Goal: Information Seeking & Learning: Learn about a topic

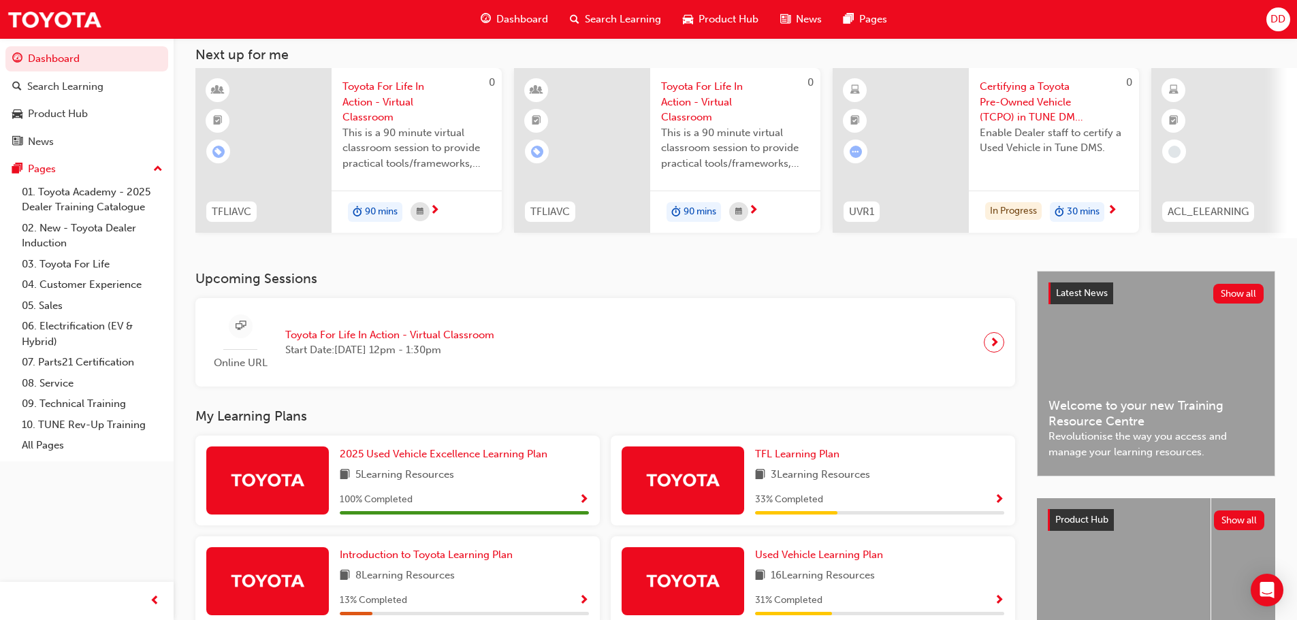
scroll to position [193, 0]
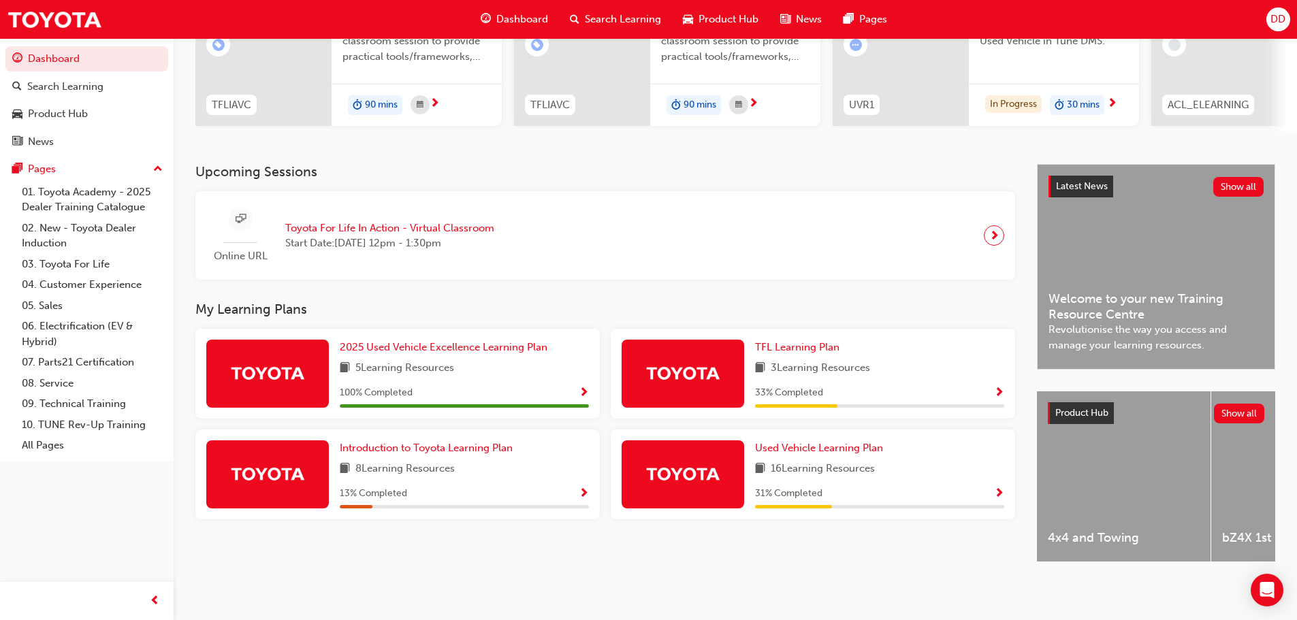
click at [583, 488] on span "Show Progress" at bounding box center [584, 494] width 10 height 12
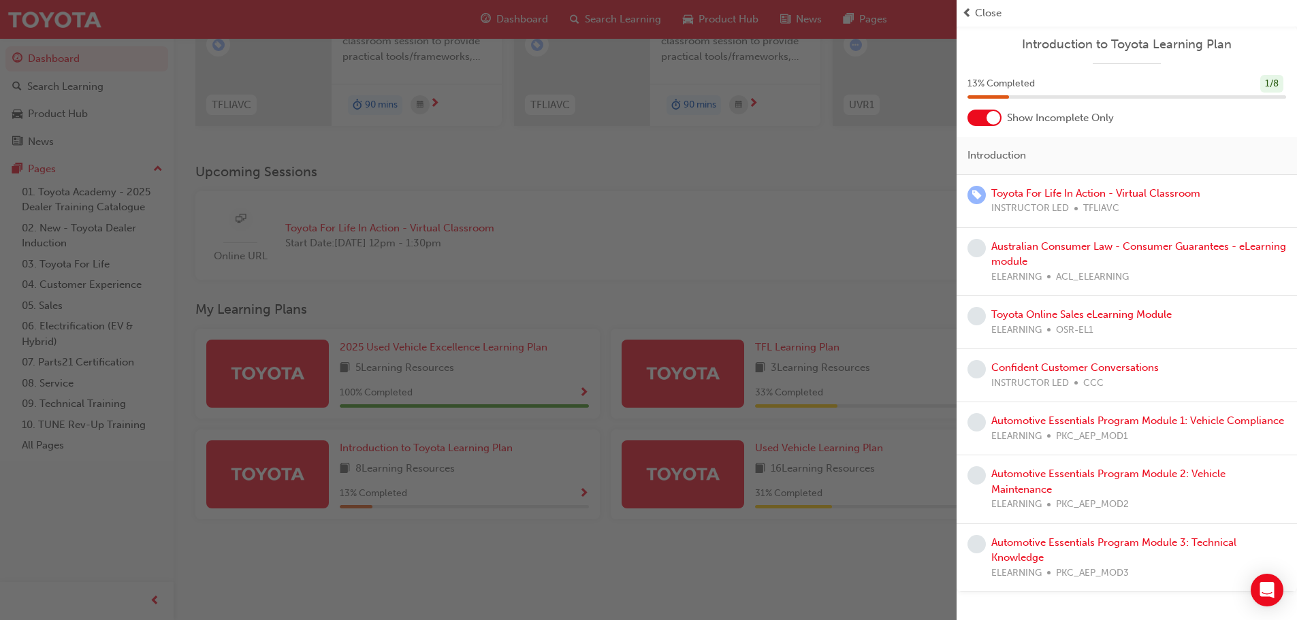
click at [279, 484] on div "button" at bounding box center [478, 310] width 957 height 620
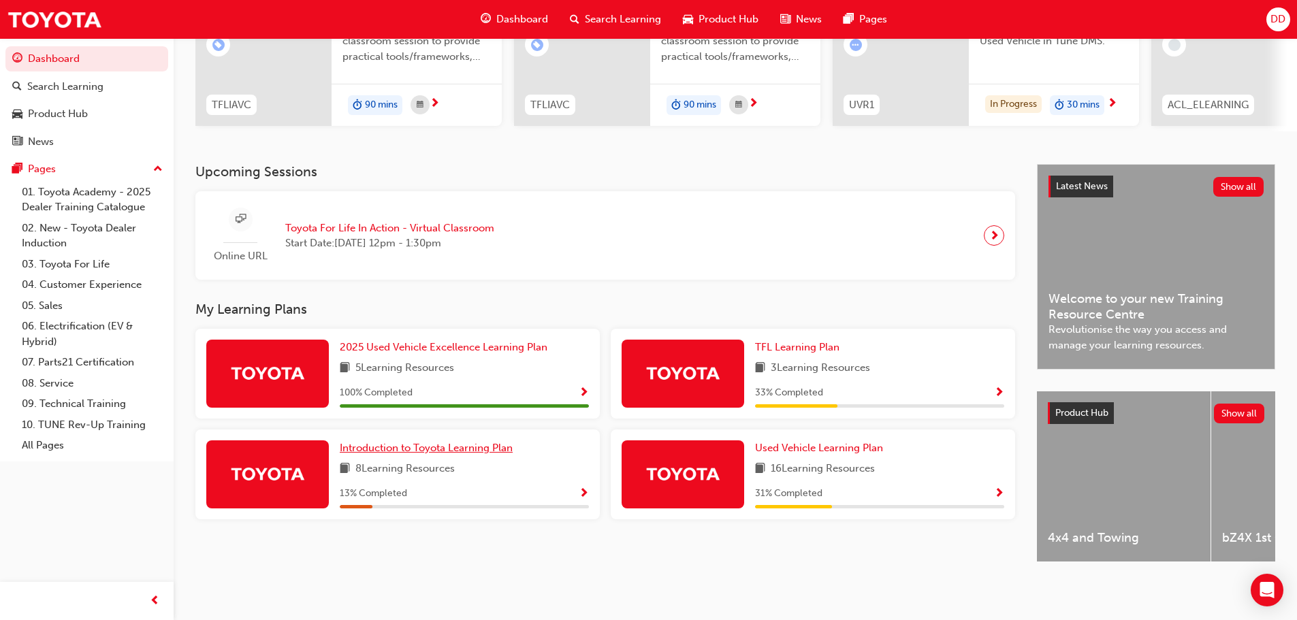
click at [455, 442] on span "Introduction to Toyota Learning Plan" at bounding box center [426, 448] width 173 height 12
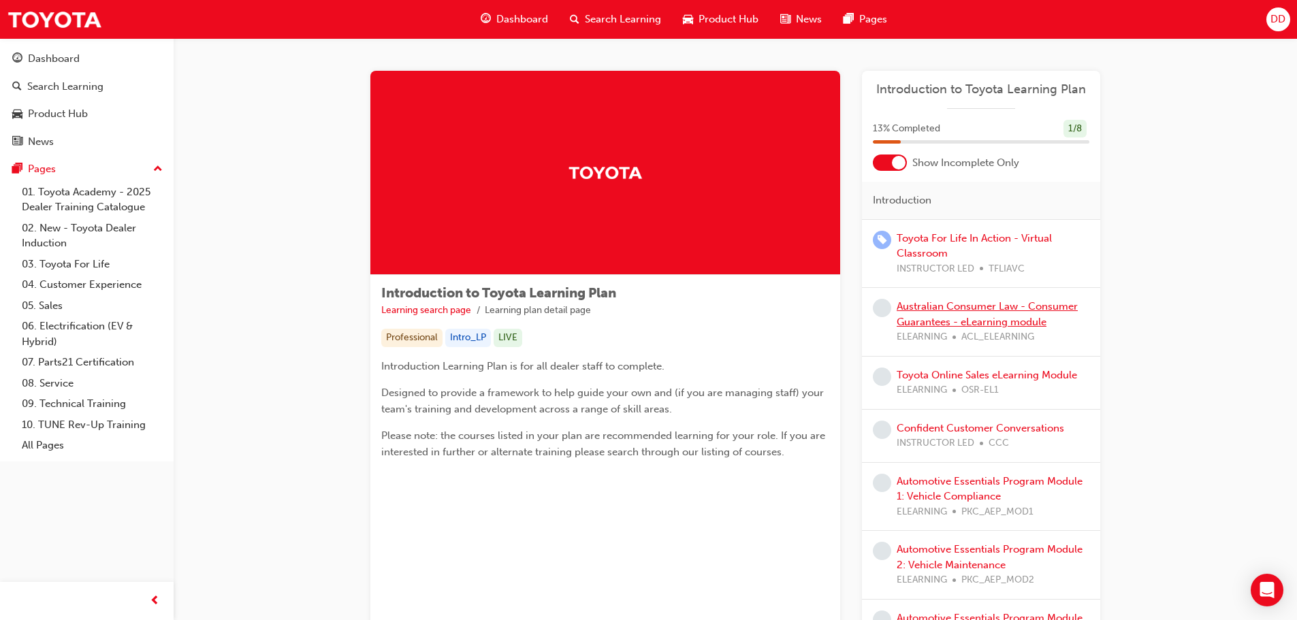
click at [938, 308] on link "Australian Consumer Law - Consumer Guarantees - eLearning module" at bounding box center [987, 314] width 181 height 28
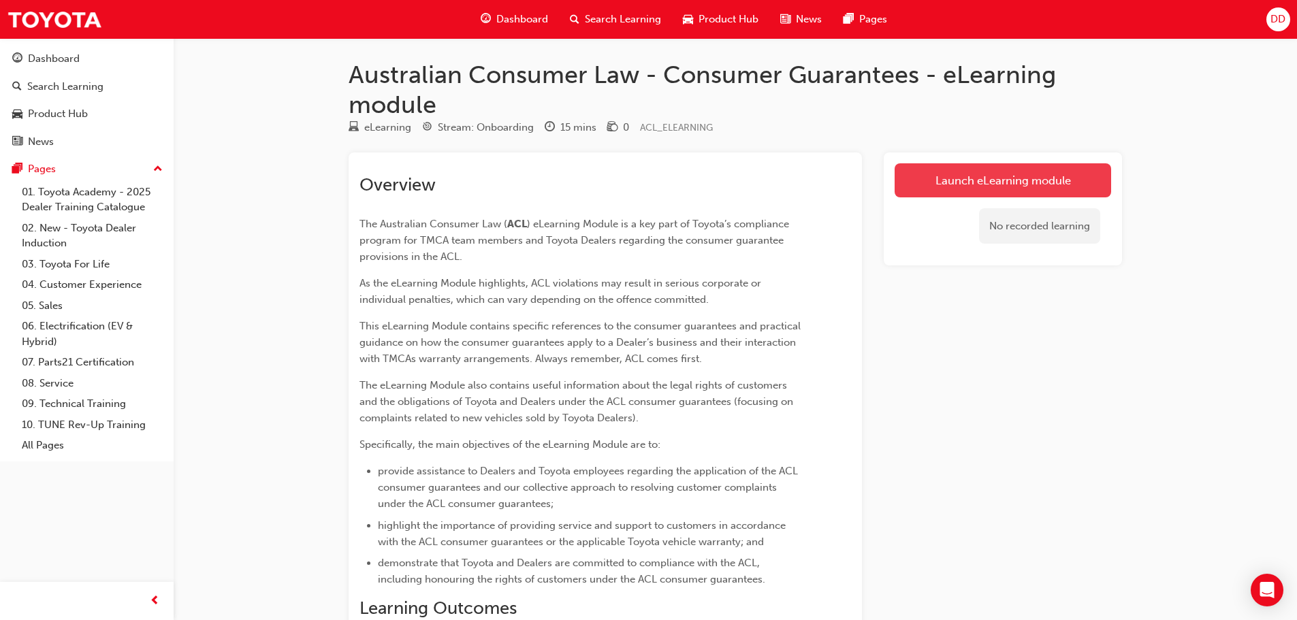
click at [961, 180] on link "Launch eLearning module" at bounding box center [1003, 180] width 217 height 34
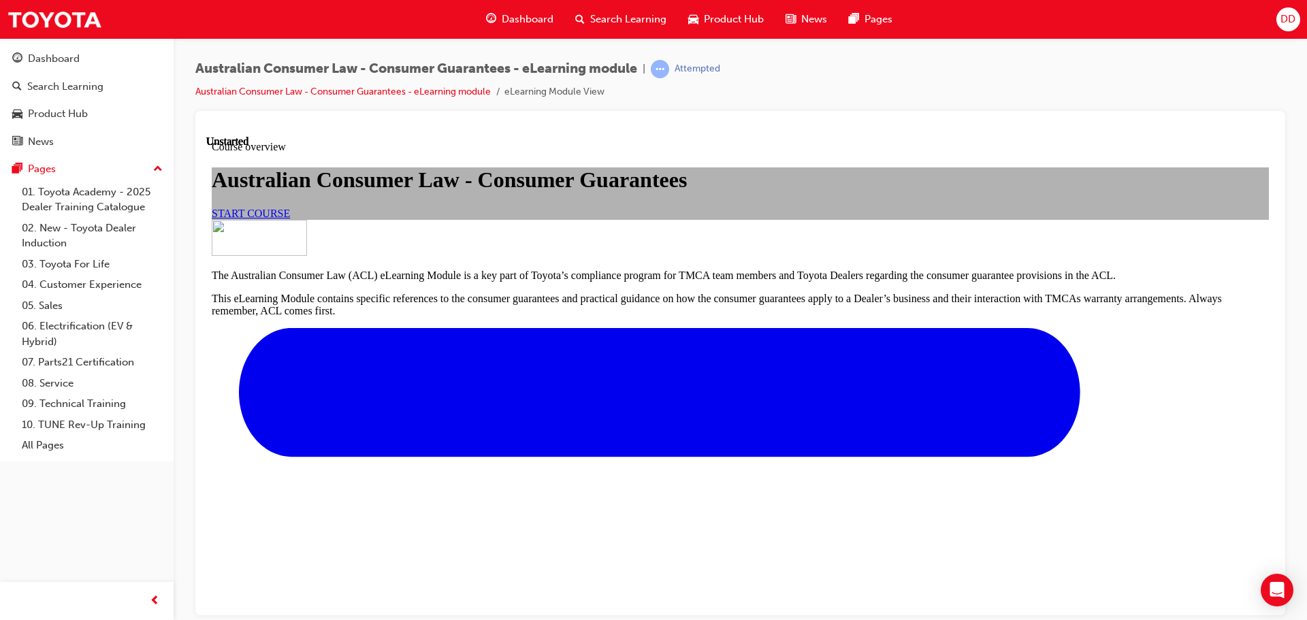
click at [290, 219] on span "START COURSE" at bounding box center [251, 213] width 78 height 12
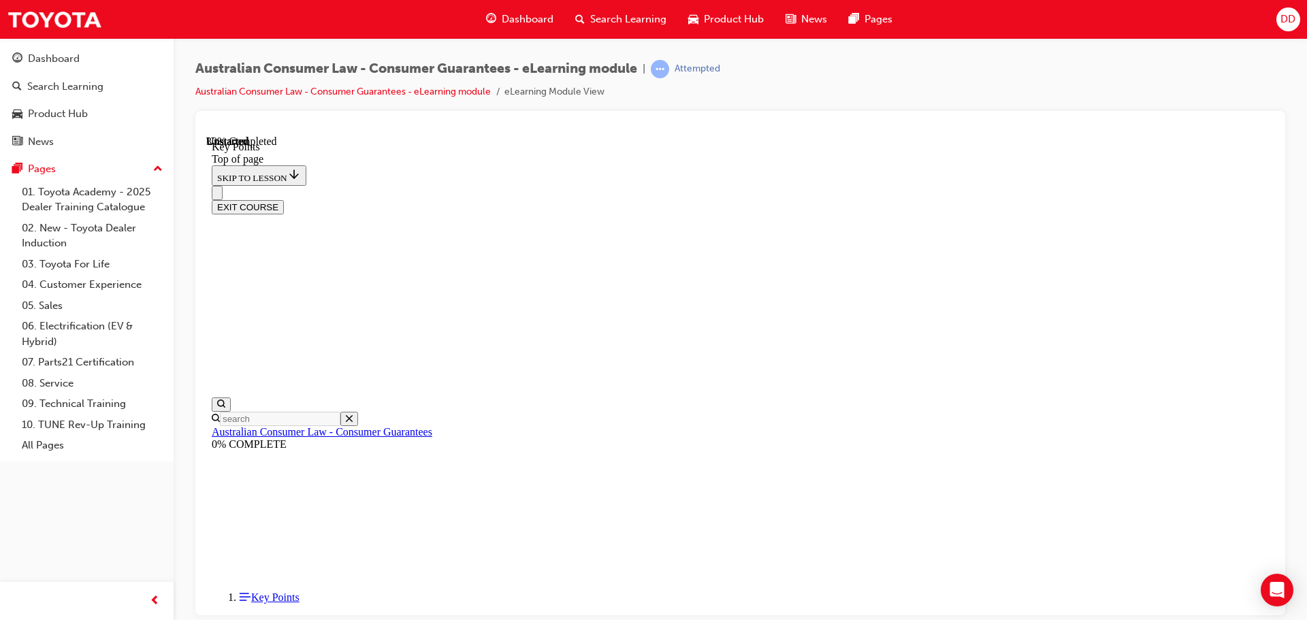
scroll to position [602, 0]
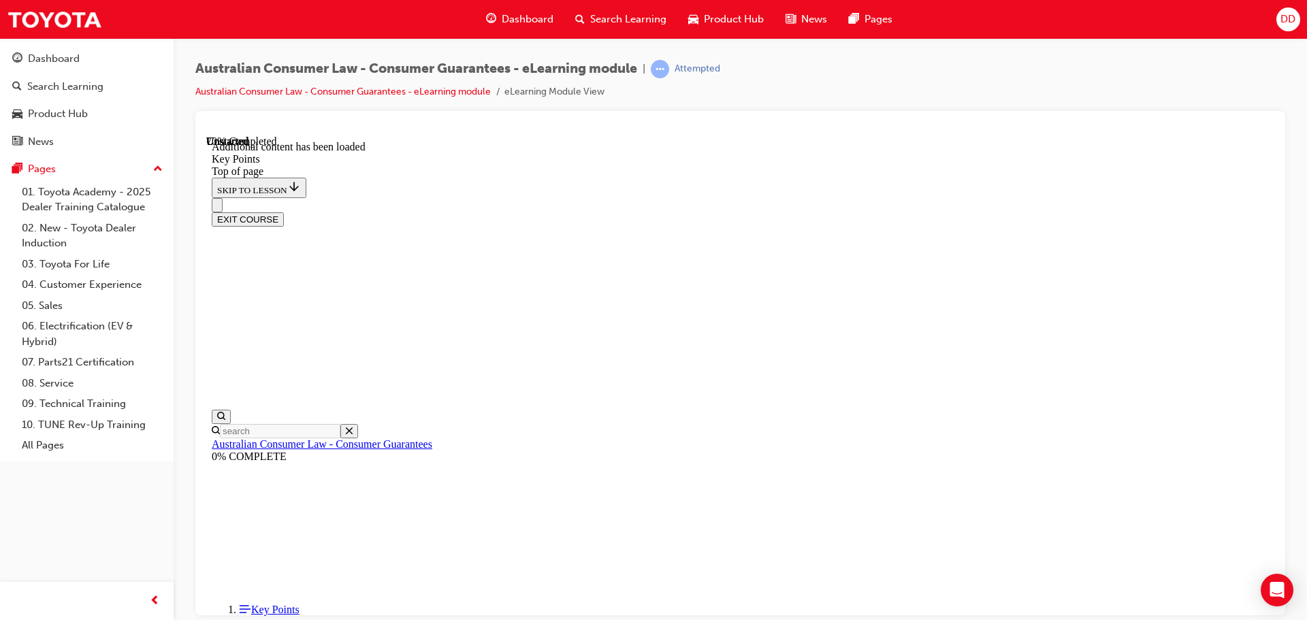
scroll to position [1780, 0]
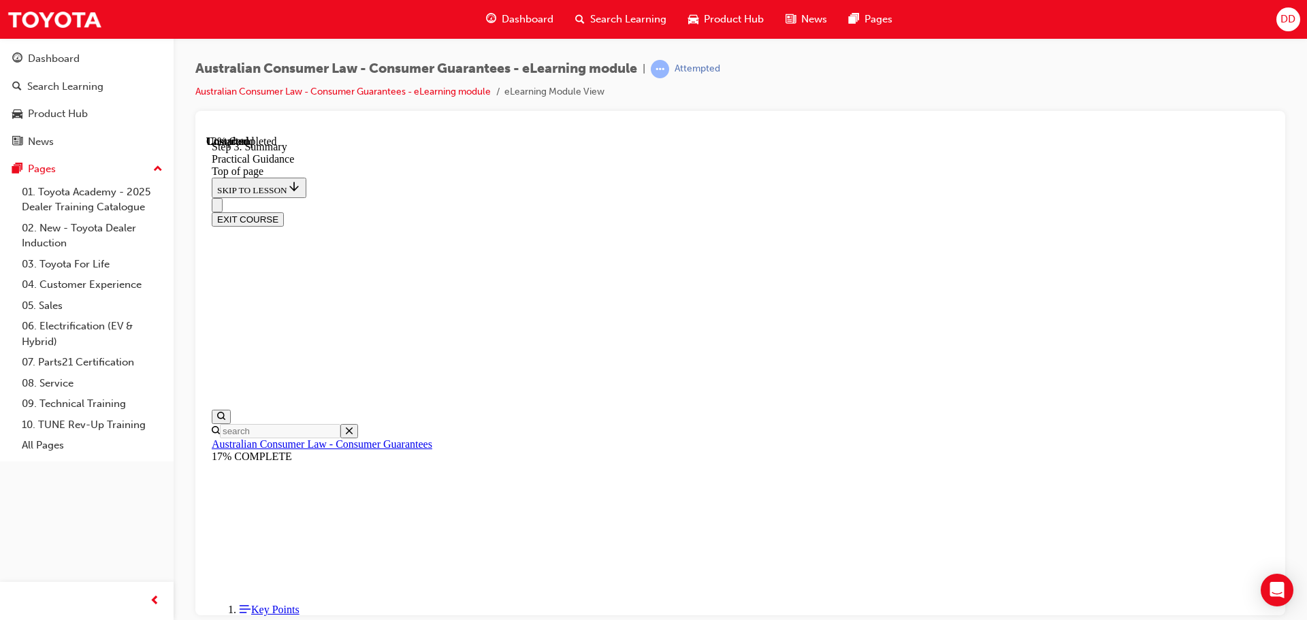
scroll to position [197, 0]
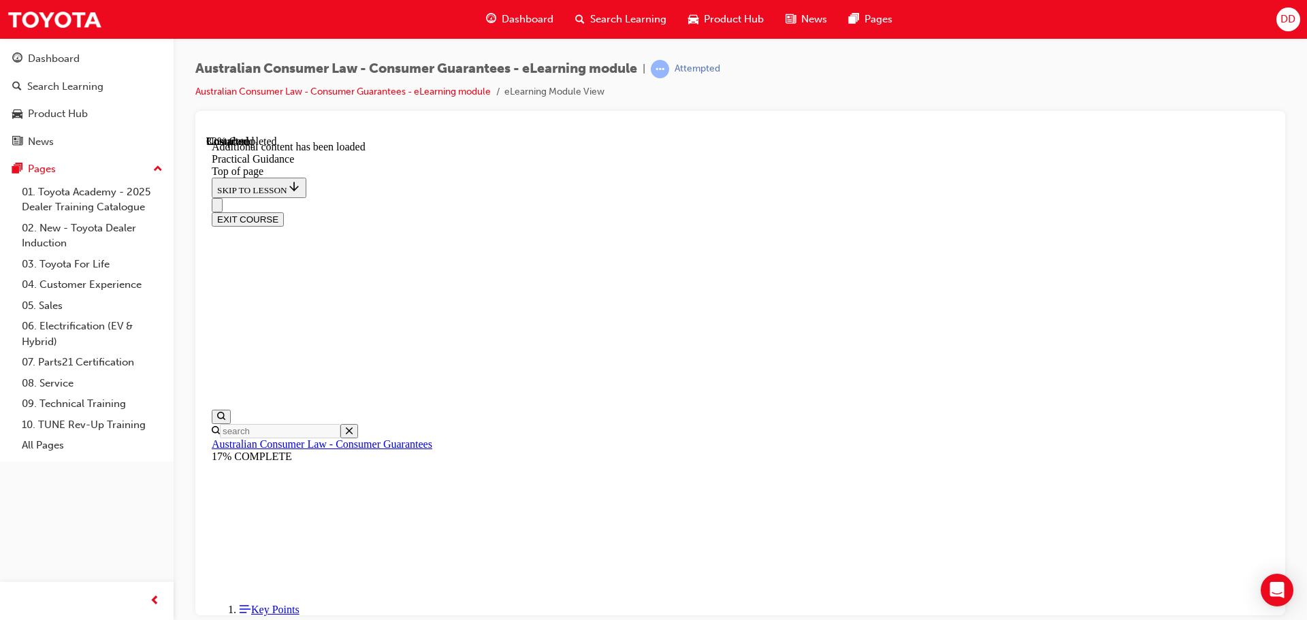
scroll to position [870, 0]
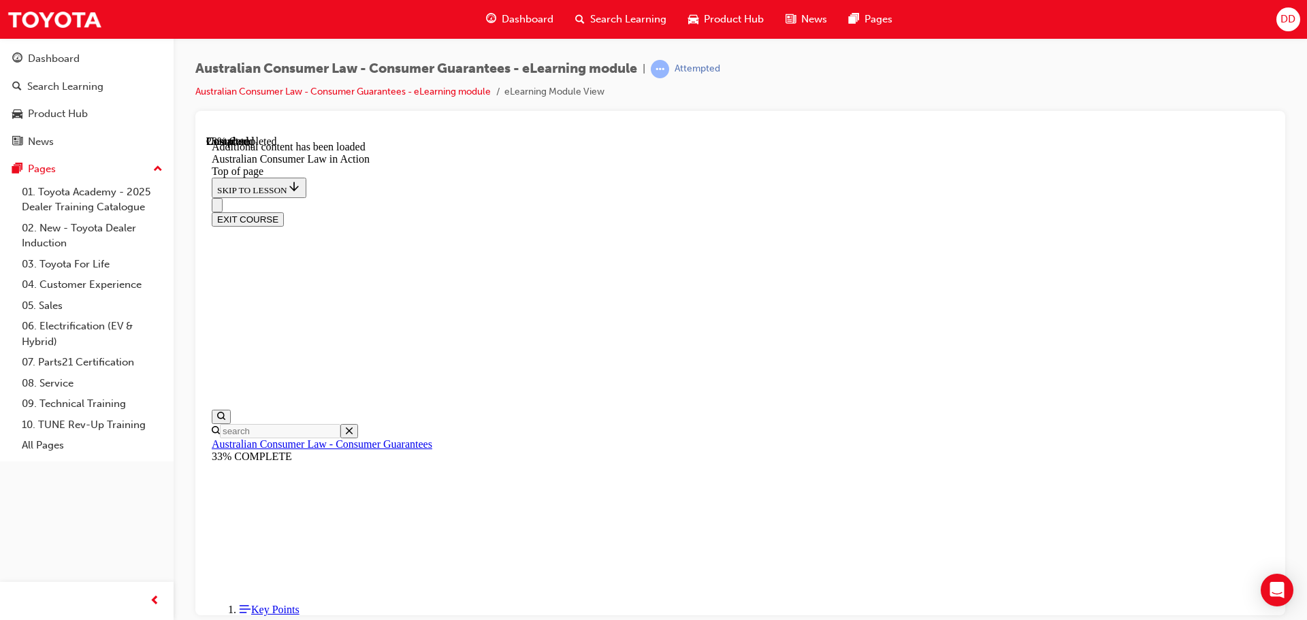
scroll to position [779, 0]
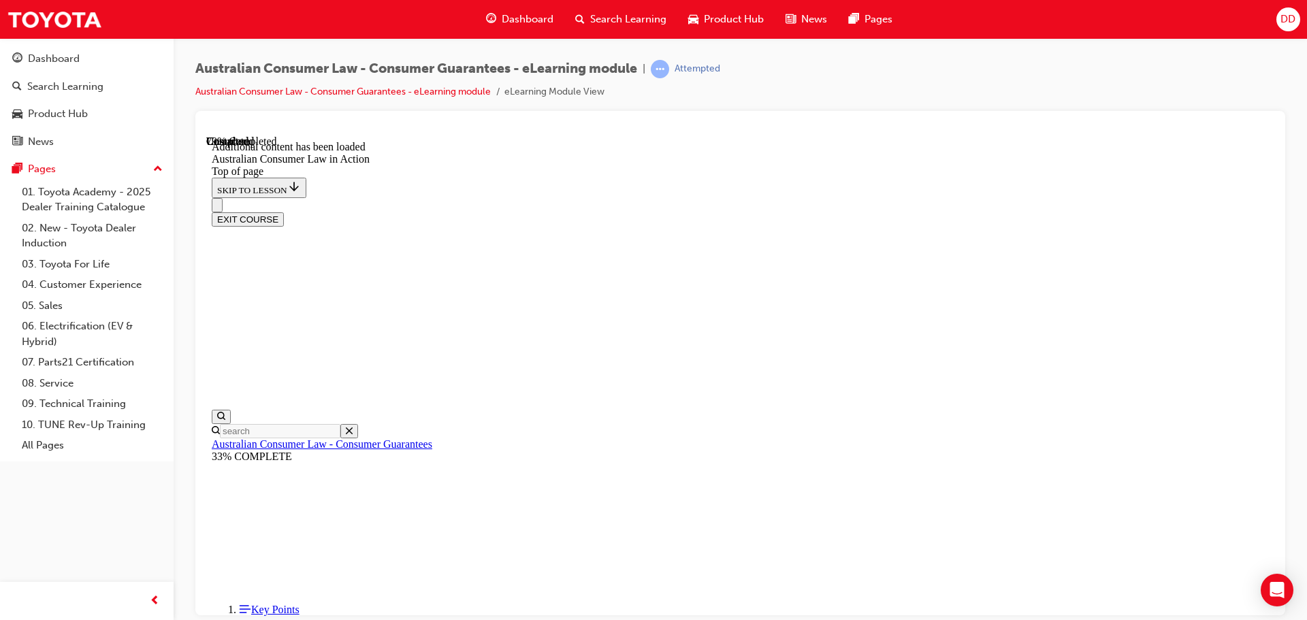
scroll to position [2357, 0]
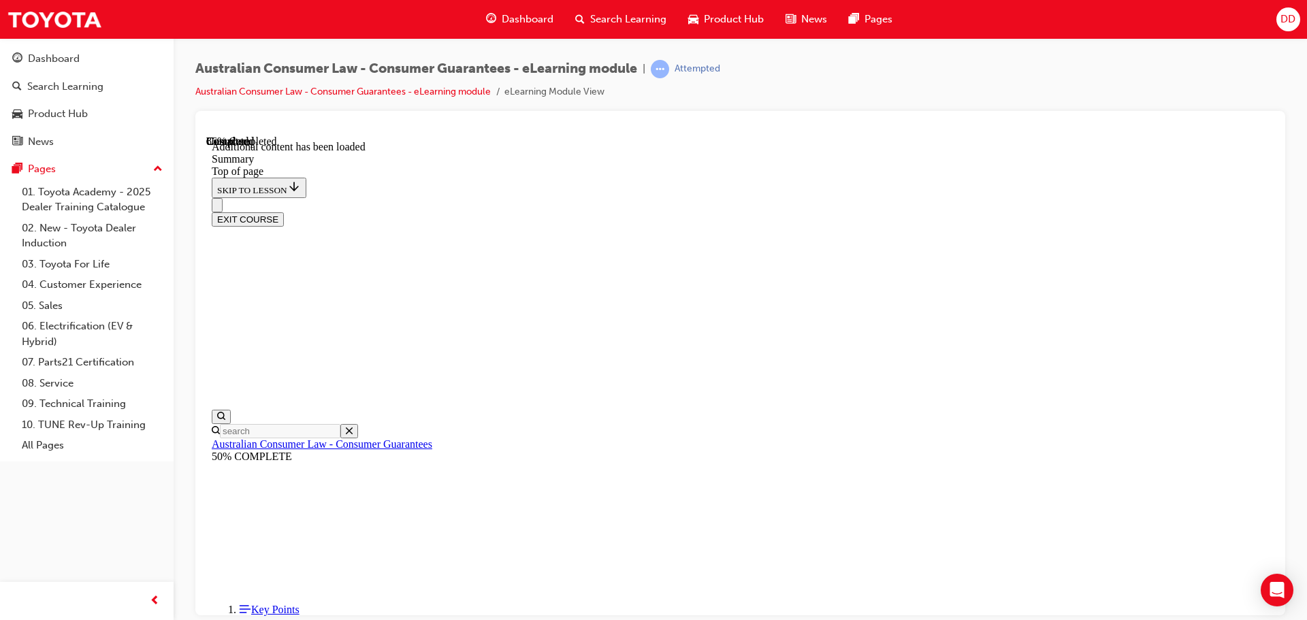
scroll to position [1341, 0]
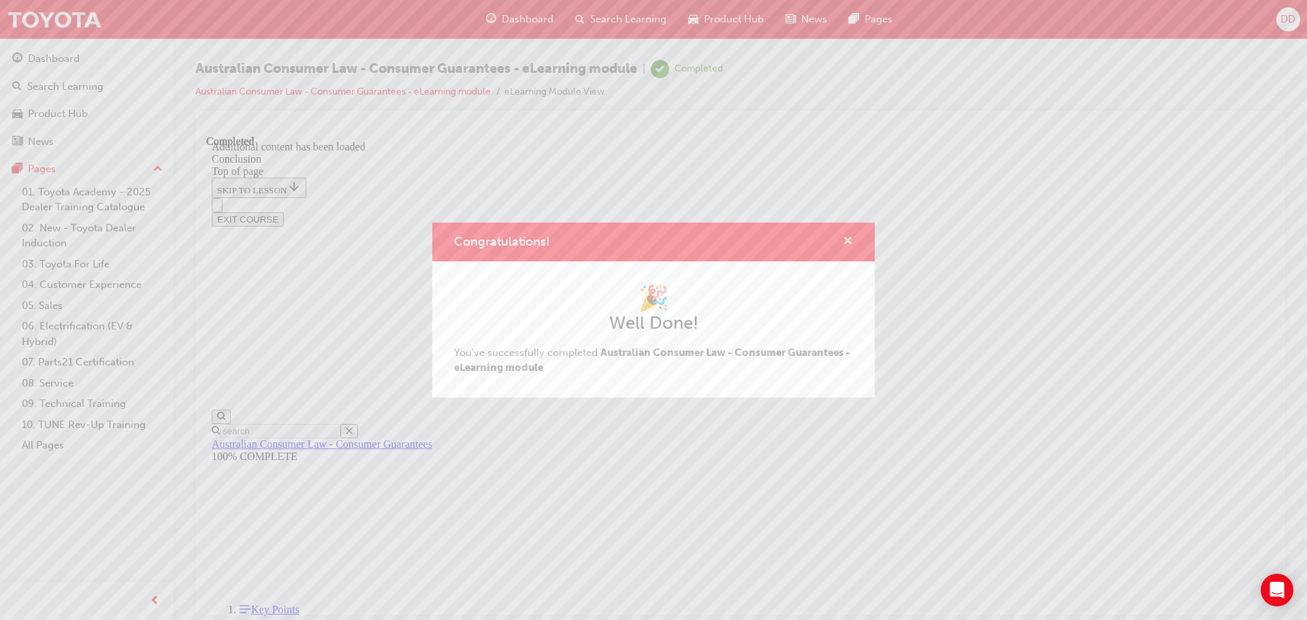
click at [852, 239] on span "cross-icon" at bounding box center [848, 242] width 10 height 12
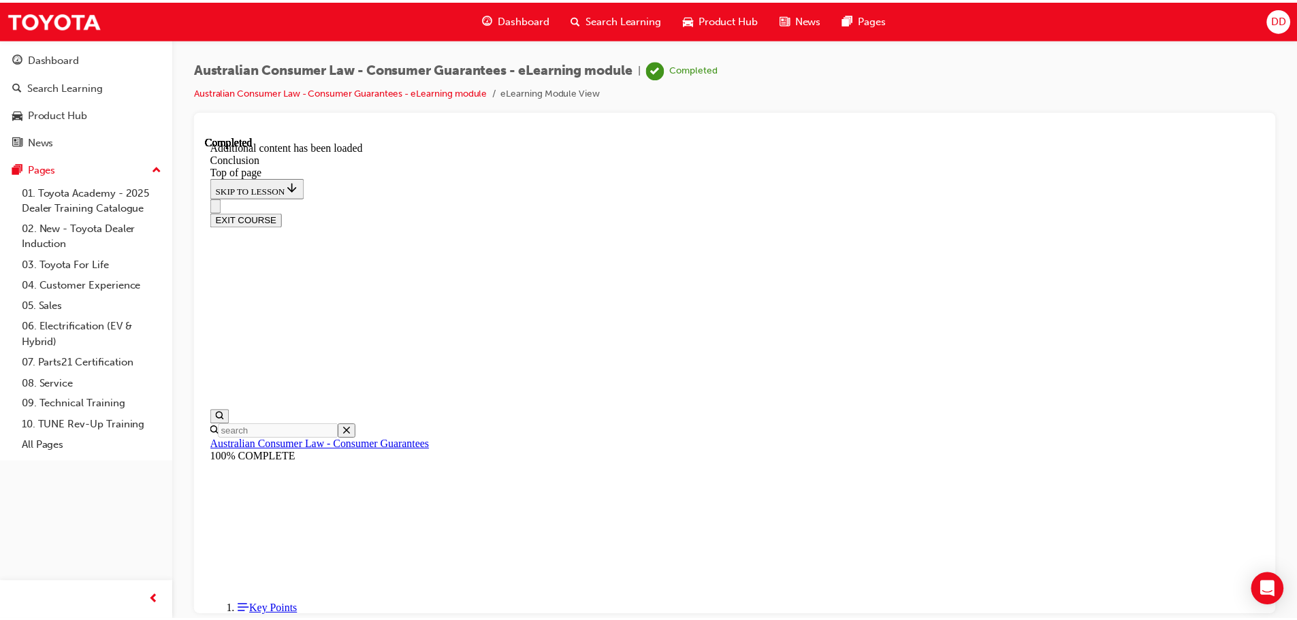
scroll to position [0, 0]
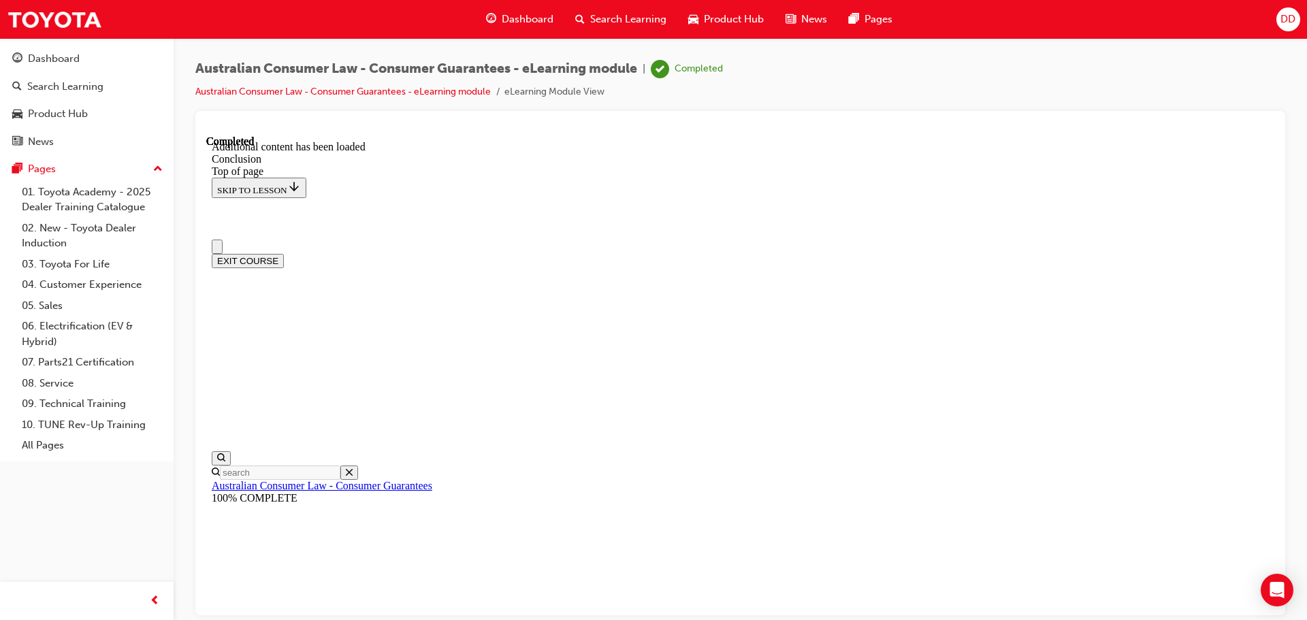
click at [225, 453] on icon "Open search menu" at bounding box center [221, 457] width 8 height 8
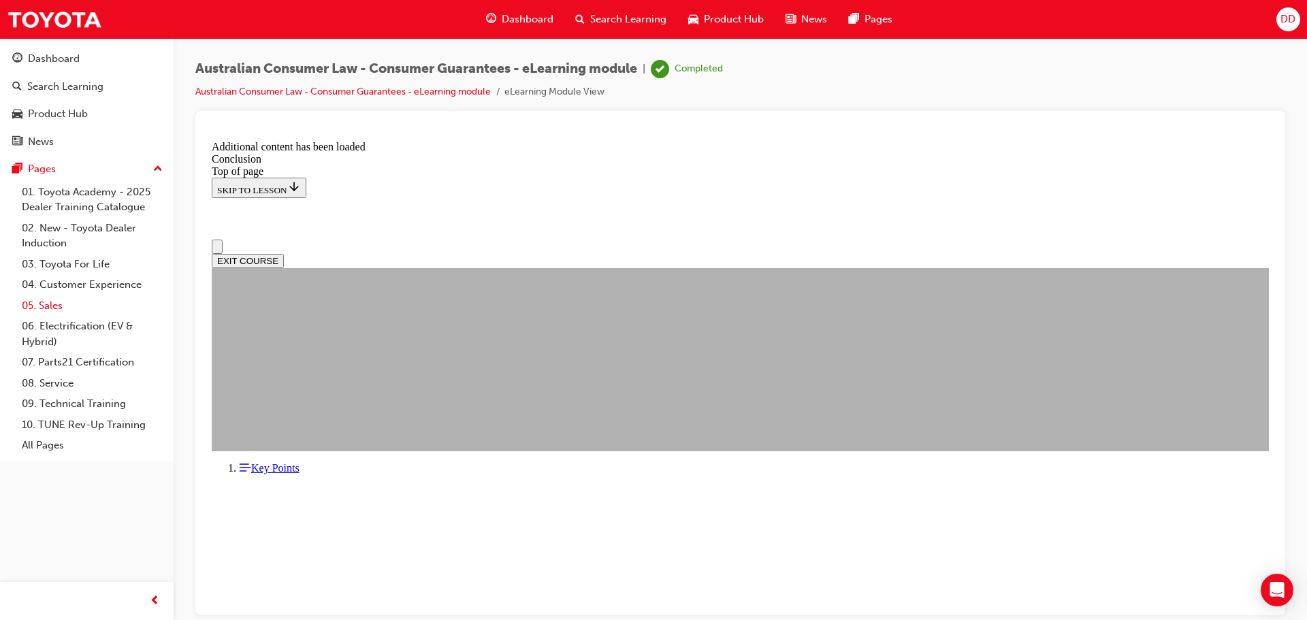
click at [59, 304] on link "05. Sales" at bounding box center [92, 305] width 152 height 21
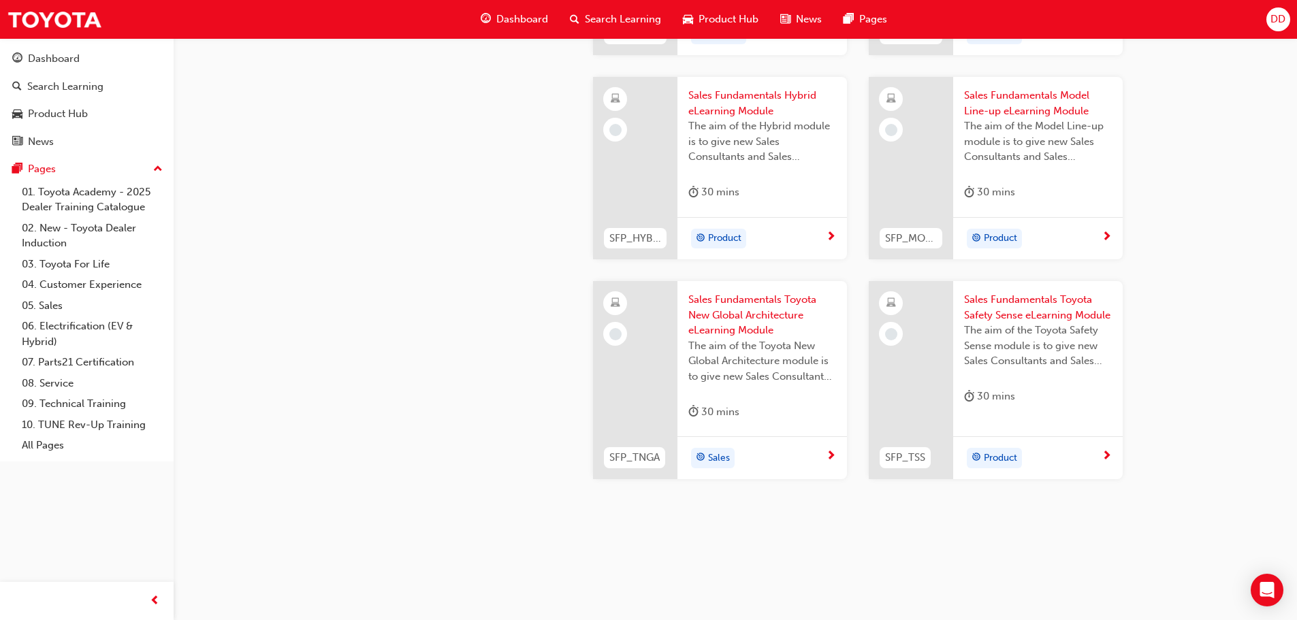
scroll to position [577, 0]
click at [46, 163] on div "Pages" at bounding box center [42, 169] width 28 height 16
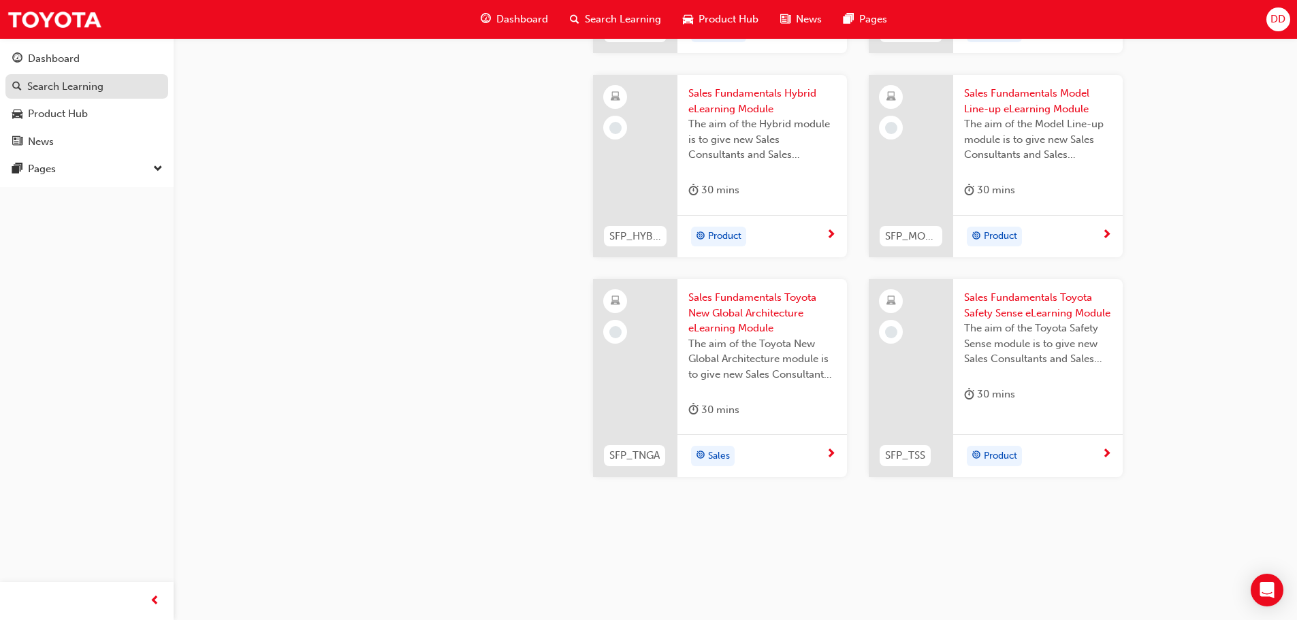
click at [72, 93] on div "Search Learning" at bounding box center [65, 87] width 76 height 16
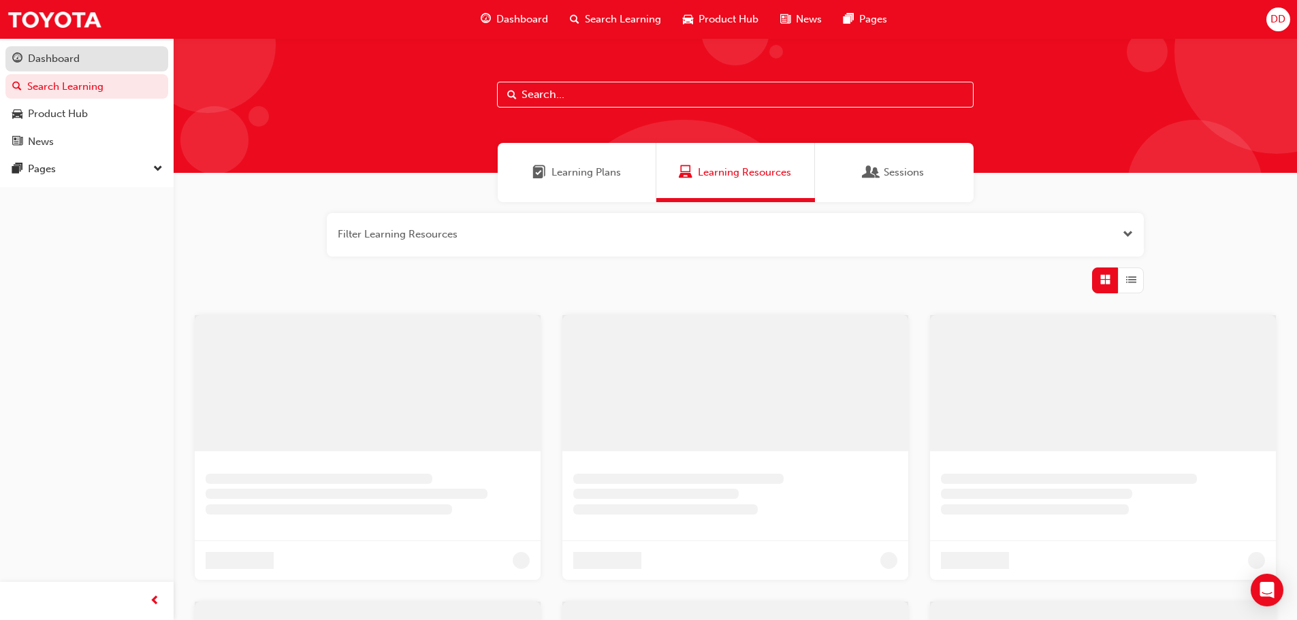
click at [71, 59] on div "Dashboard" at bounding box center [54, 59] width 52 height 16
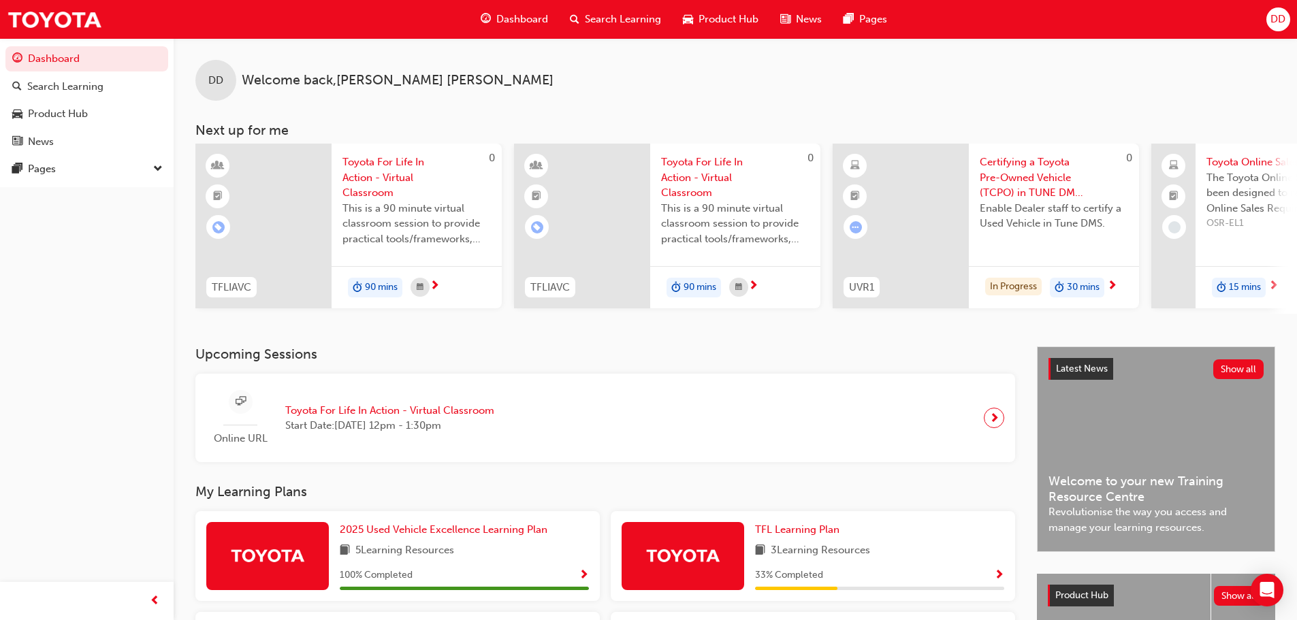
click at [519, 18] on span "Dashboard" at bounding box center [522, 20] width 52 height 16
click at [520, 23] on span "Dashboard" at bounding box center [522, 20] width 52 height 16
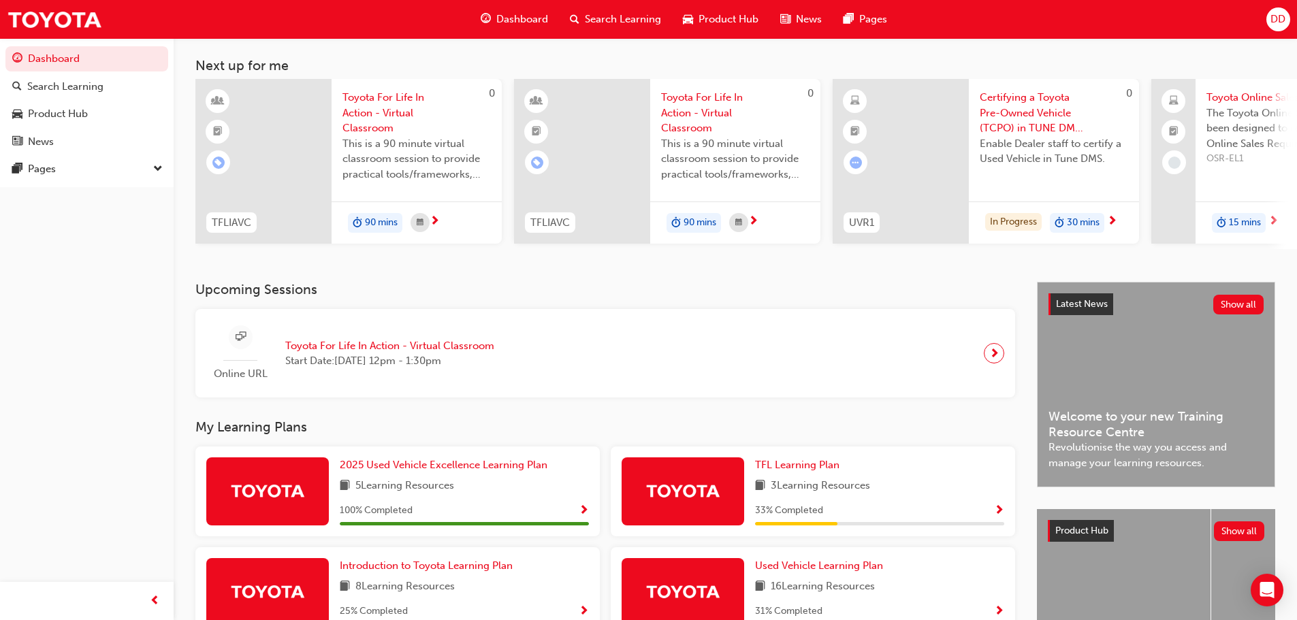
scroll to position [193, 0]
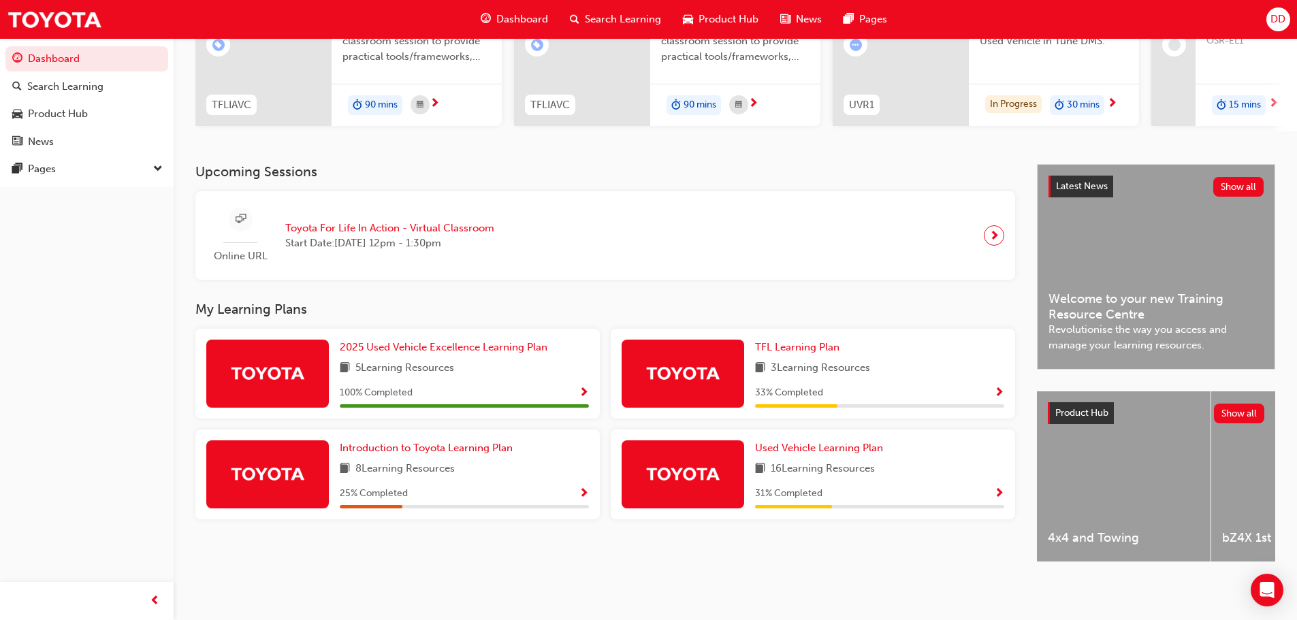
click at [580, 488] on span "Show Progress" at bounding box center [584, 494] width 10 height 12
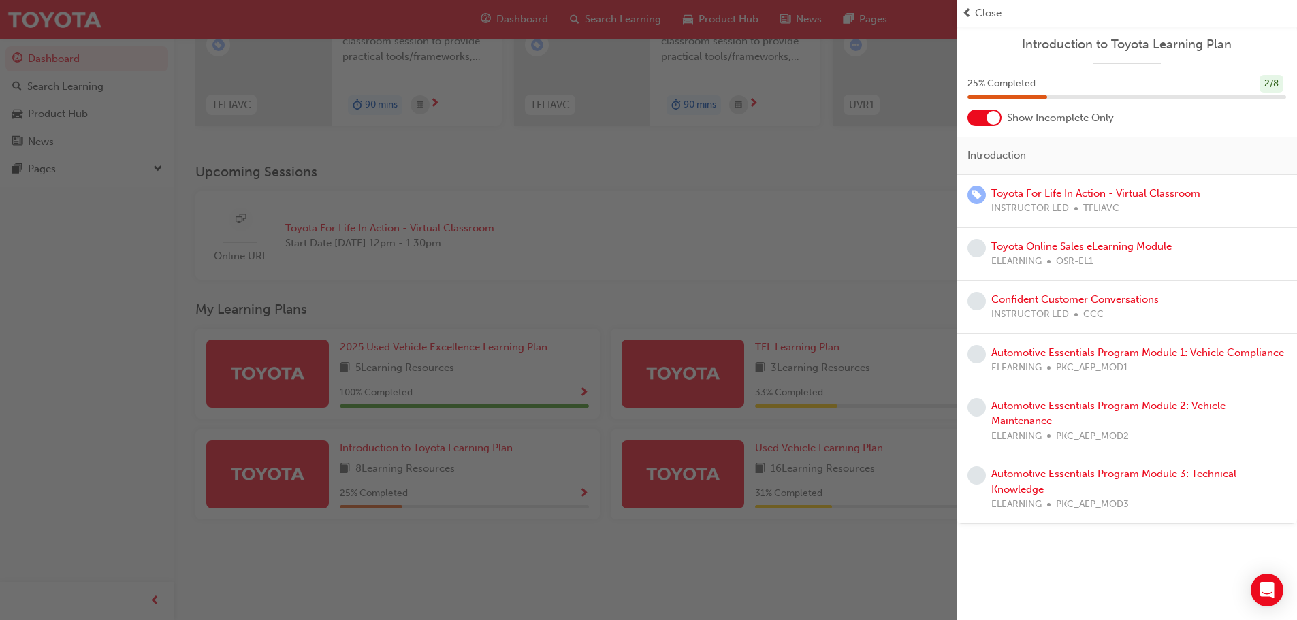
click at [473, 441] on div "button" at bounding box center [478, 310] width 957 height 620
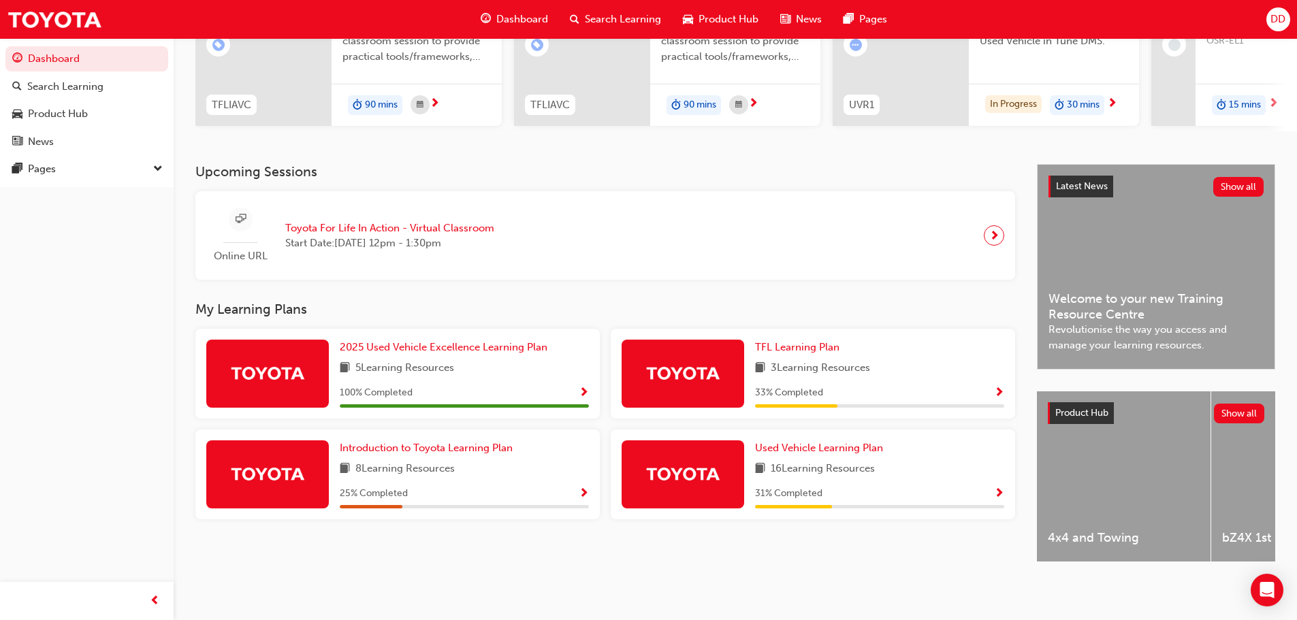
click at [589, 489] on div "Introduction to Toyota Learning Plan 8 Learning Resources 25 % Completed" at bounding box center [397, 475] width 404 height 90
click at [583, 490] on span "Show Progress" at bounding box center [584, 494] width 10 height 12
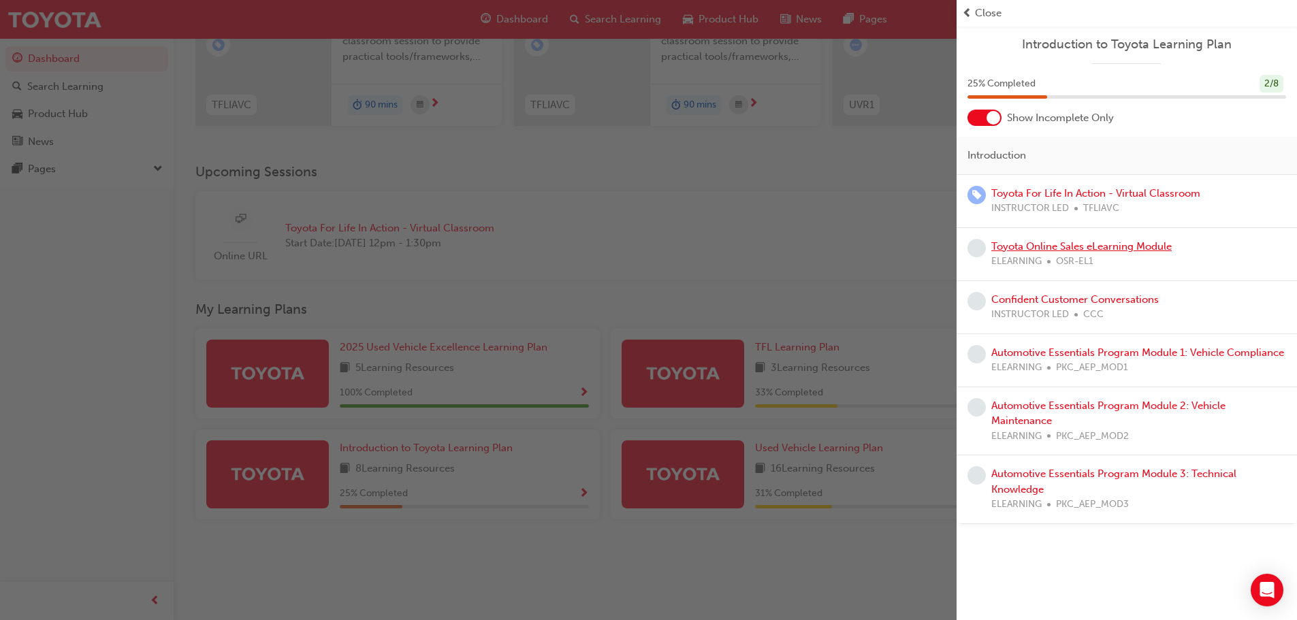
click at [1043, 244] on link "Toyota Online Sales eLearning Module" at bounding box center [1081, 246] width 180 height 12
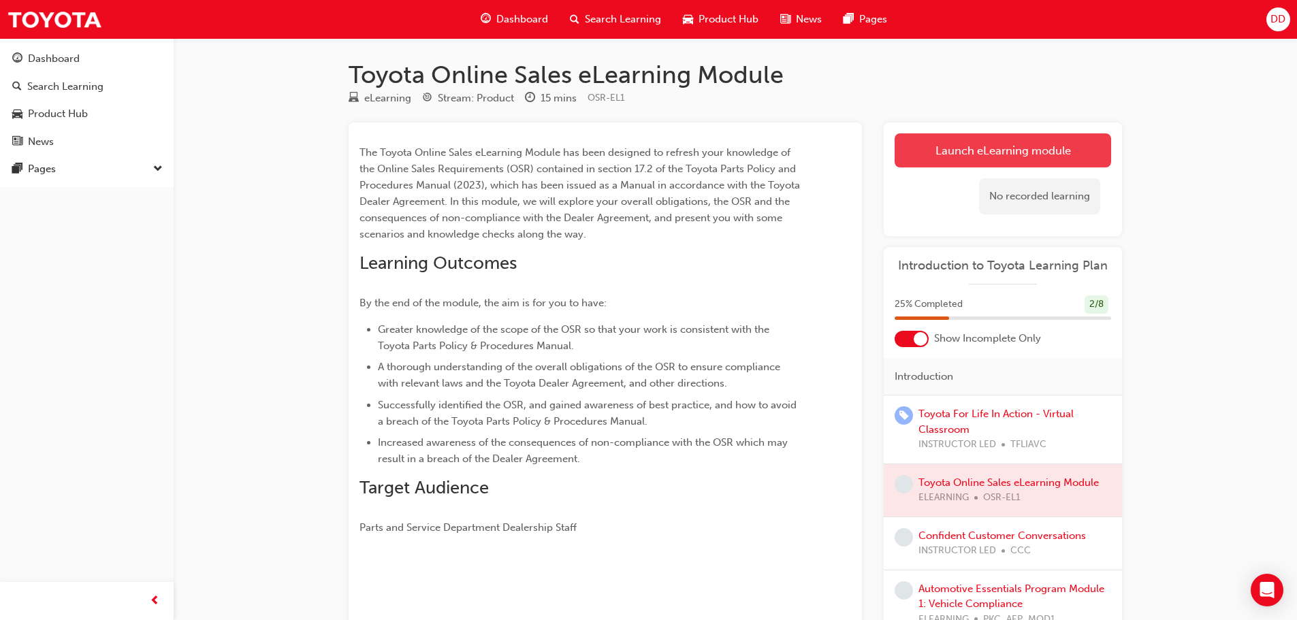
click at [948, 146] on link "Launch eLearning module" at bounding box center [1003, 150] width 217 height 34
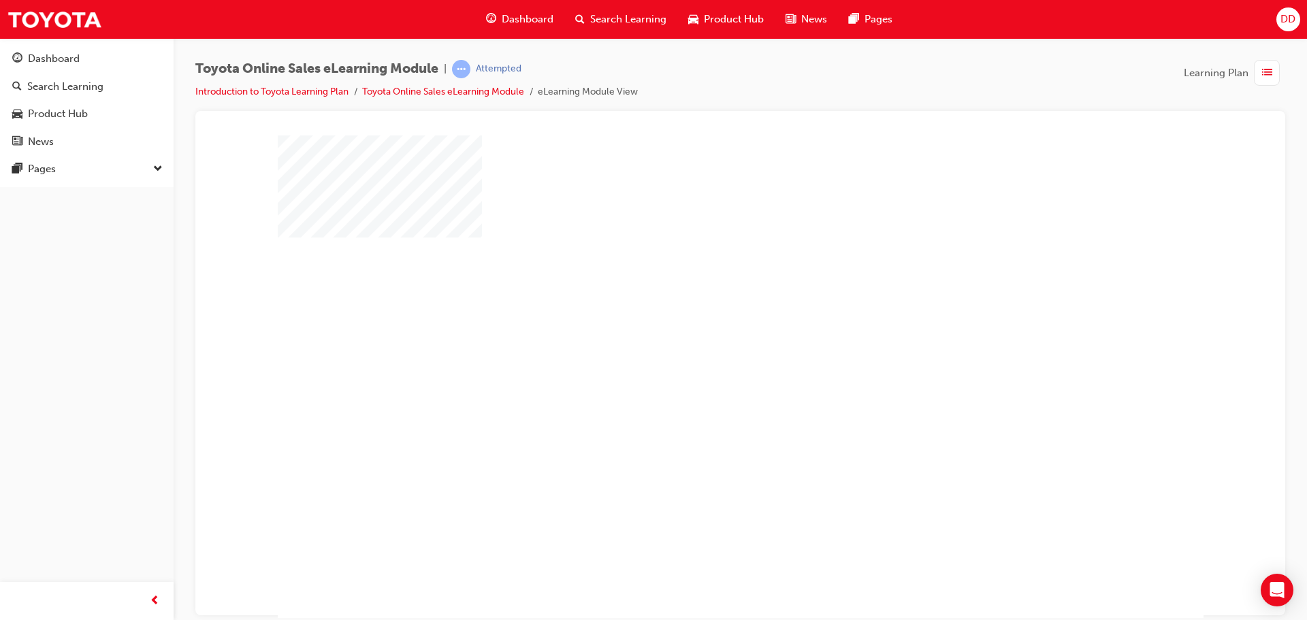
click at [701, 337] on div "play" at bounding box center [701, 337] width 0 height 0
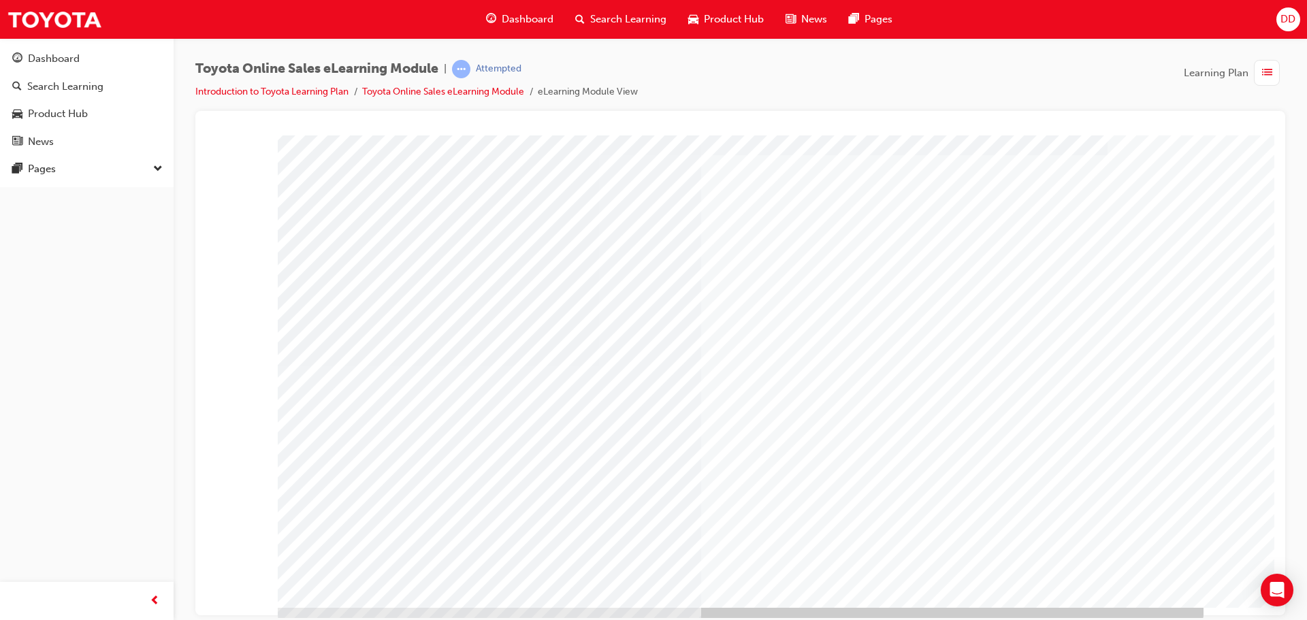
scroll to position [28, 0]
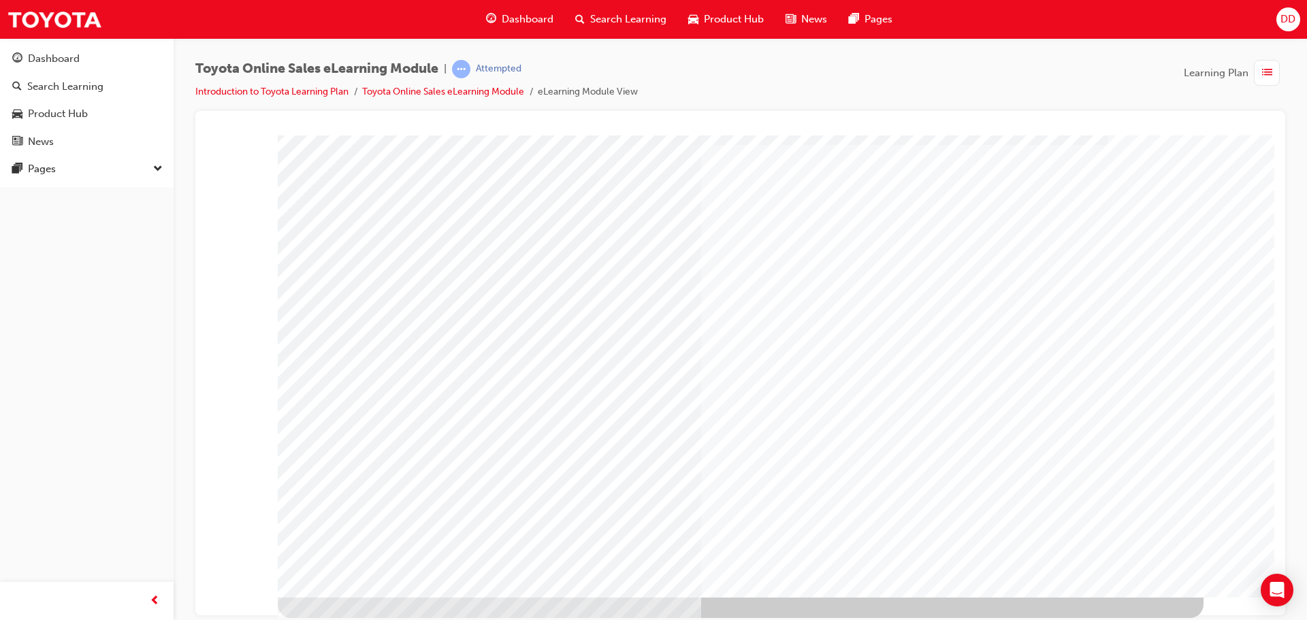
click at [1230, 112] on div "Cover page" at bounding box center [740, 112] width 1057 height 0
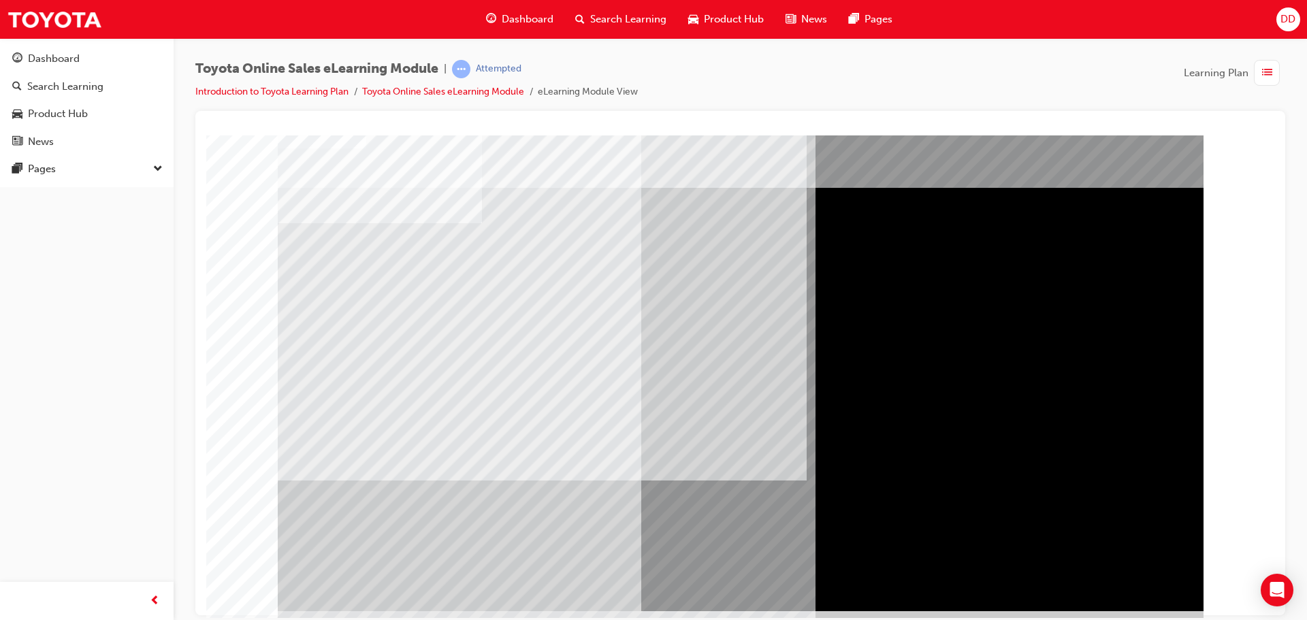
scroll to position [28, 0]
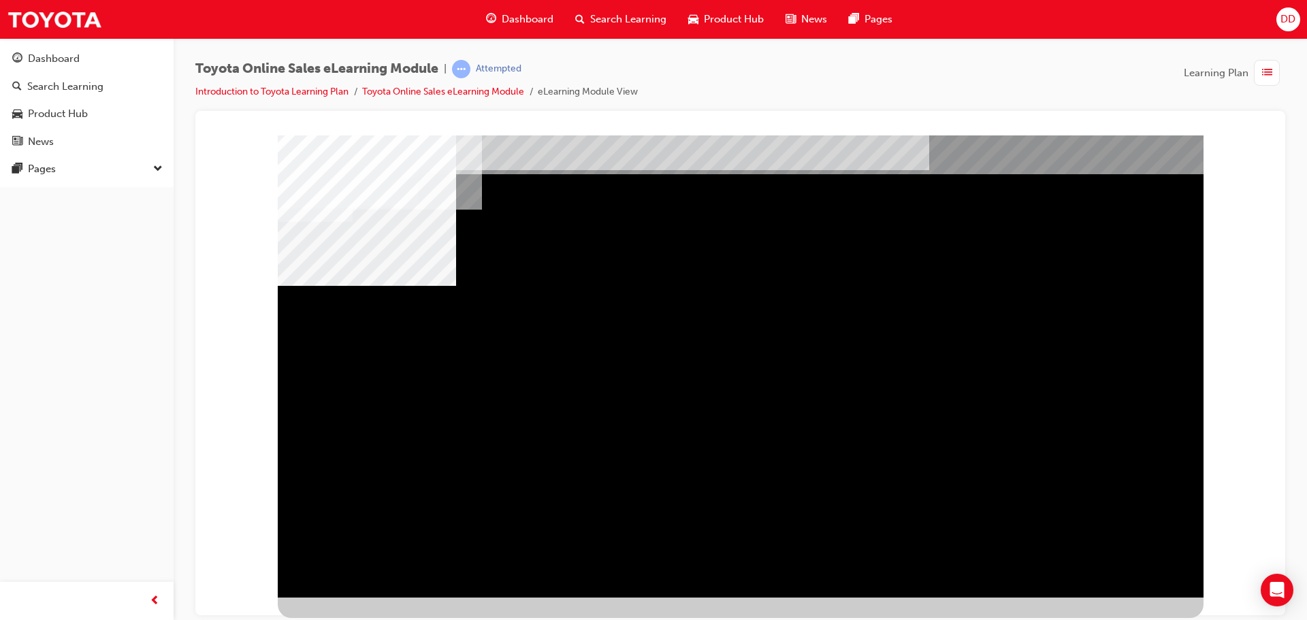
click at [364, 597] on div "BACK Trigger this button to go to the previous slide" at bounding box center [321, 609] width 86 height 25
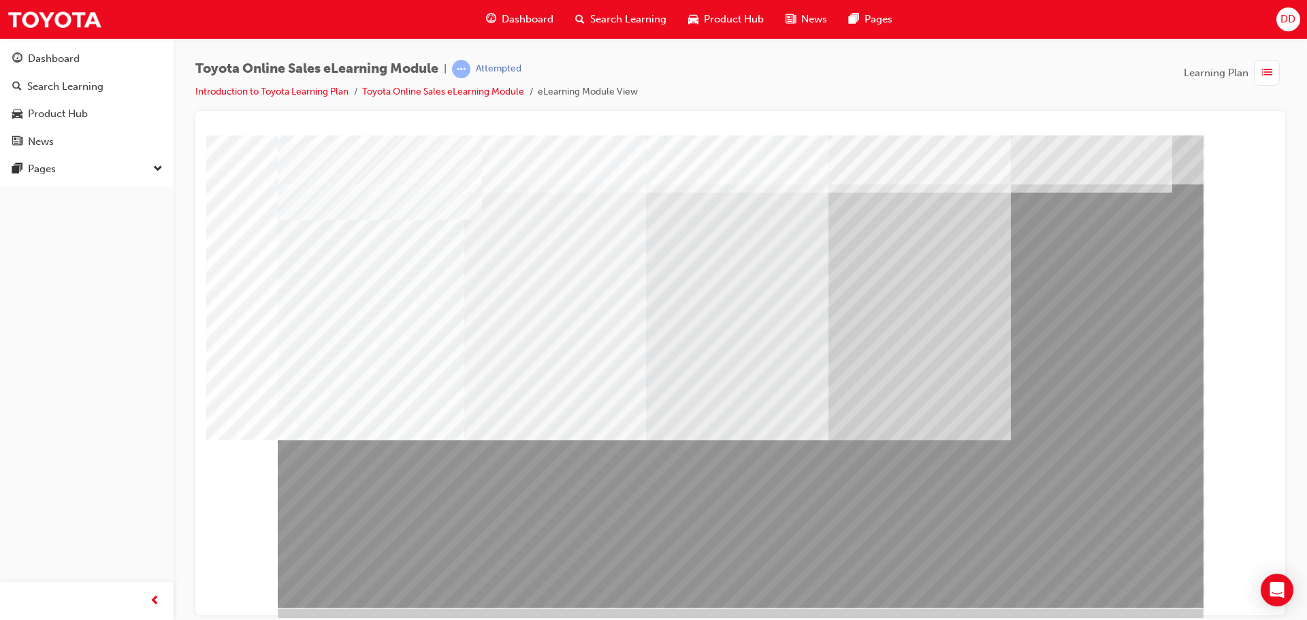
scroll to position [28, 0]
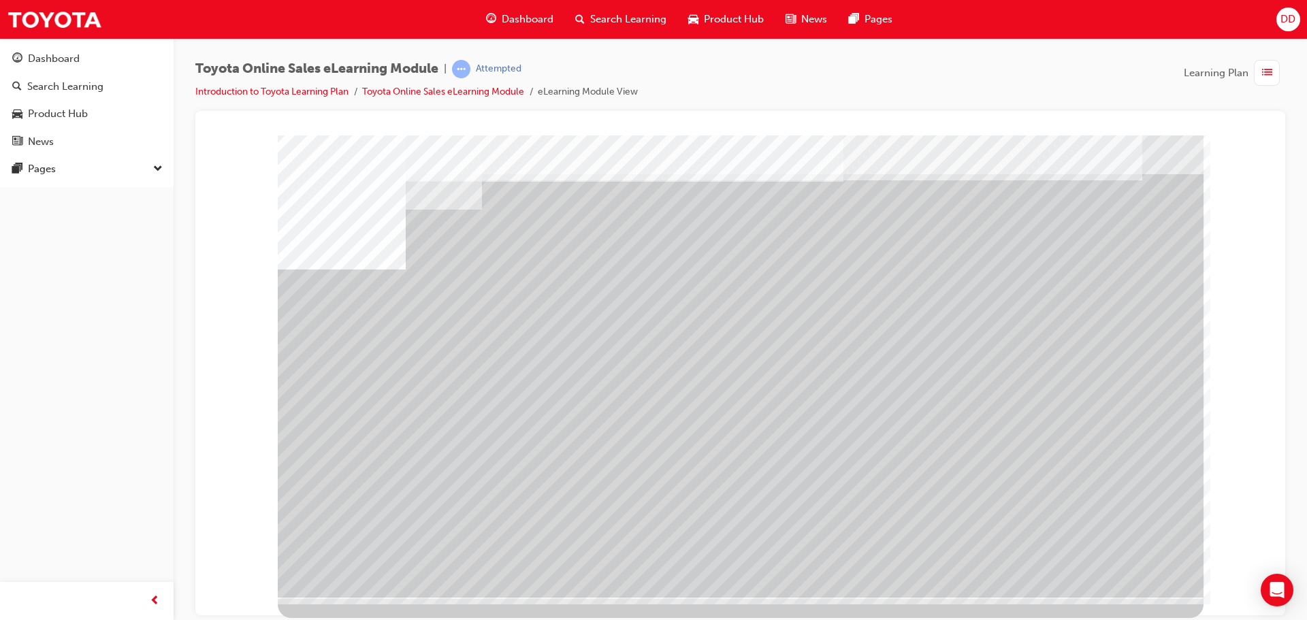
drag, startPoint x: 774, startPoint y: 458, endPoint x: 879, endPoint y: 455, distance: 104.9
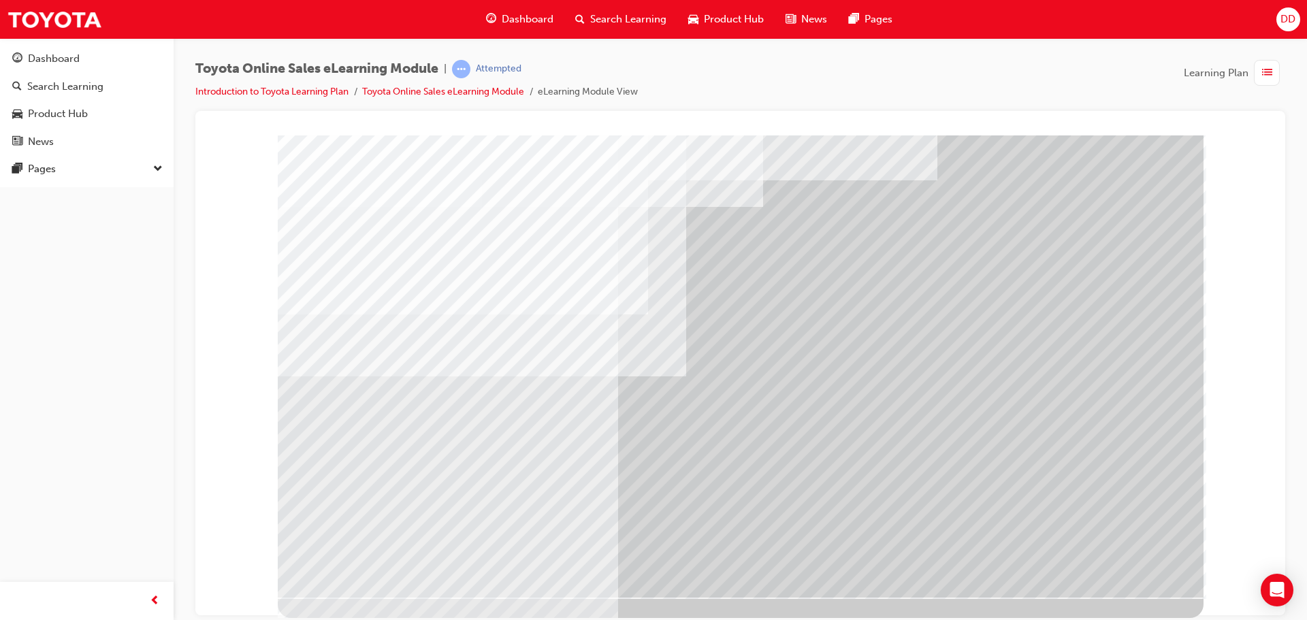
scroll to position [0, 0]
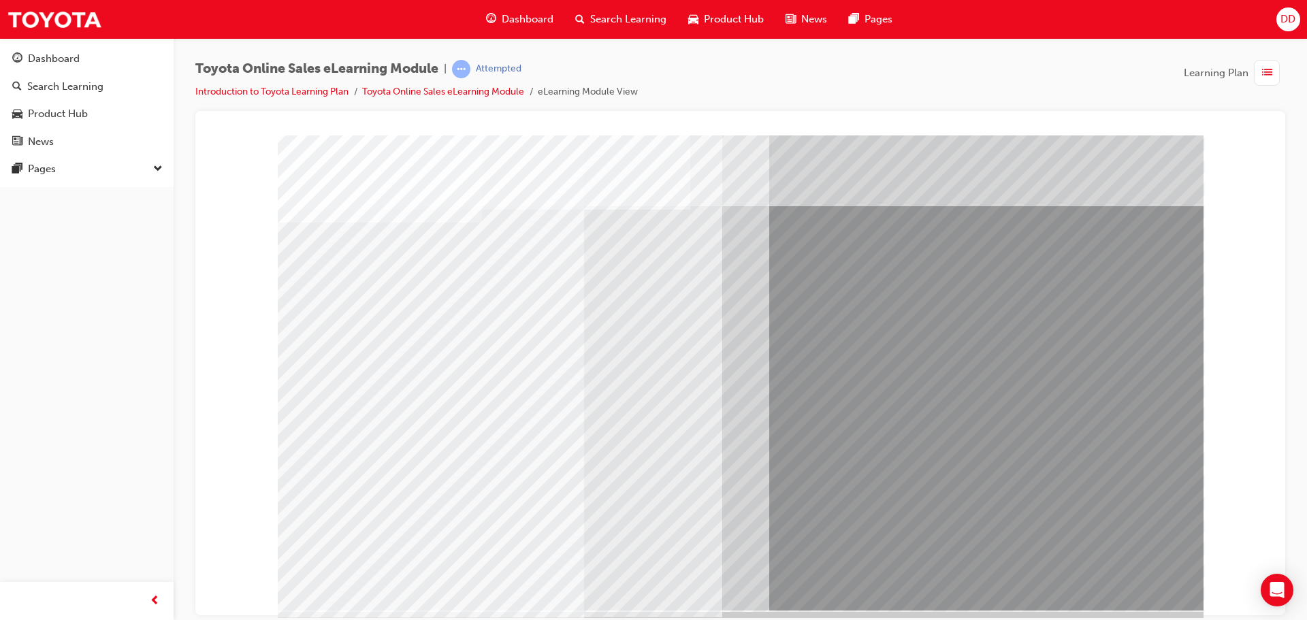
scroll to position [28, 0]
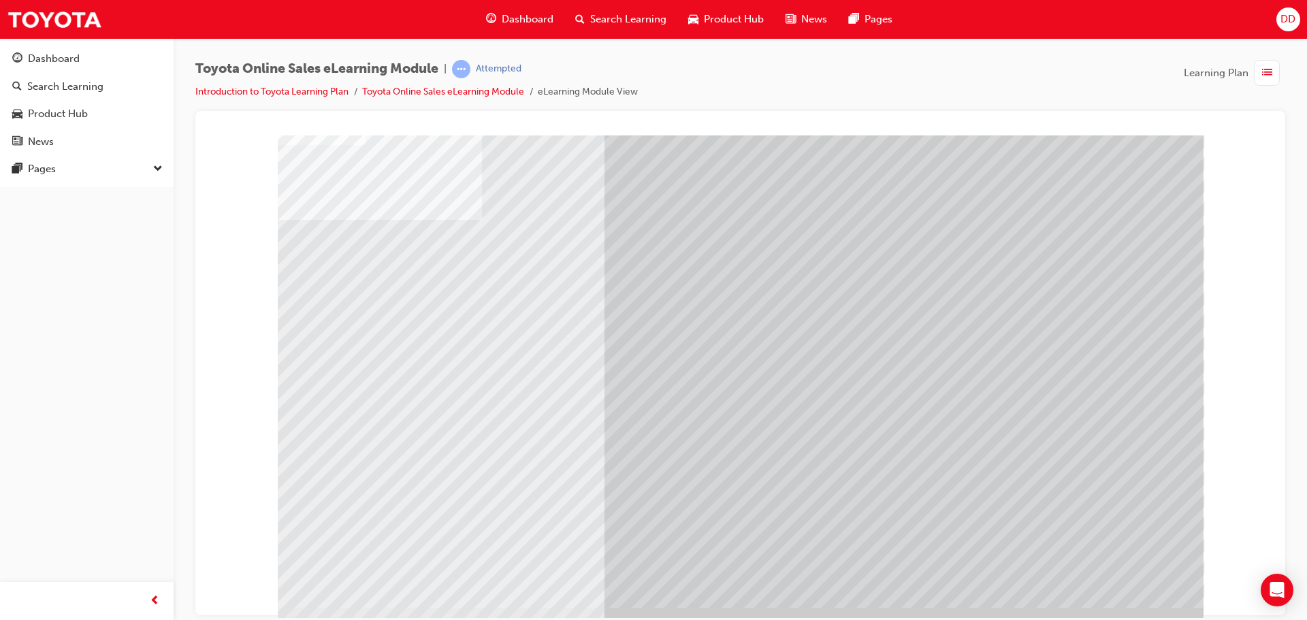
scroll to position [28, 0]
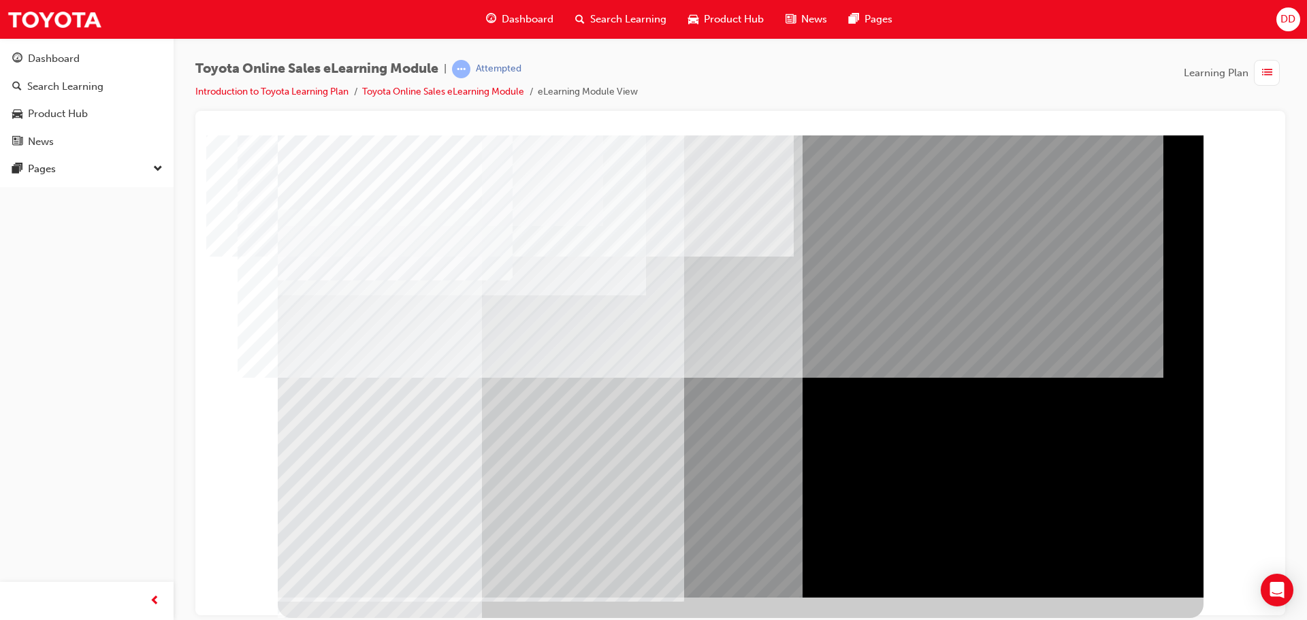
scroll to position [0, 0]
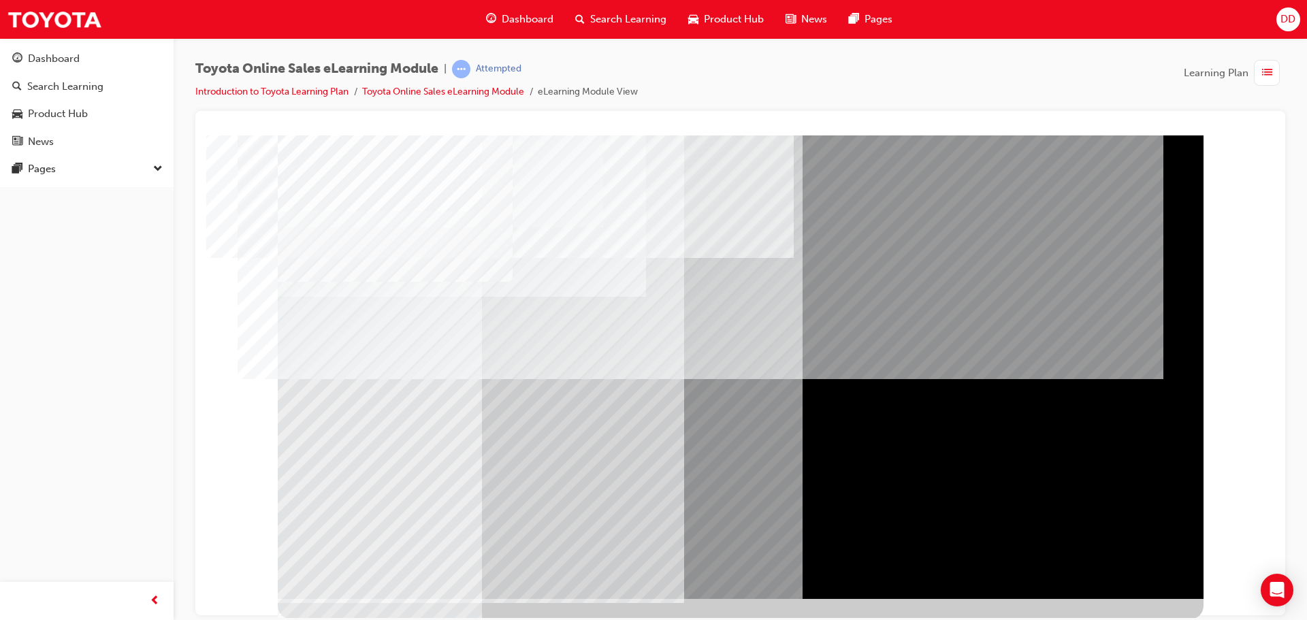
scroll to position [28, 0]
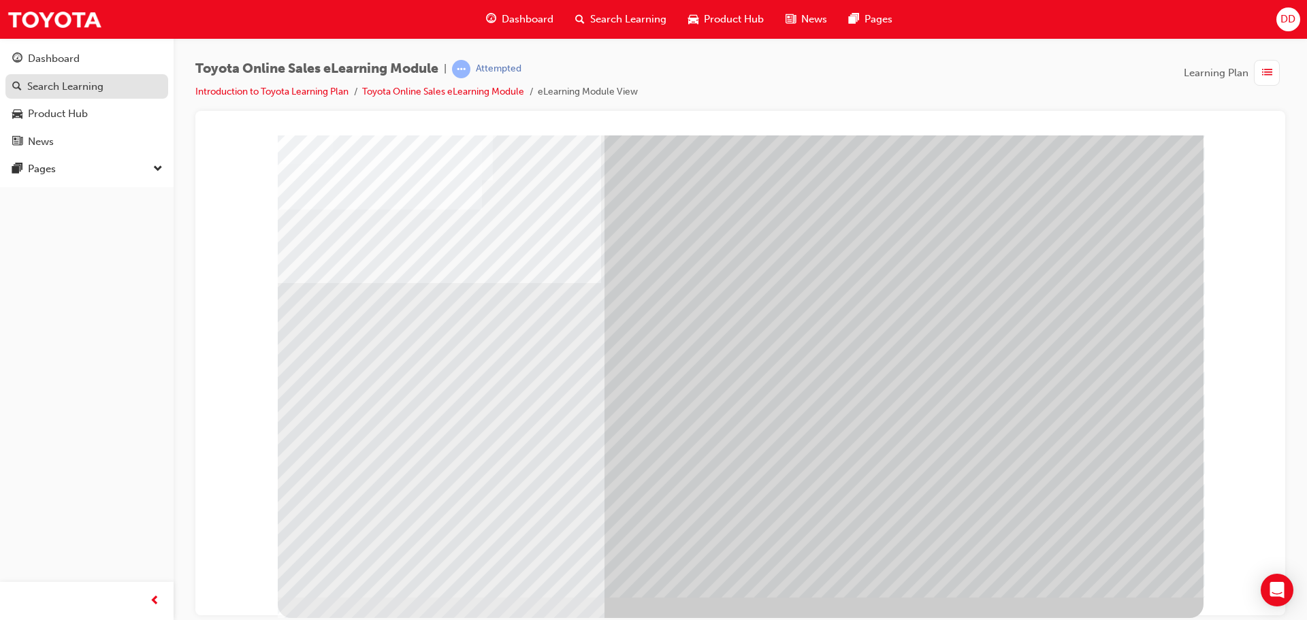
click at [84, 93] on div "Search Learning" at bounding box center [65, 87] width 76 height 16
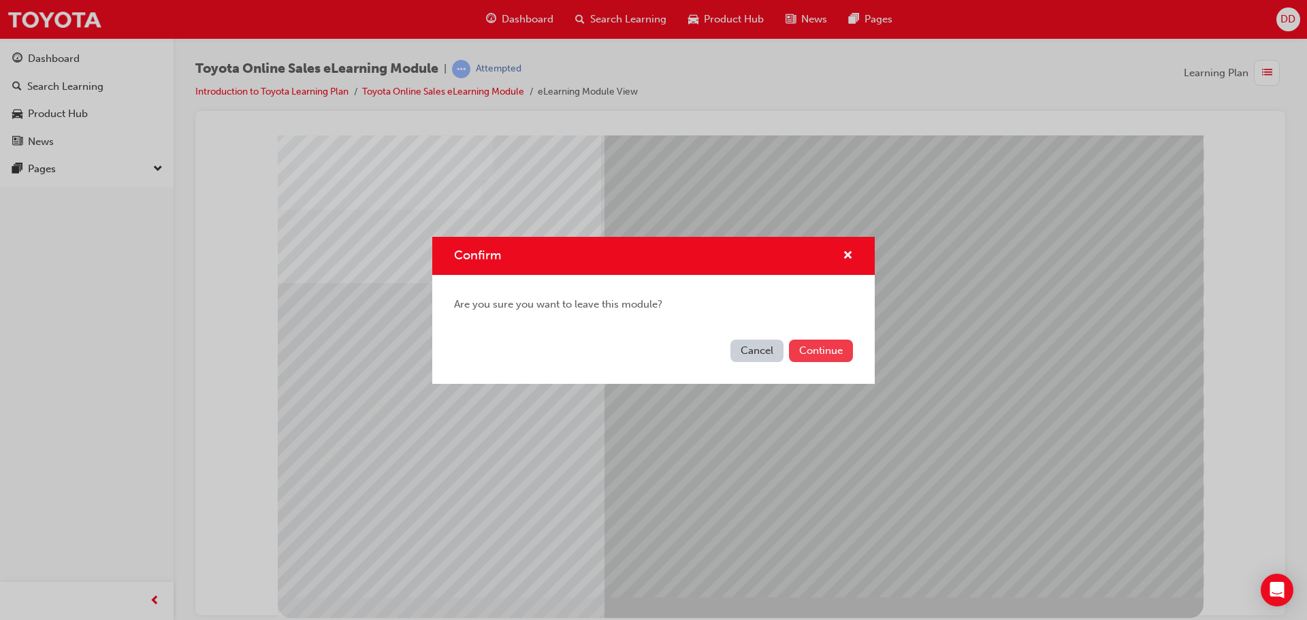
click at [848, 349] on button "Continue" at bounding box center [821, 351] width 64 height 22
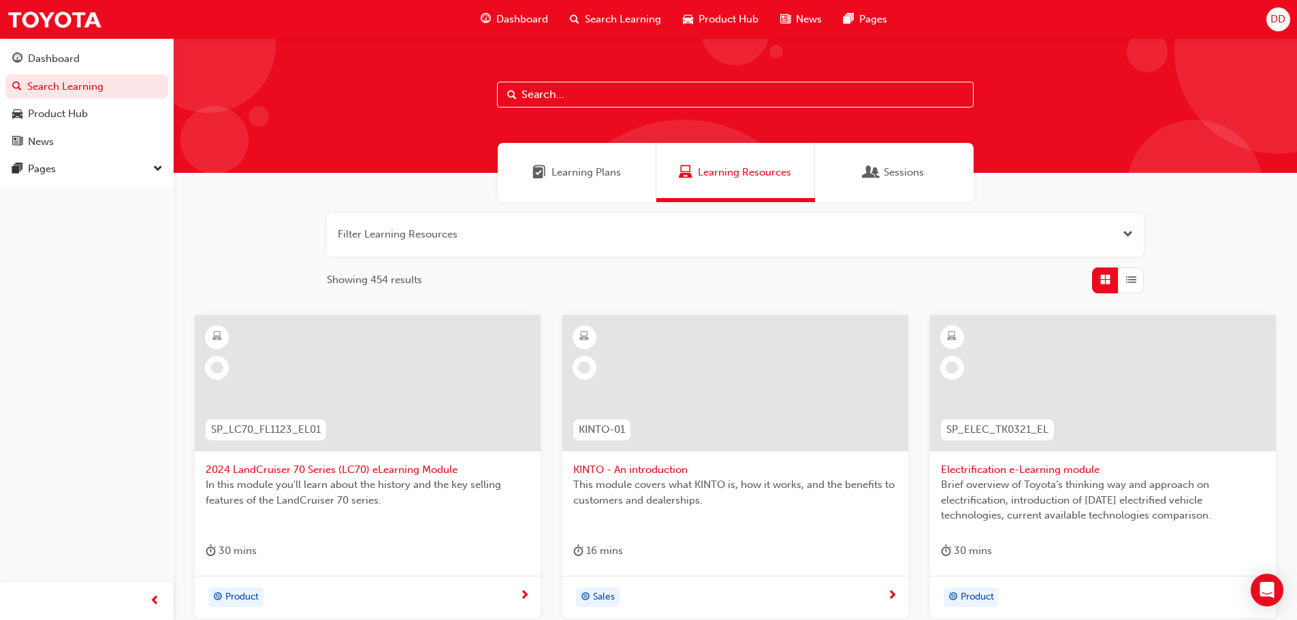
click at [526, 13] on span "Dashboard" at bounding box center [522, 20] width 52 height 16
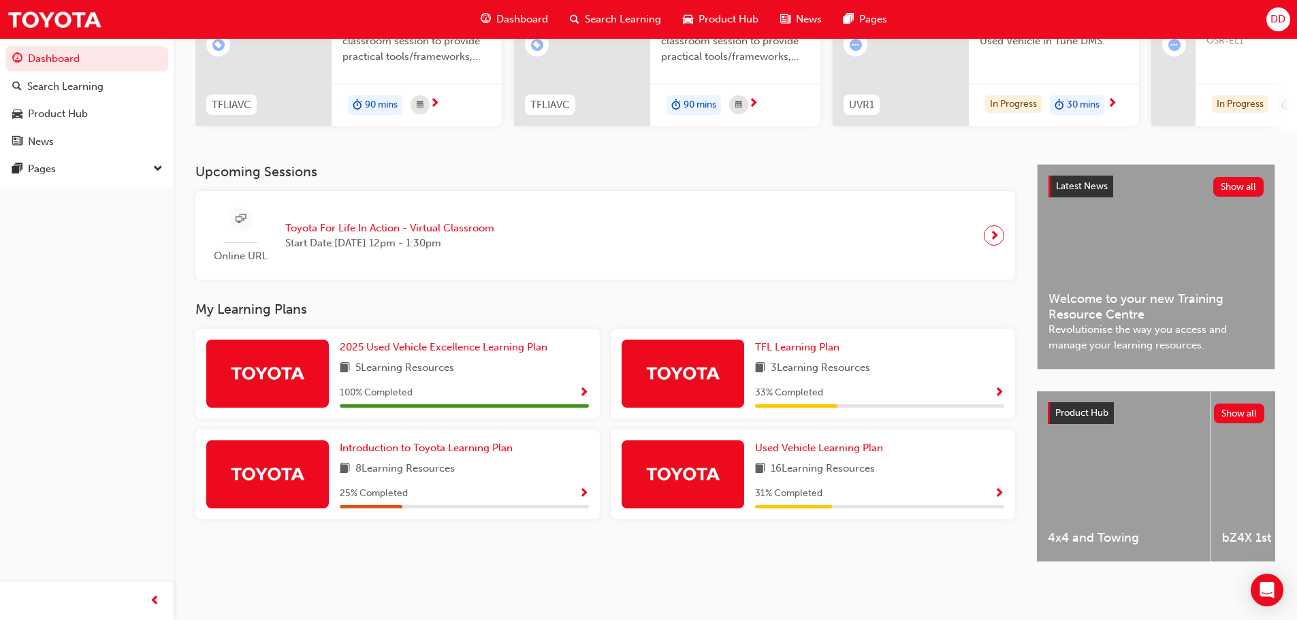
scroll to position [193, 0]
click at [792, 447] on span "Used Vehicle Learning Plan" at bounding box center [819, 448] width 128 height 12
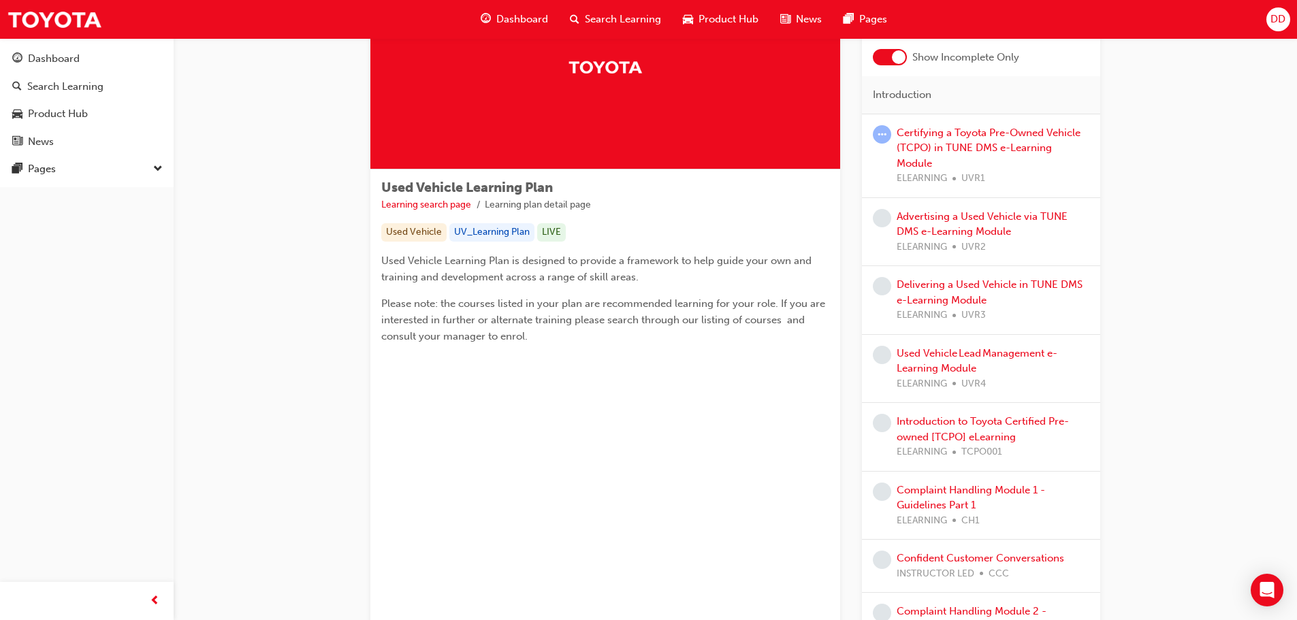
scroll to position [28, 0]
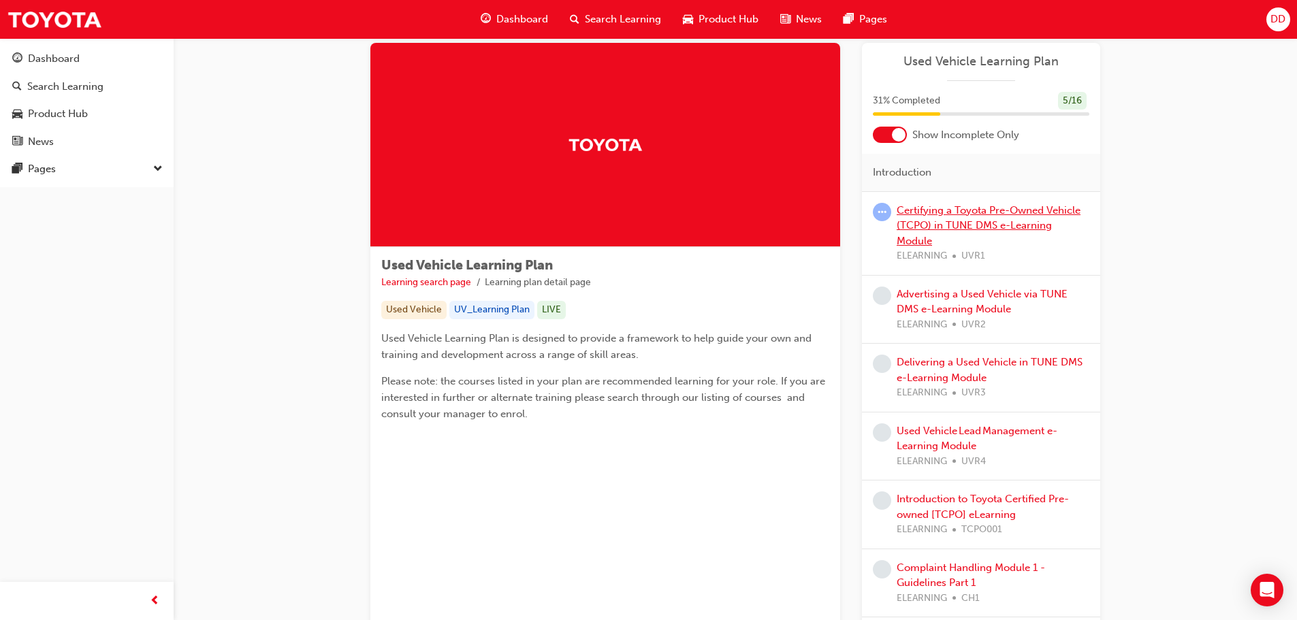
click at [961, 215] on link "Certifying a Toyota Pre-Owned Vehicle (TCPO) in TUNE DMS e-Learning Module" at bounding box center [989, 225] width 184 height 43
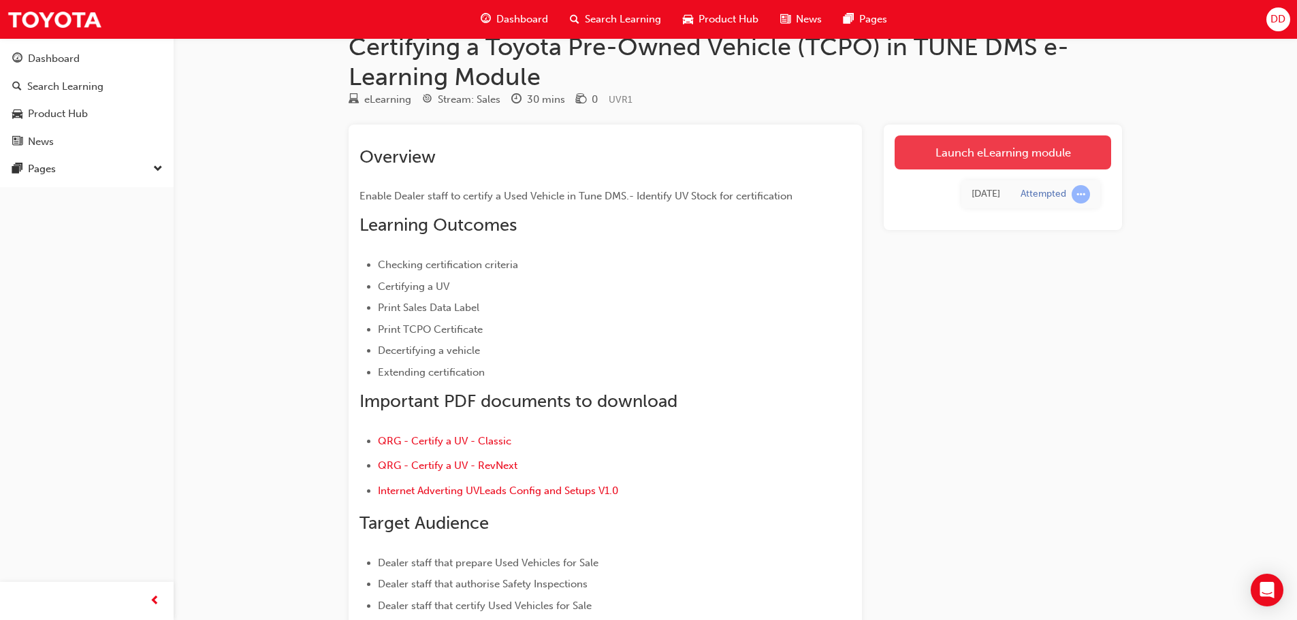
click at [959, 153] on link "Launch eLearning module" at bounding box center [1003, 152] width 217 height 34
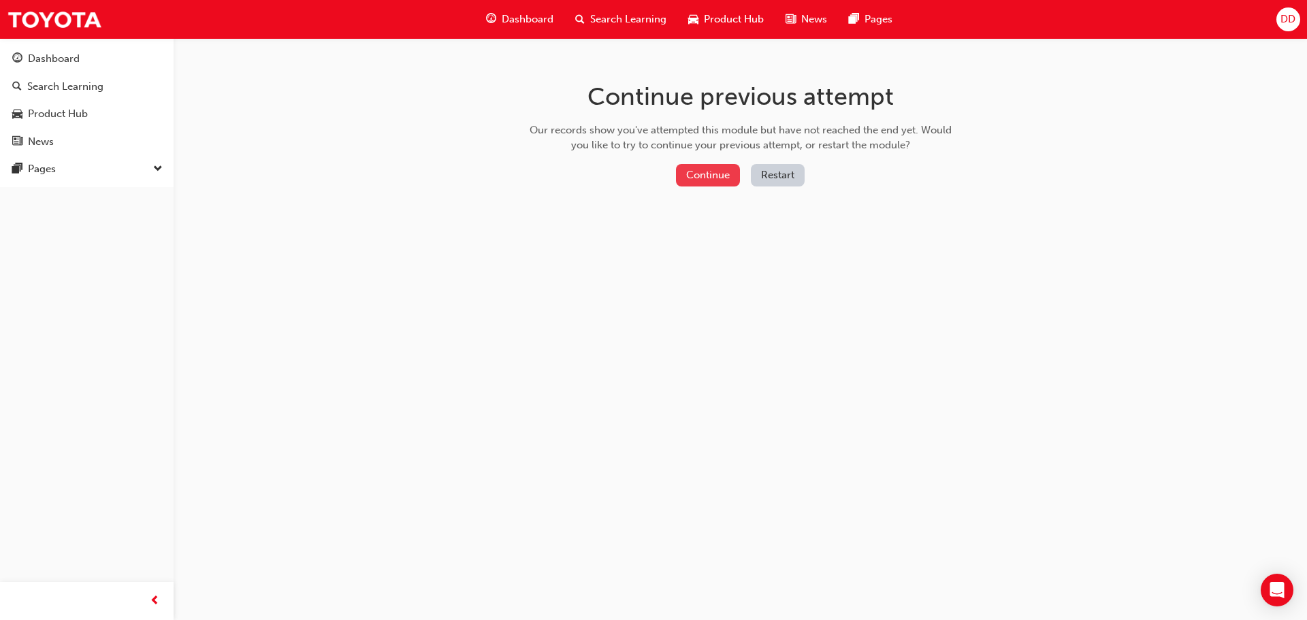
click at [696, 176] on button "Continue" at bounding box center [708, 175] width 64 height 22
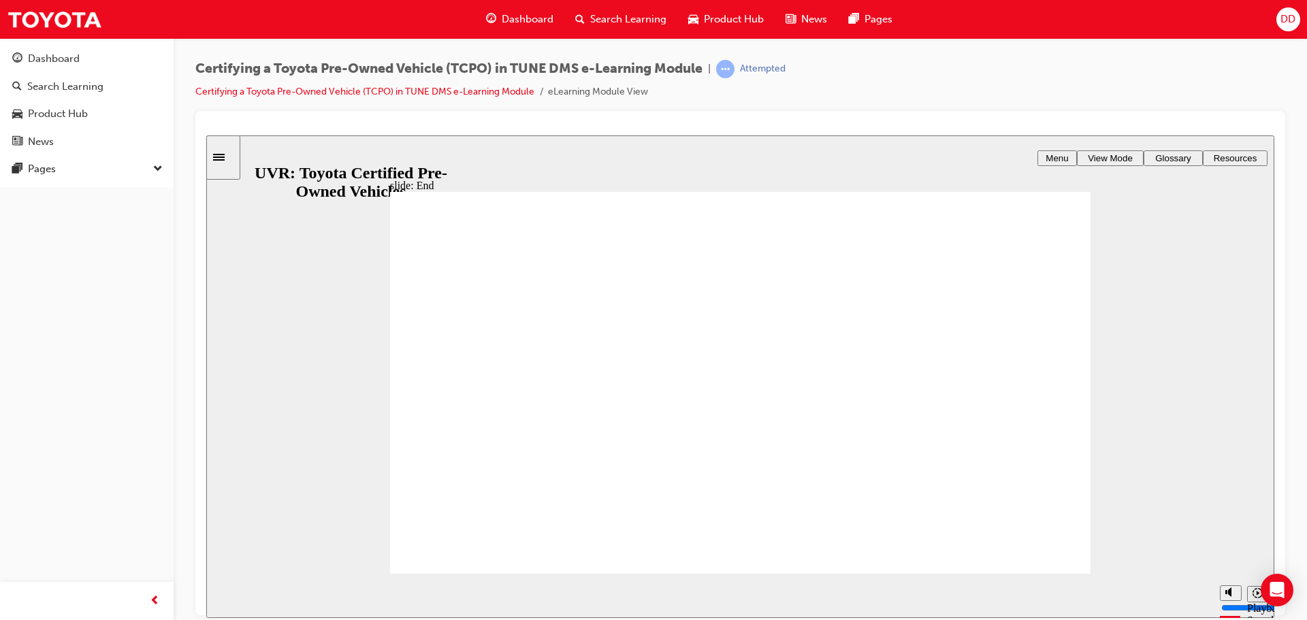
type input "14100"
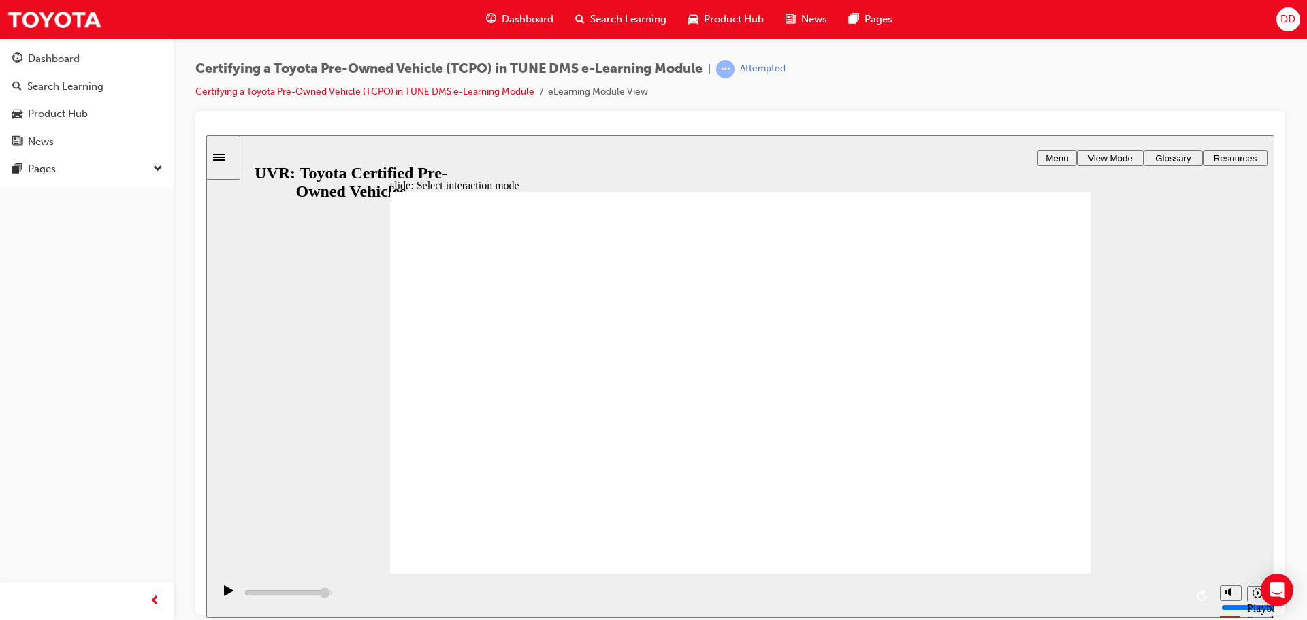
radio input "false"
radio input "true"
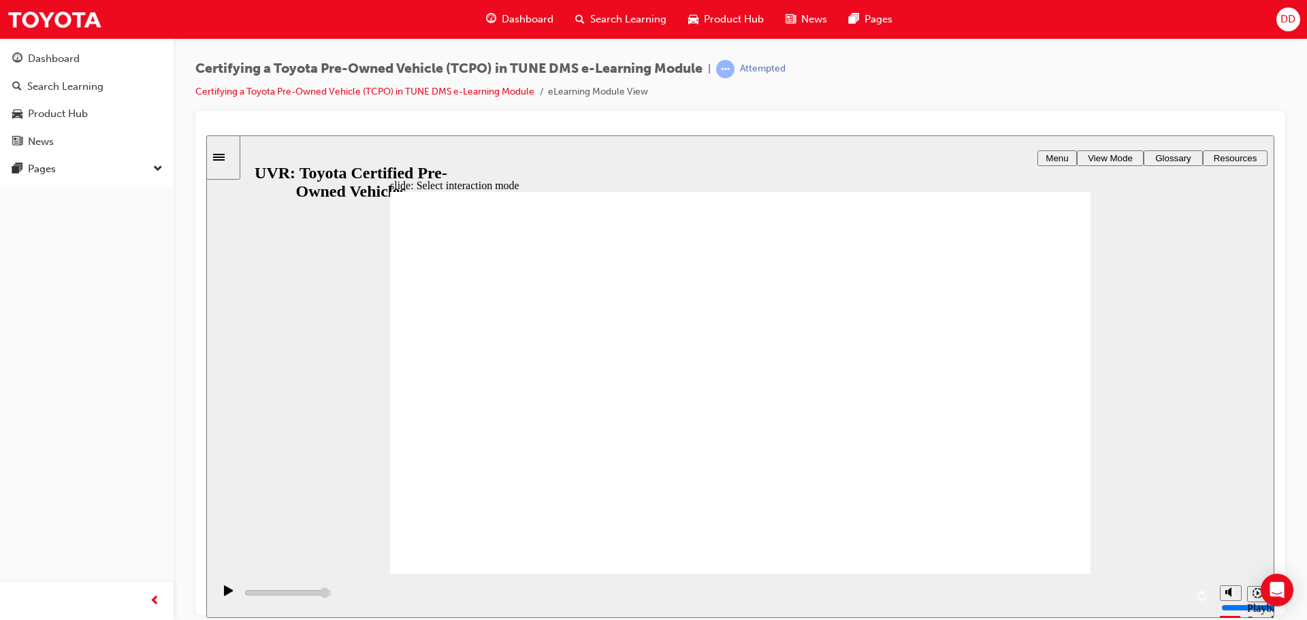
radio input "true"
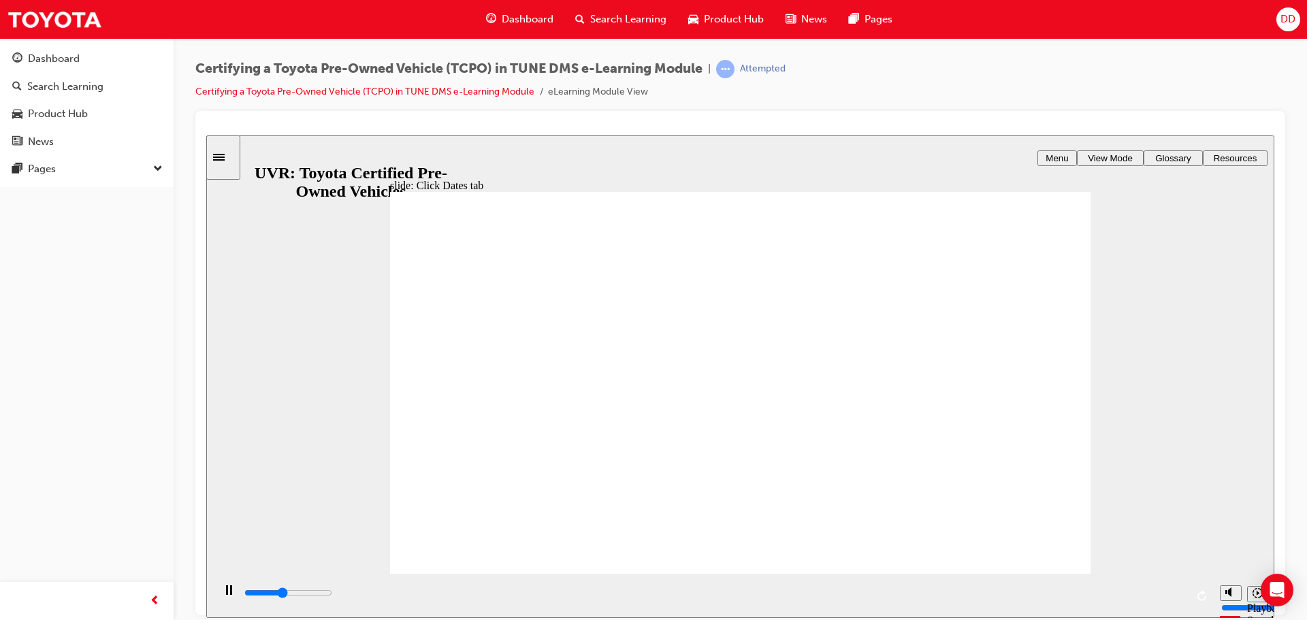
click at [1166, 592] on div "playback controls" at bounding box center [713, 595] width 1000 height 44
click at [225, 159] on icon "Sidebar Toggle" at bounding box center [219, 156] width 12 height 7
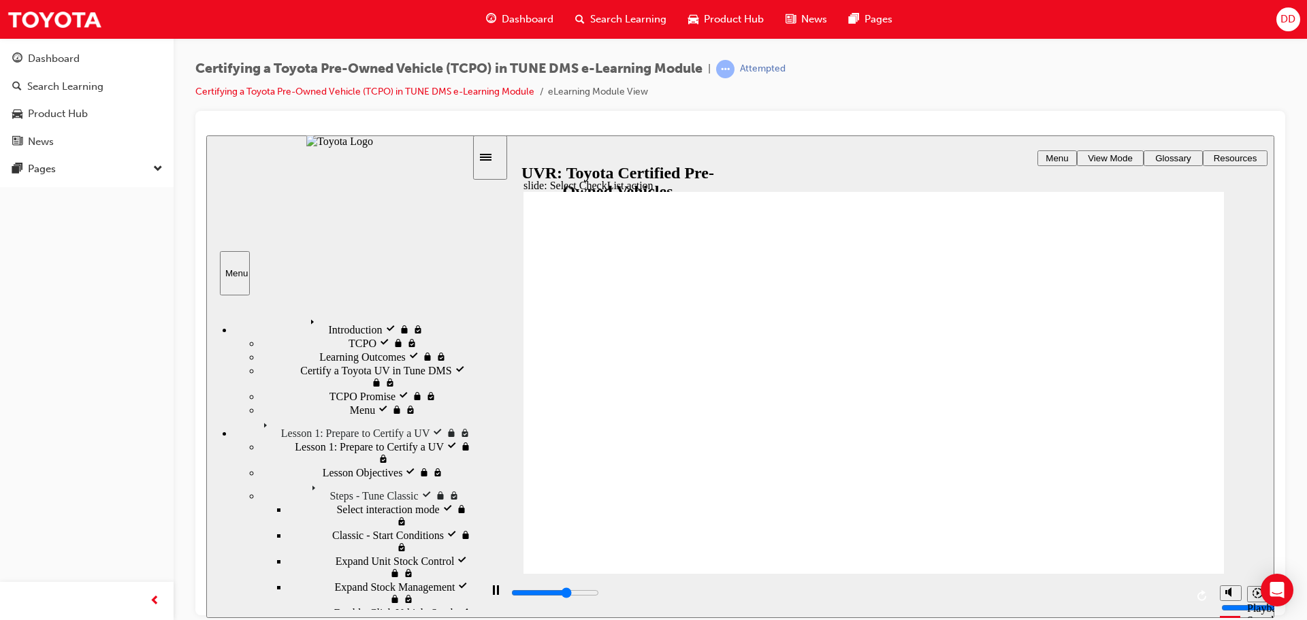
type input "6000"
click at [1068, 155] on span "Menu" at bounding box center [1057, 158] width 22 height 10
click at [1099, 159] on span "View Mode" at bounding box center [1110, 158] width 45 height 10
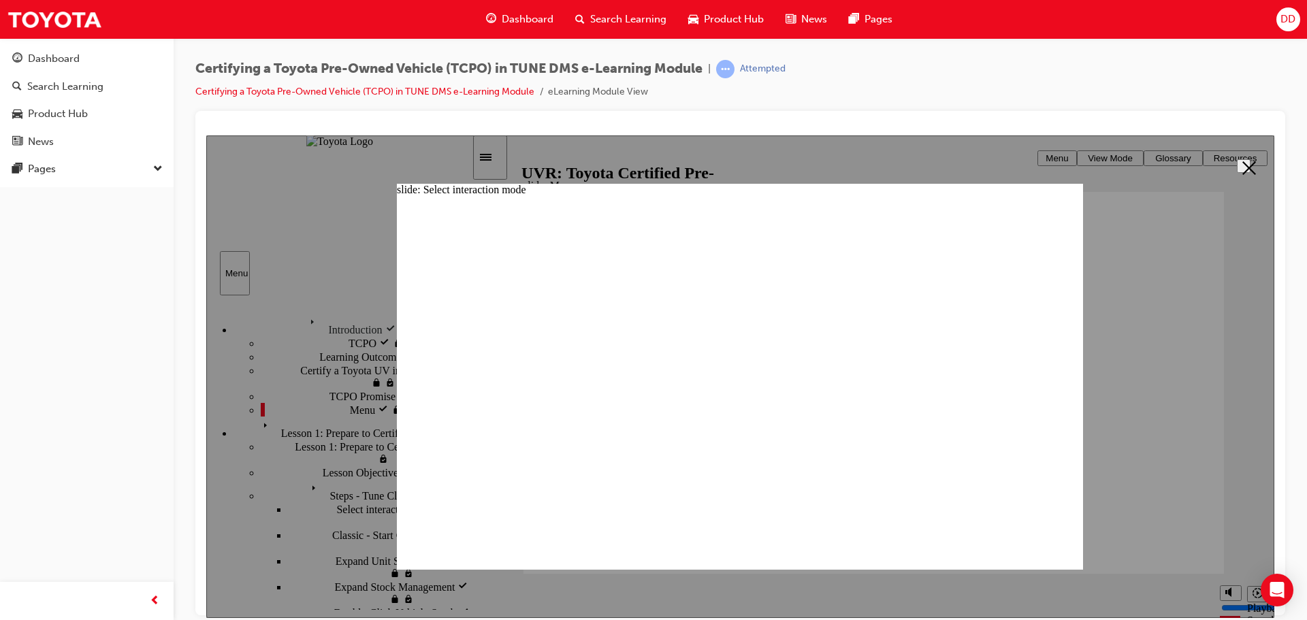
click at [1157, 157] on div at bounding box center [740, 376] width 1068 height 483
click at [1059, 155] on div at bounding box center [740, 376] width 1068 height 483
radio input "false"
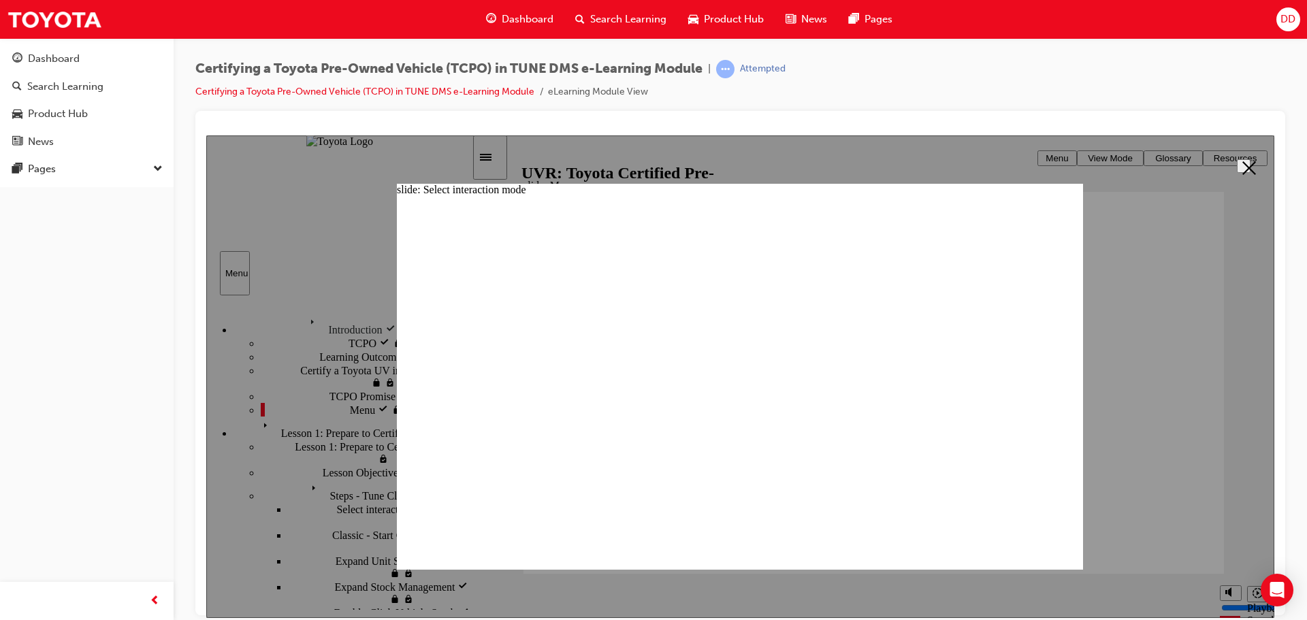
radio input "true"
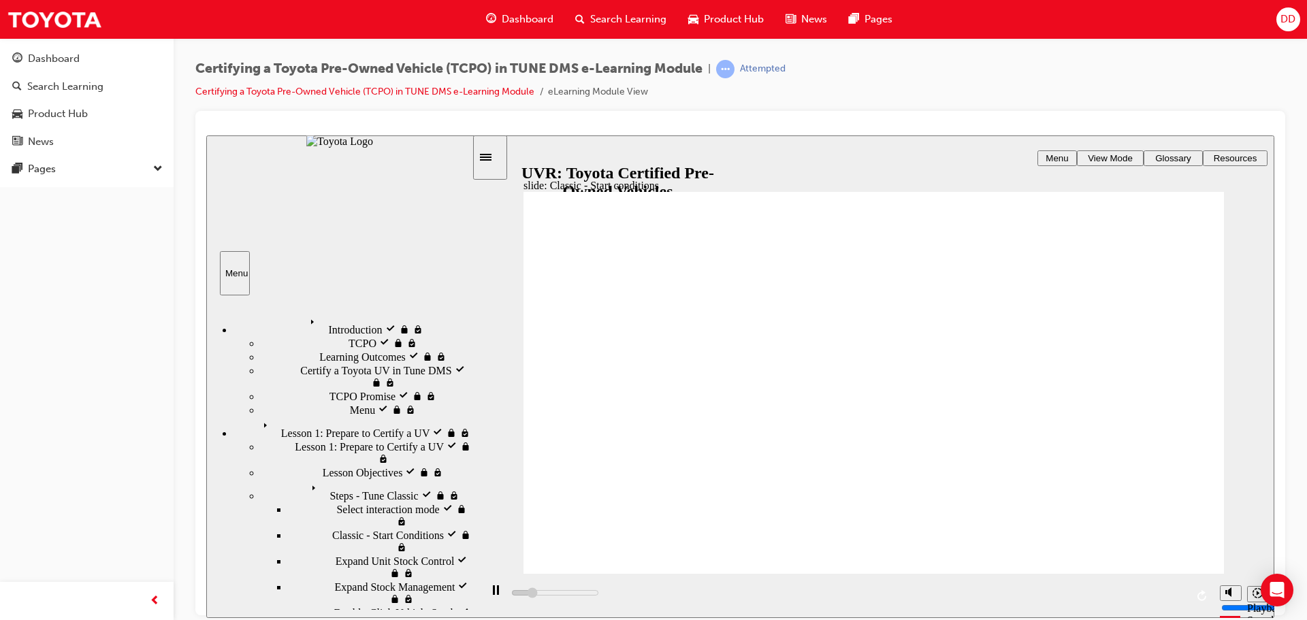
click at [492, 153] on icon "Sidebar Toggle" at bounding box center [486, 156] width 12 height 7
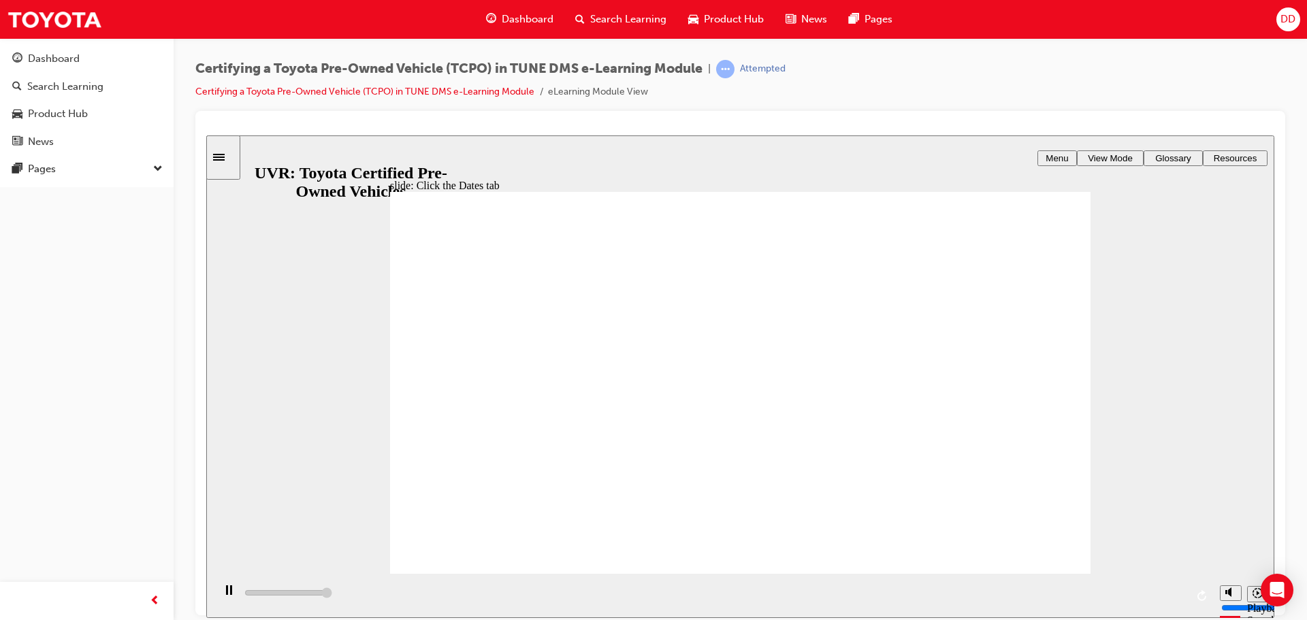
type input "4600"
click at [1071, 153] on div "Menu" at bounding box center [1057, 158] width 29 height 10
click at [103, 87] on div "Search Learning" at bounding box center [65, 87] width 76 height 16
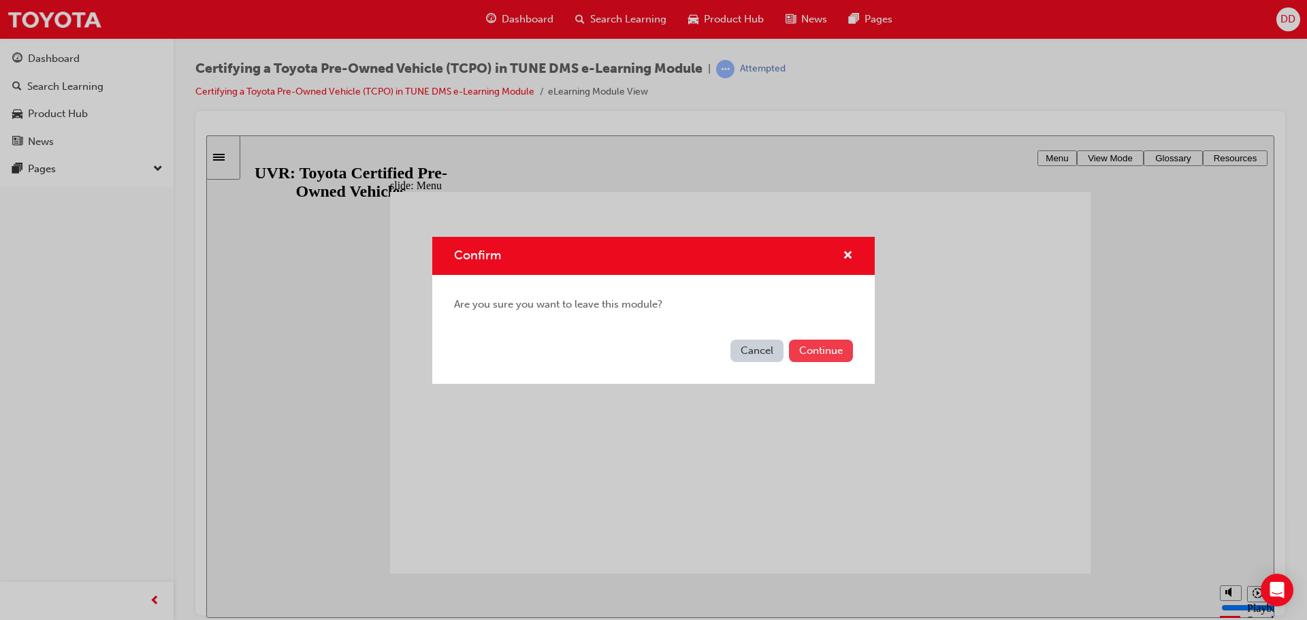
click at [816, 353] on button "Continue" at bounding box center [821, 351] width 64 height 22
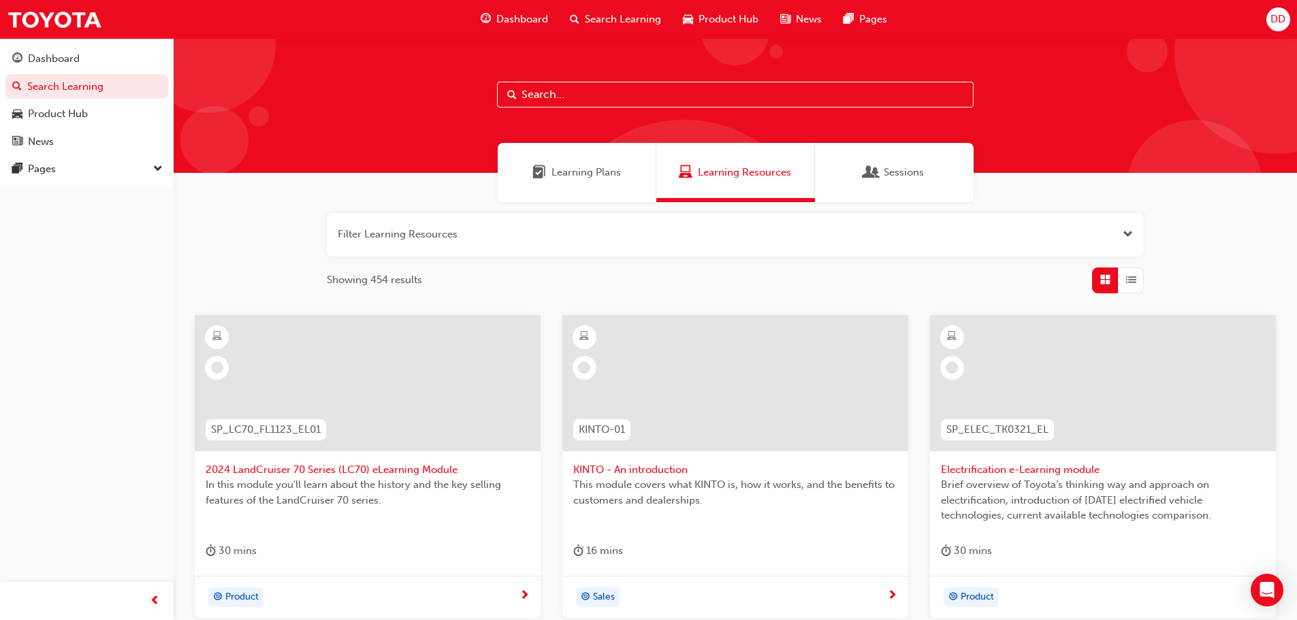
click at [577, 176] on span "Learning Plans" at bounding box center [585, 173] width 69 height 16
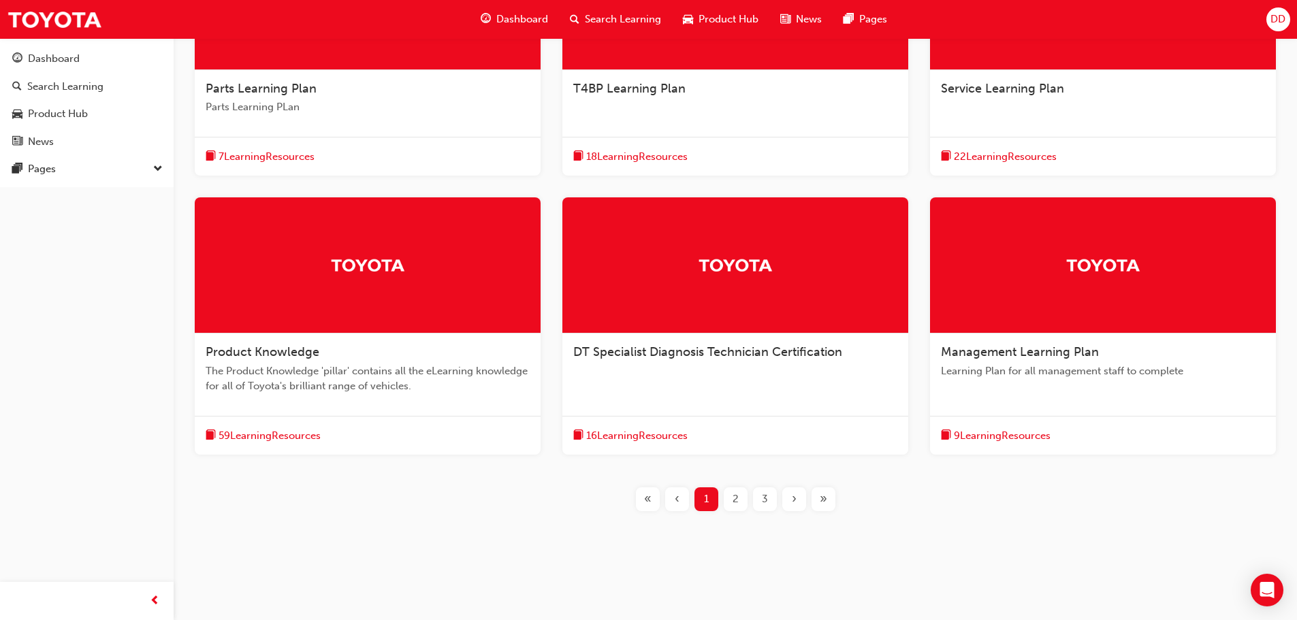
scroll to position [383, 0]
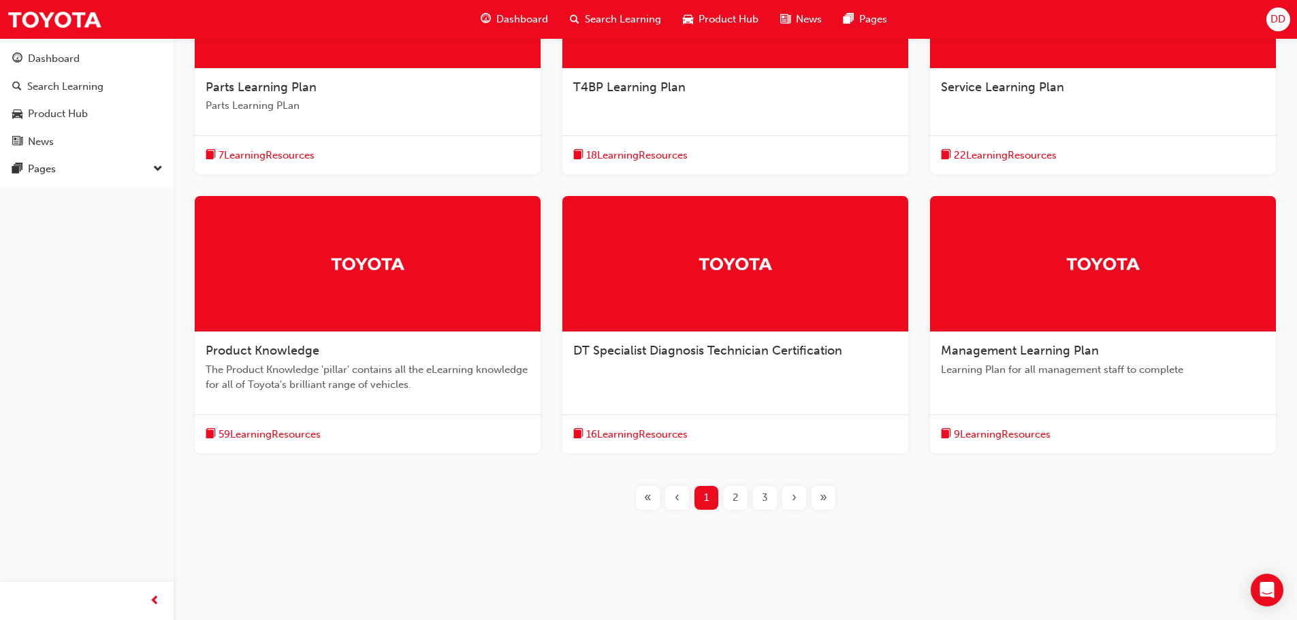
click at [475, 370] on span "The Product Knowledge 'pillar' contains all the eLearning knowledge for all of …" at bounding box center [368, 377] width 324 height 31
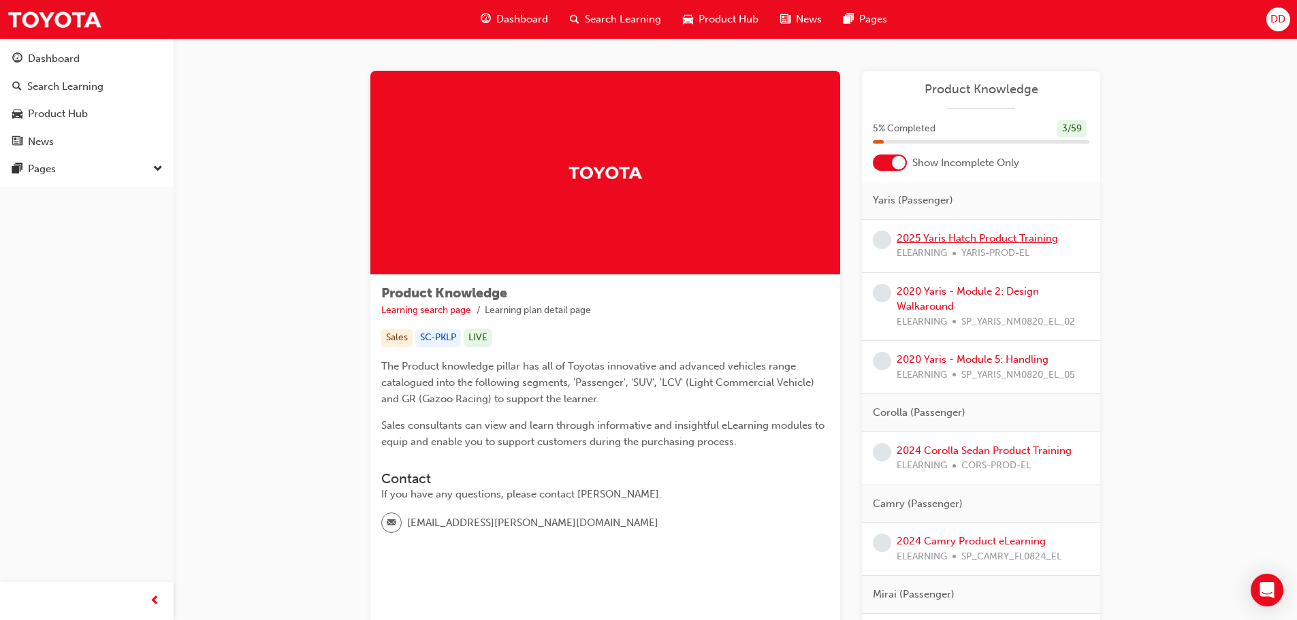
click at [936, 238] on link "2025 Yaris Hatch Product Training" at bounding box center [977, 238] width 161 height 12
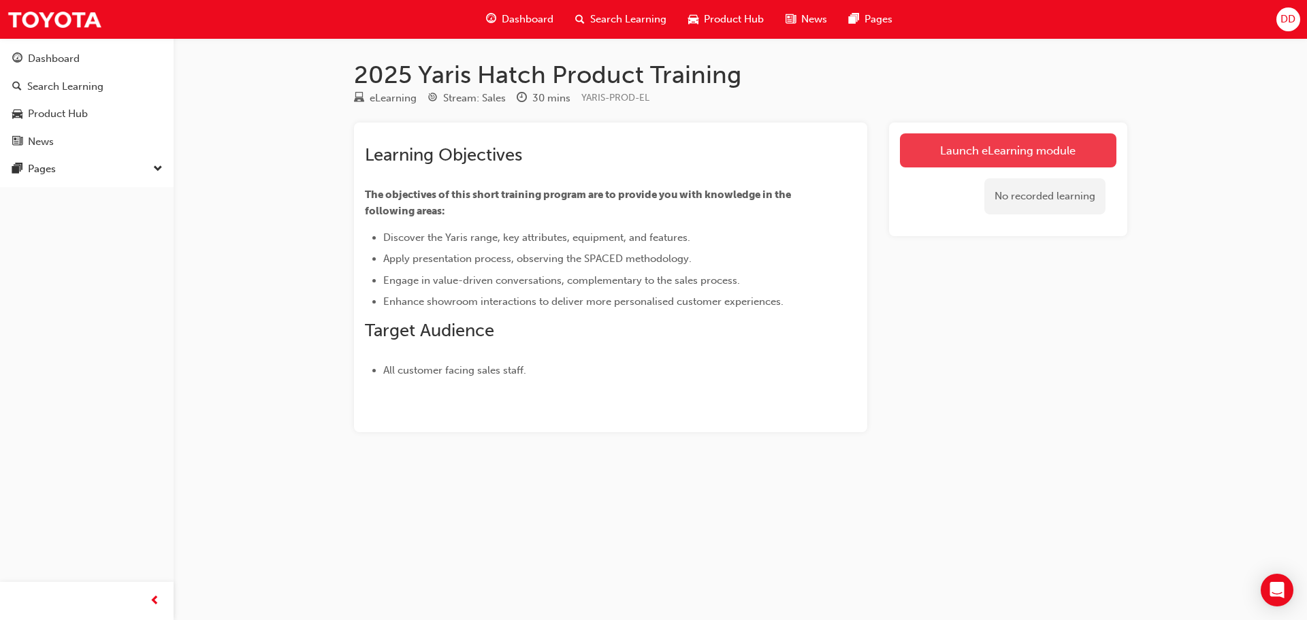
click at [955, 148] on link "Launch eLearning module" at bounding box center [1008, 150] width 217 height 34
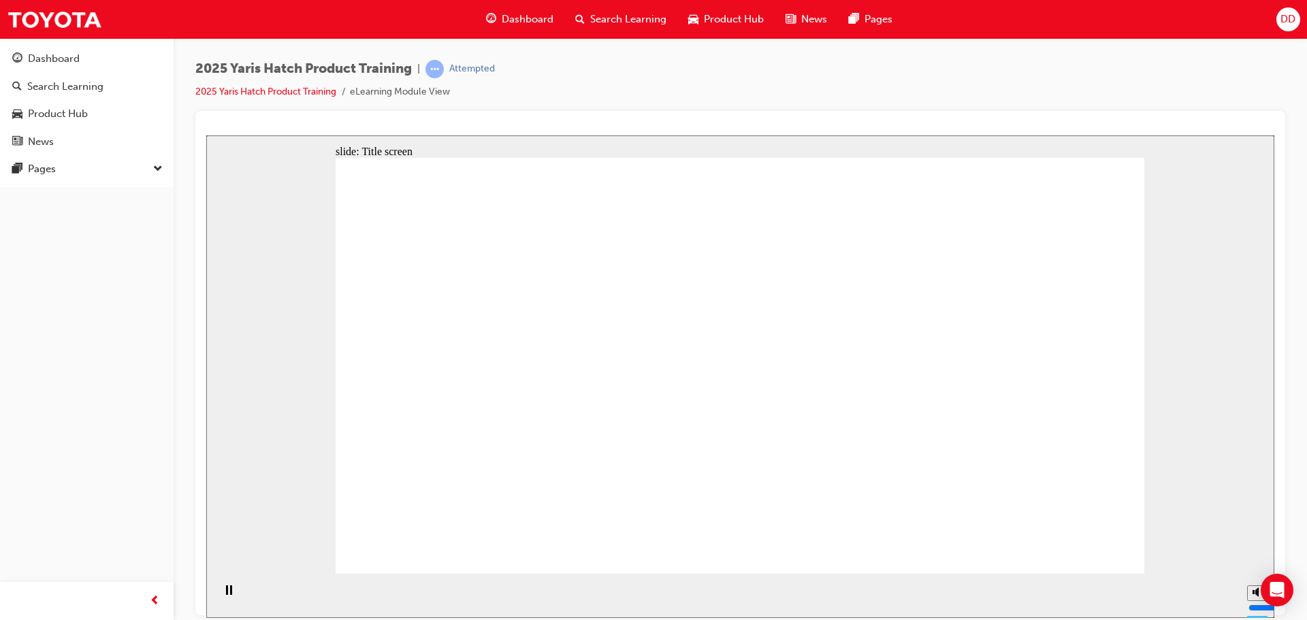
click at [1168, 266] on div "slide: Content arrow_red.png BACK NEXT BACK NEXT Back to top Playback Speed 2 1…" at bounding box center [740, 376] width 1068 height 483
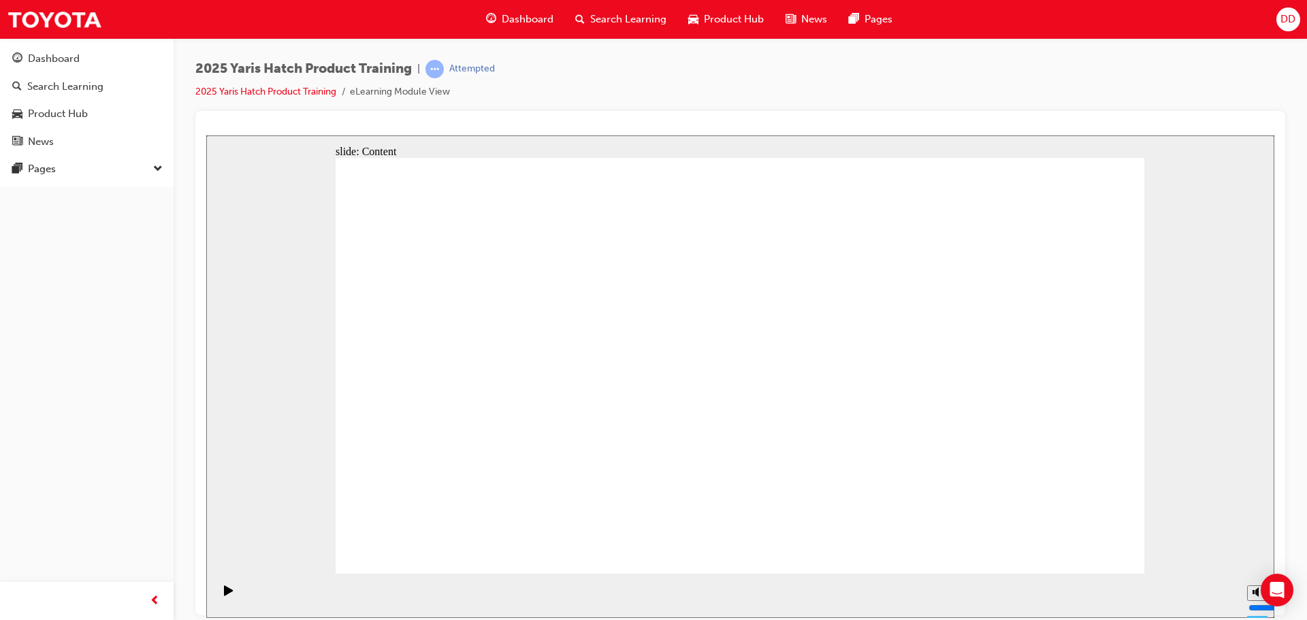
click at [225, 595] on icon "Play (Ctrl+Alt+P)" at bounding box center [228, 590] width 9 height 10
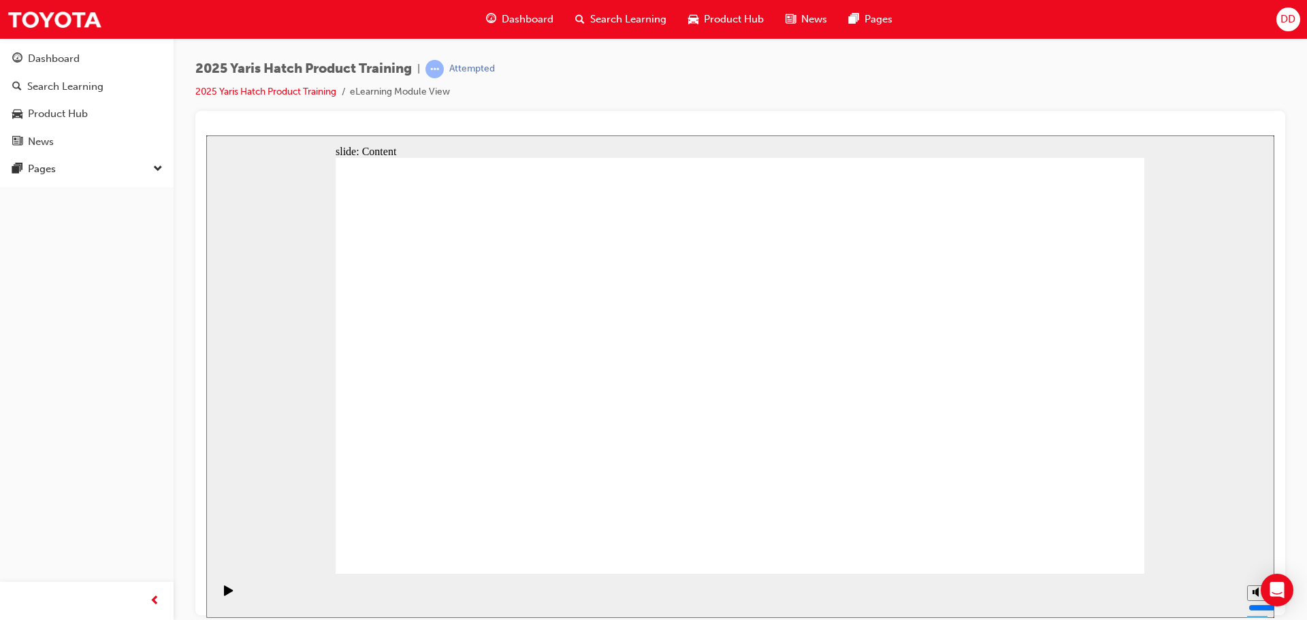
drag, startPoint x: 717, startPoint y: 399, endPoint x: 769, endPoint y: 402, distance: 52.5
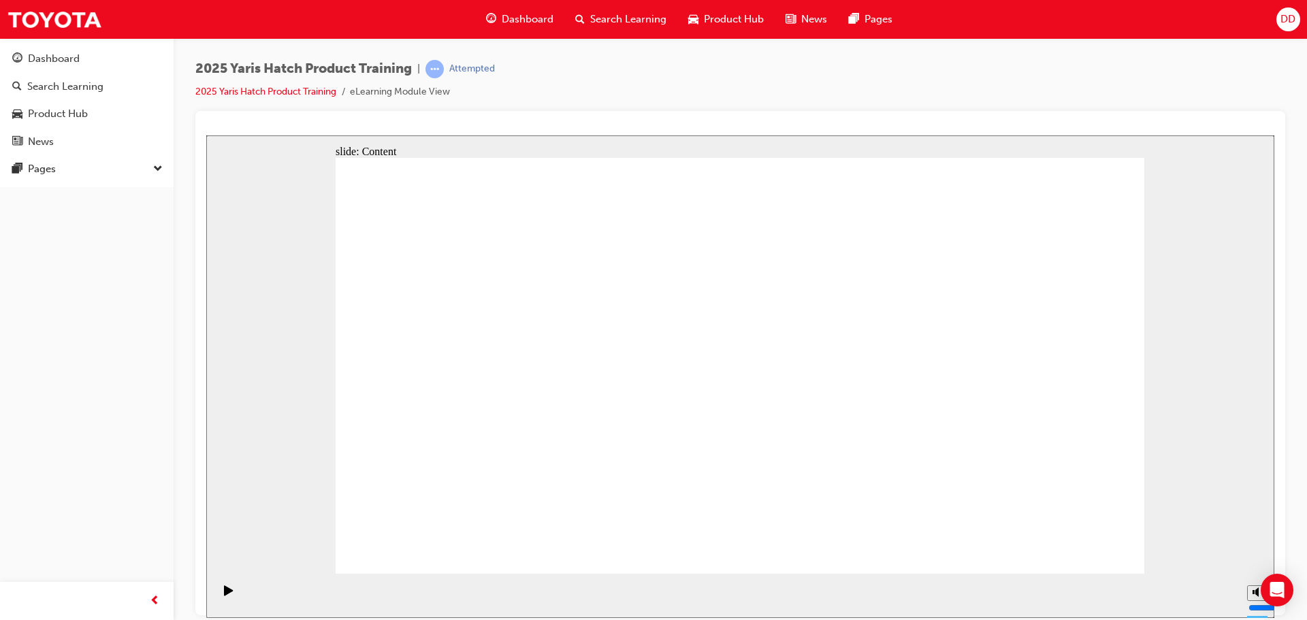
drag, startPoint x: 700, startPoint y: 377, endPoint x: 851, endPoint y: 375, distance: 151.2
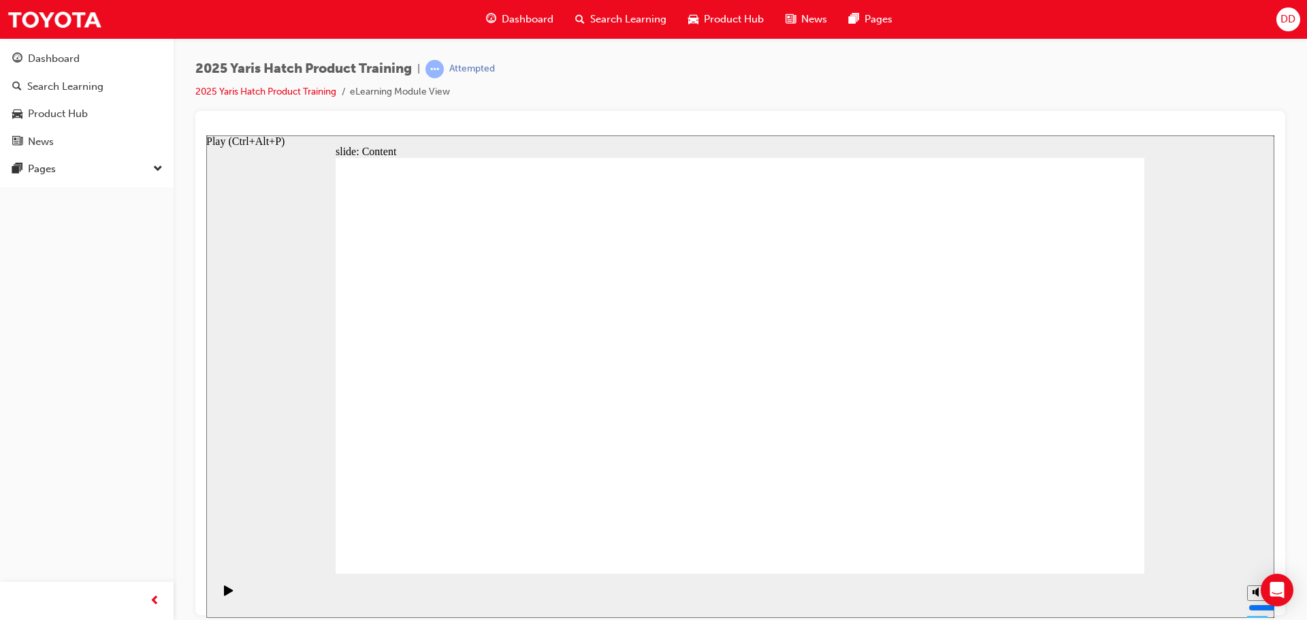
click at [226, 588] on icon "Play (Ctrl+Alt+P)" at bounding box center [229, 590] width 10 height 11
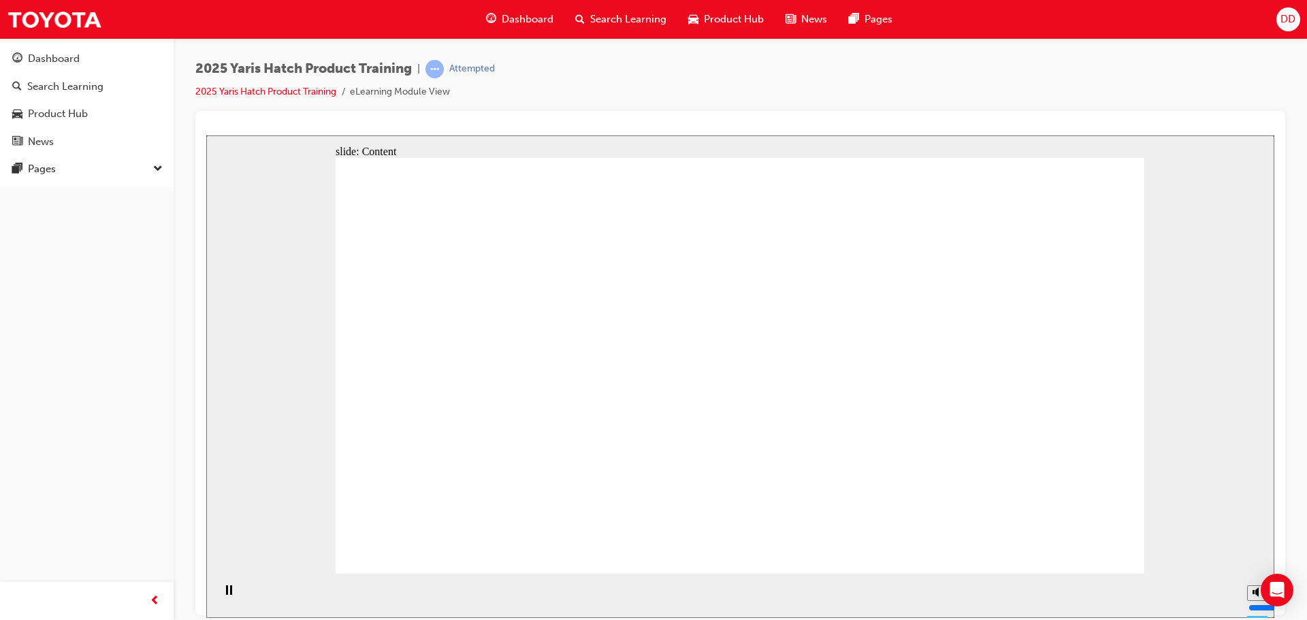
drag, startPoint x: 1045, startPoint y: 539, endPoint x: 1063, endPoint y: 545, distance: 19.4
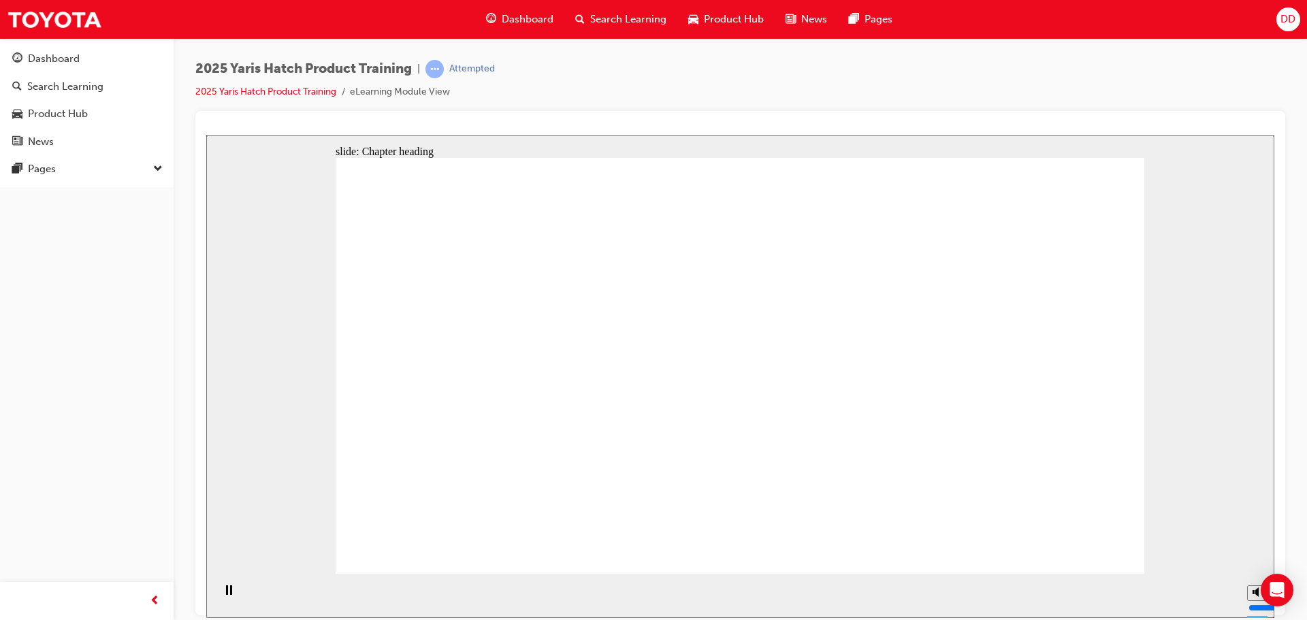
drag, startPoint x: 1080, startPoint y: 548, endPoint x: 1083, endPoint y: 571, distance: 23.3
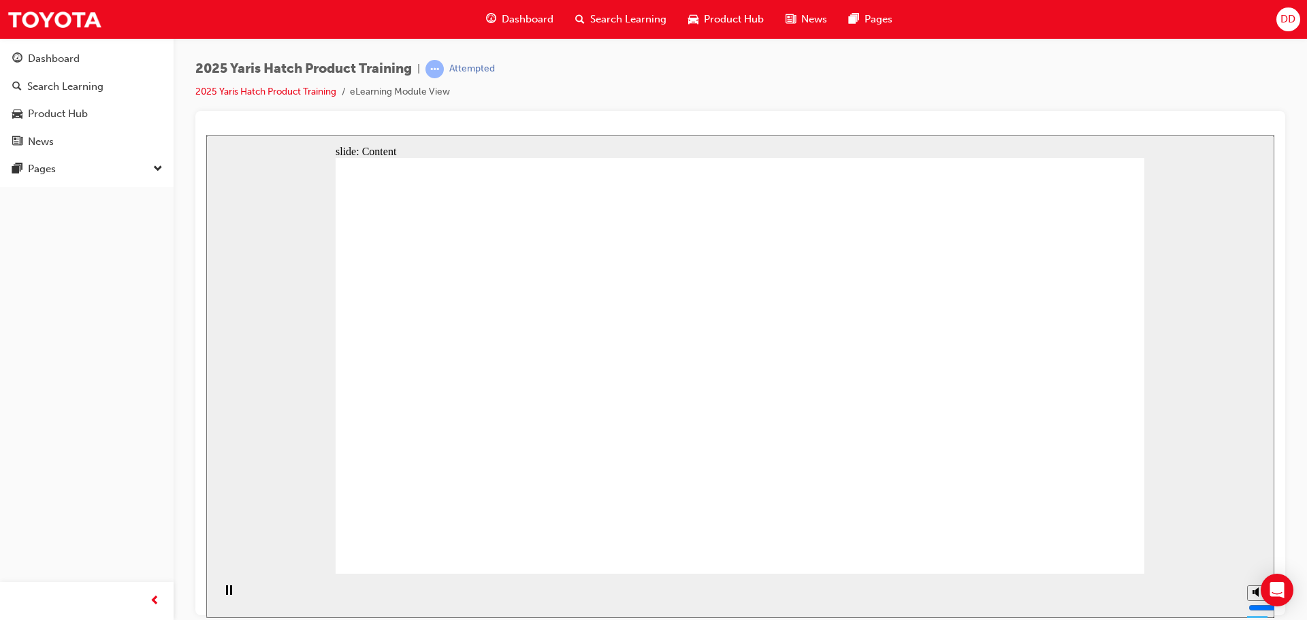
click at [1268, 155] on div "slide: Content Rectangle 2 Sales Walkaround Position 3 Position 1: Driver Posit…" at bounding box center [740, 376] width 1068 height 483
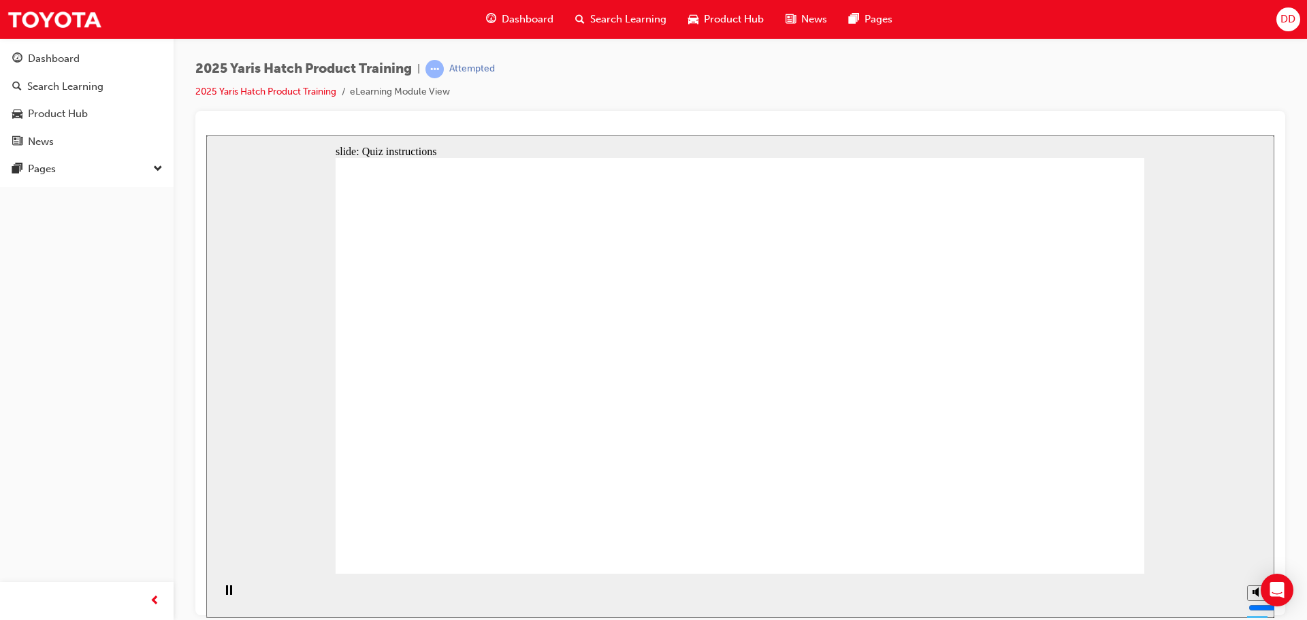
radio input "true"
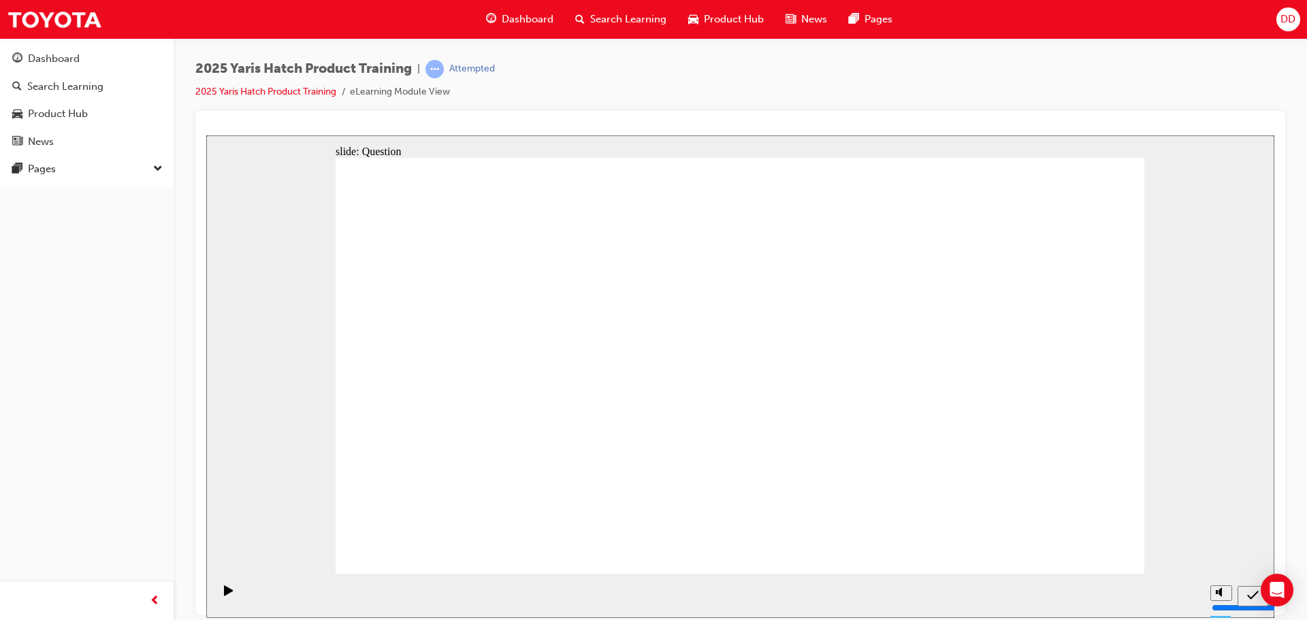
radio input "true"
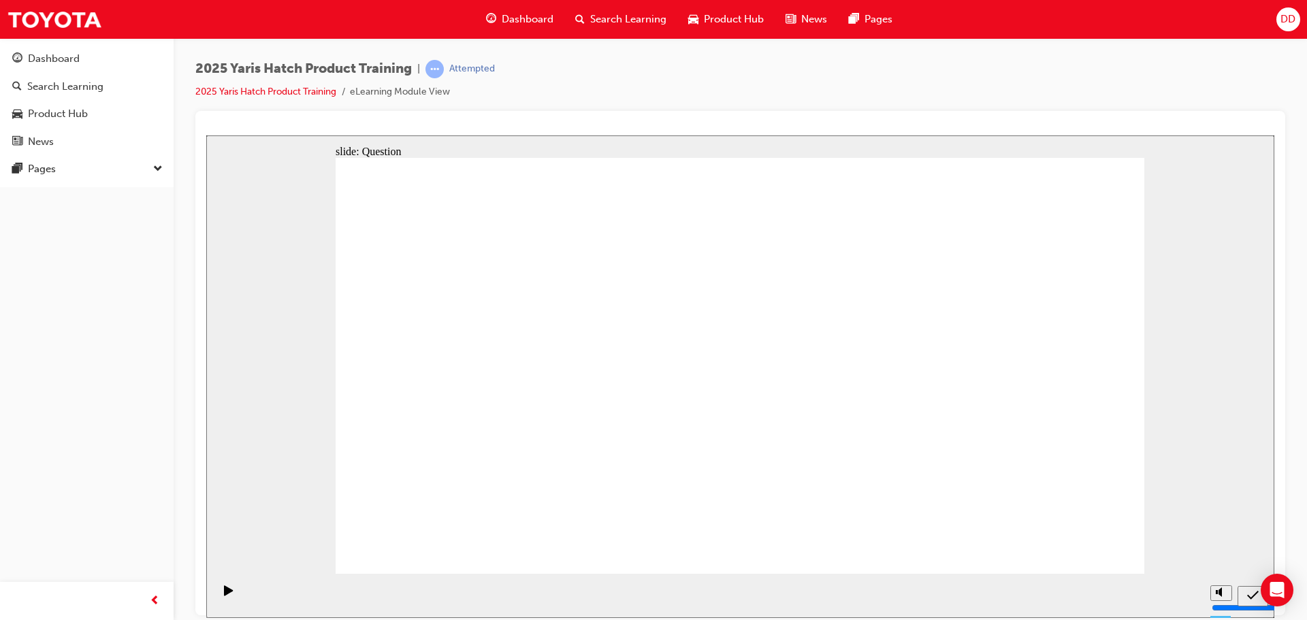
radio input "true"
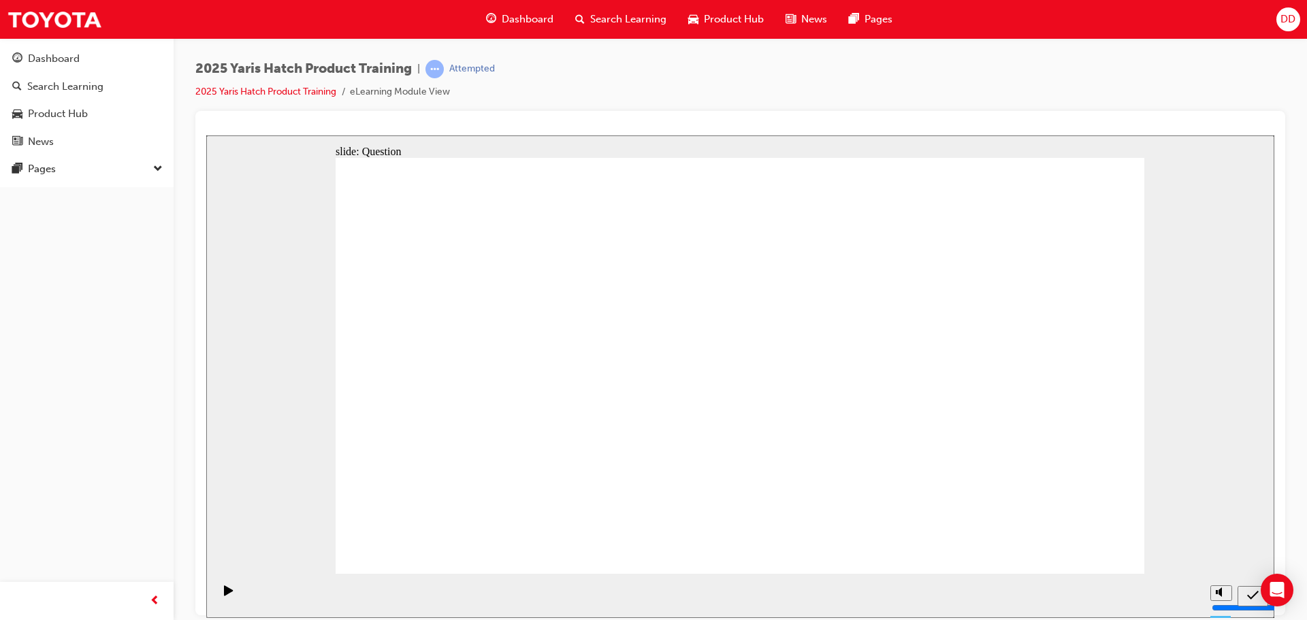
radio input "true"
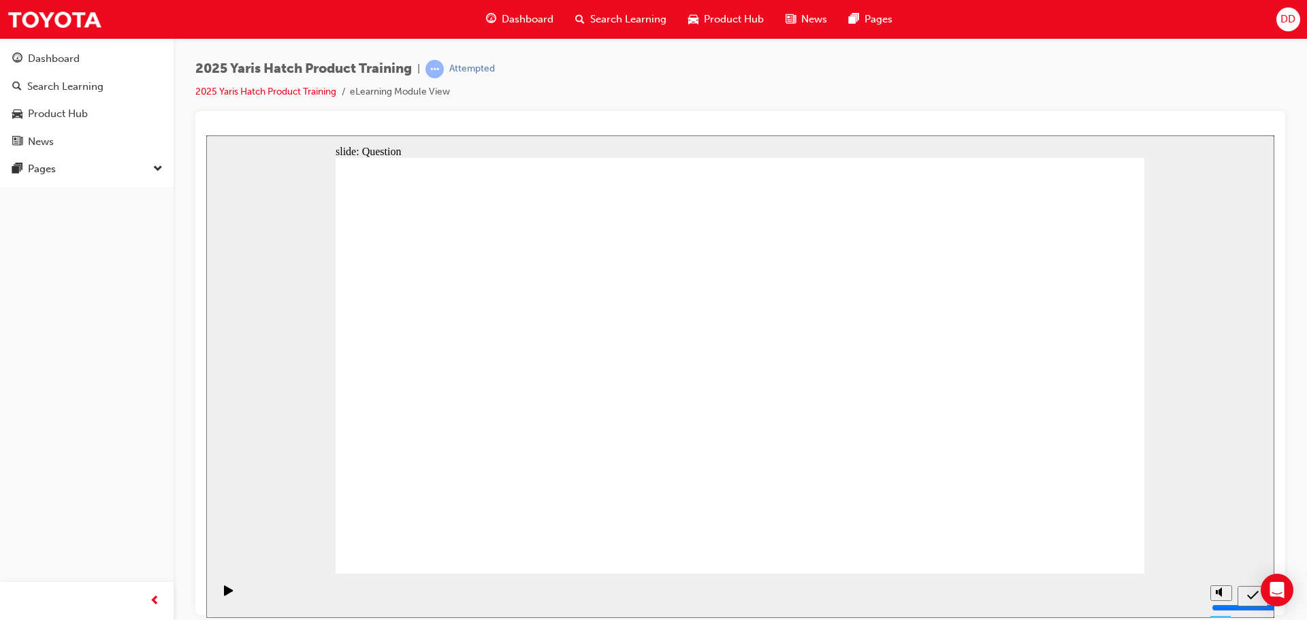
drag, startPoint x: 455, startPoint y: 340, endPoint x: 460, endPoint y: 447, distance: 107.7
drag, startPoint x: 720, startPoint y: 357, endPoint x: 594, endPoint y: 398, distance: 132.4
drag, startPoint x: 583, startPoint y: 364, endPoint x: 743, endPoint y: 482, distance: 199.1
drag, startPoint x: 877, startPoint y: 359, endPoint x: 929, endPoint y: 466, distance: 119.7
drag, startPoint x: 1002, startPoint y: 355, endPoint x: 1009, endPoint y: 483, distance: 127.5
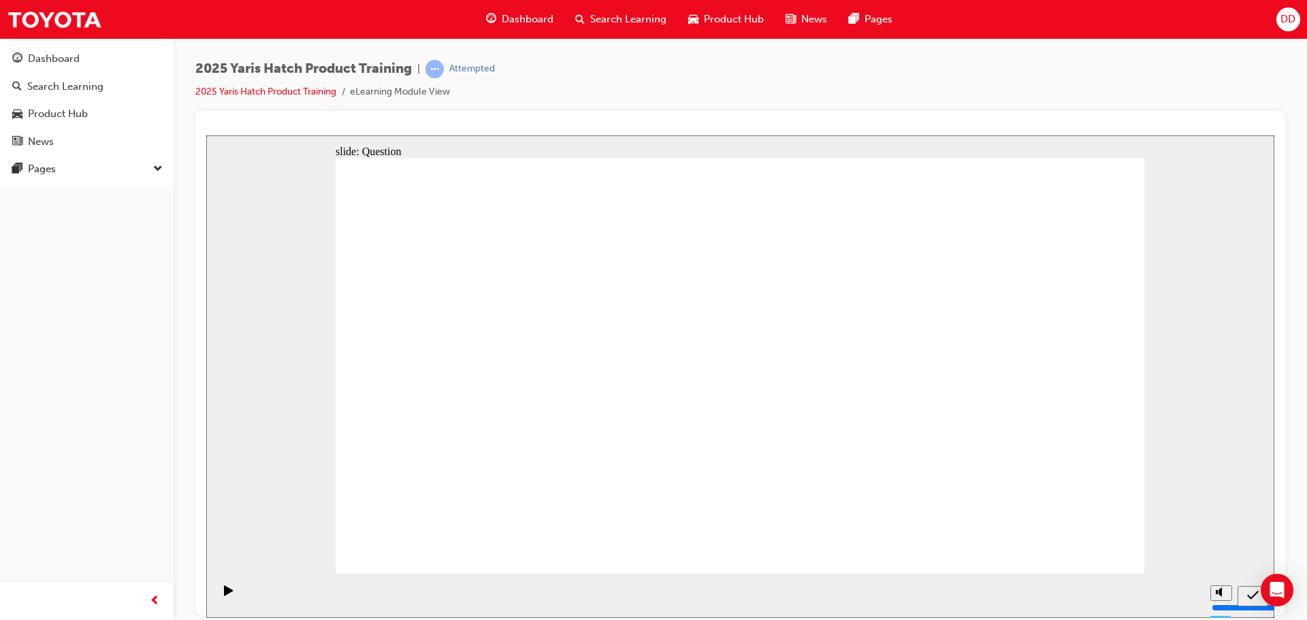
radio input "true"
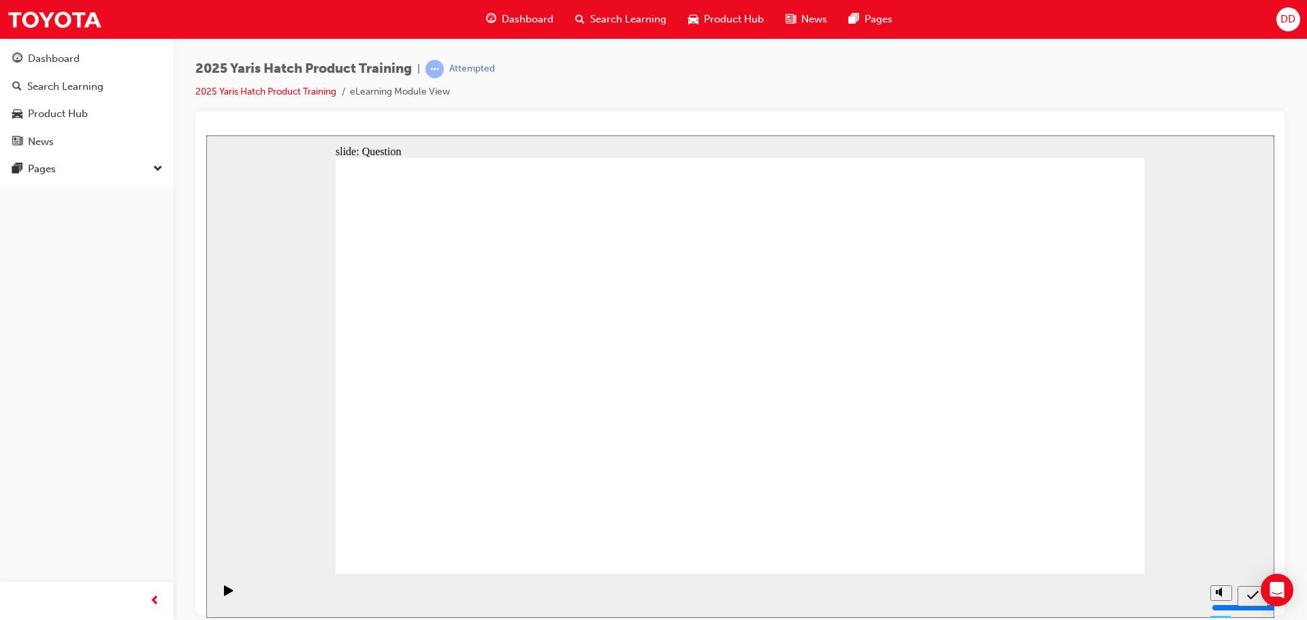
drag, startPoint x: 382, startPoint y: 272, endPoint x: 449, endPoint y: 274, distance: 67.4
drag, startPoint x: 381, startPoint y: 274, endPoint x: 411, endPoint y: 281, distance: 31.4
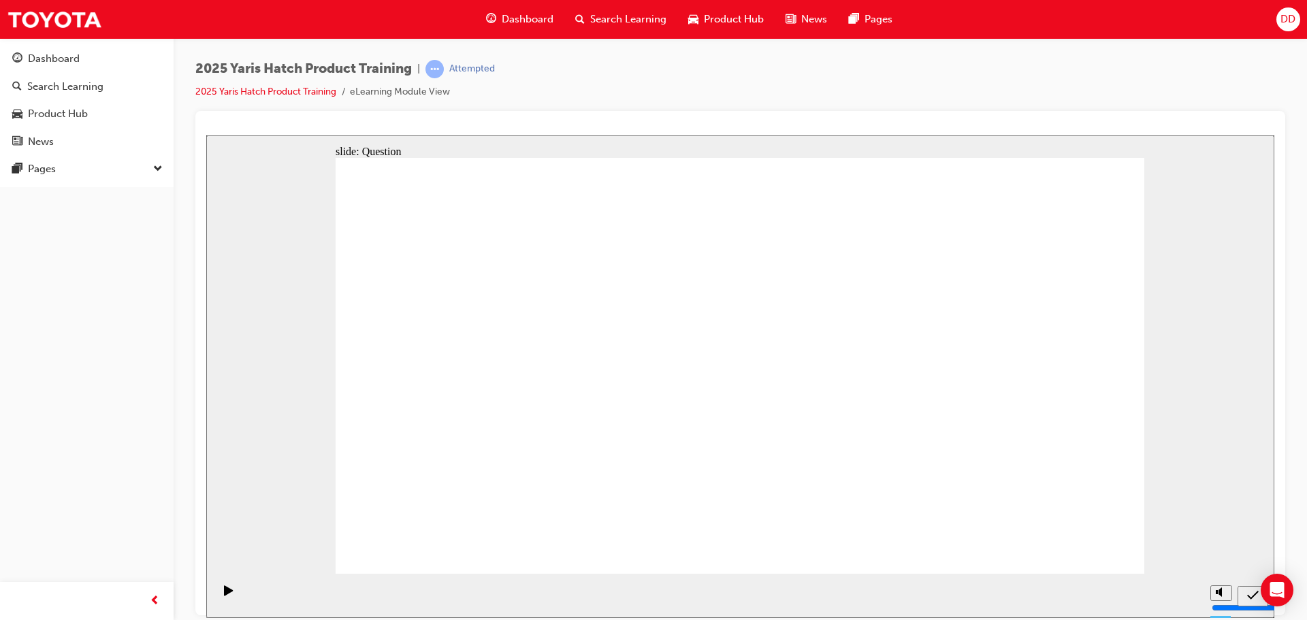
drag, startPoint x: 385, startPoint y: 274, endPoint x: 524, endPoint y: 315, distance: 144.1
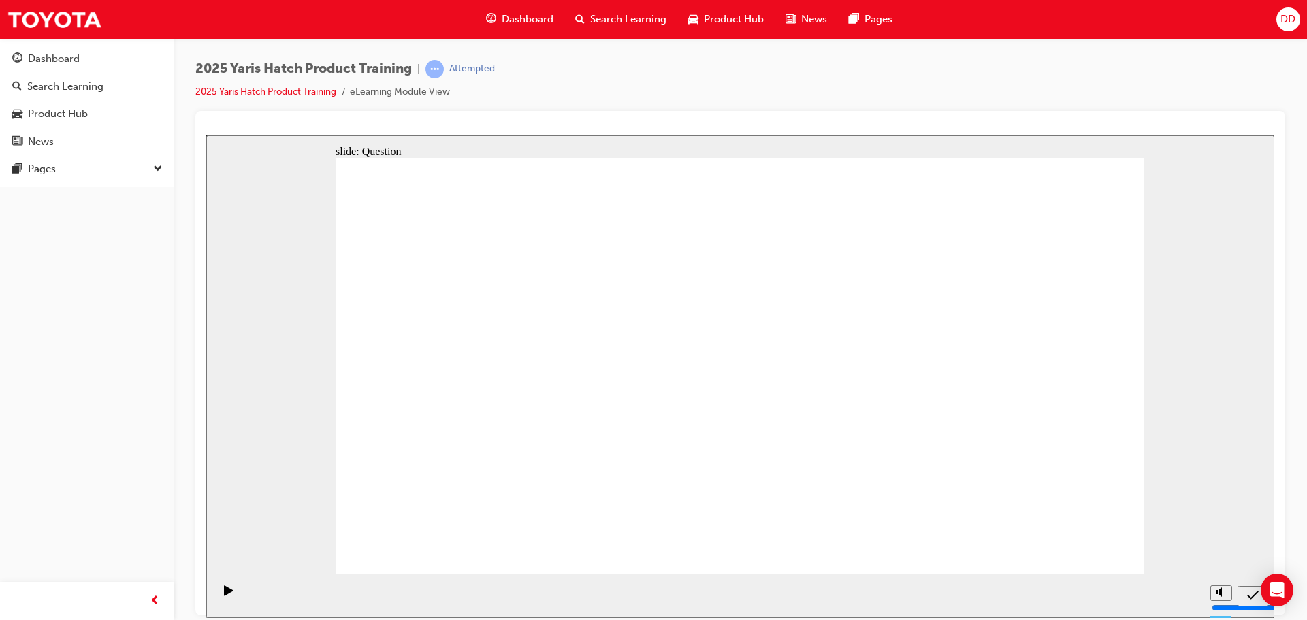
radio input "true"
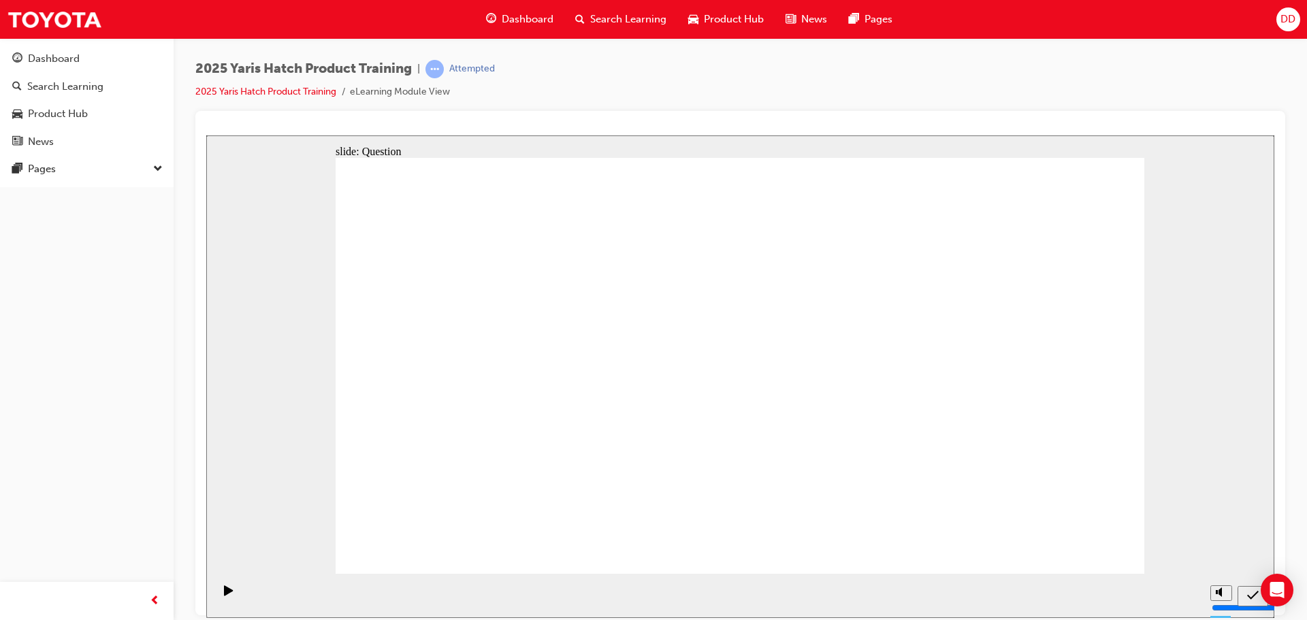
drag, startPoint x: 360, startPoint y: 266, endPoint x: 563, endPoint y: 300, distance: 205.7
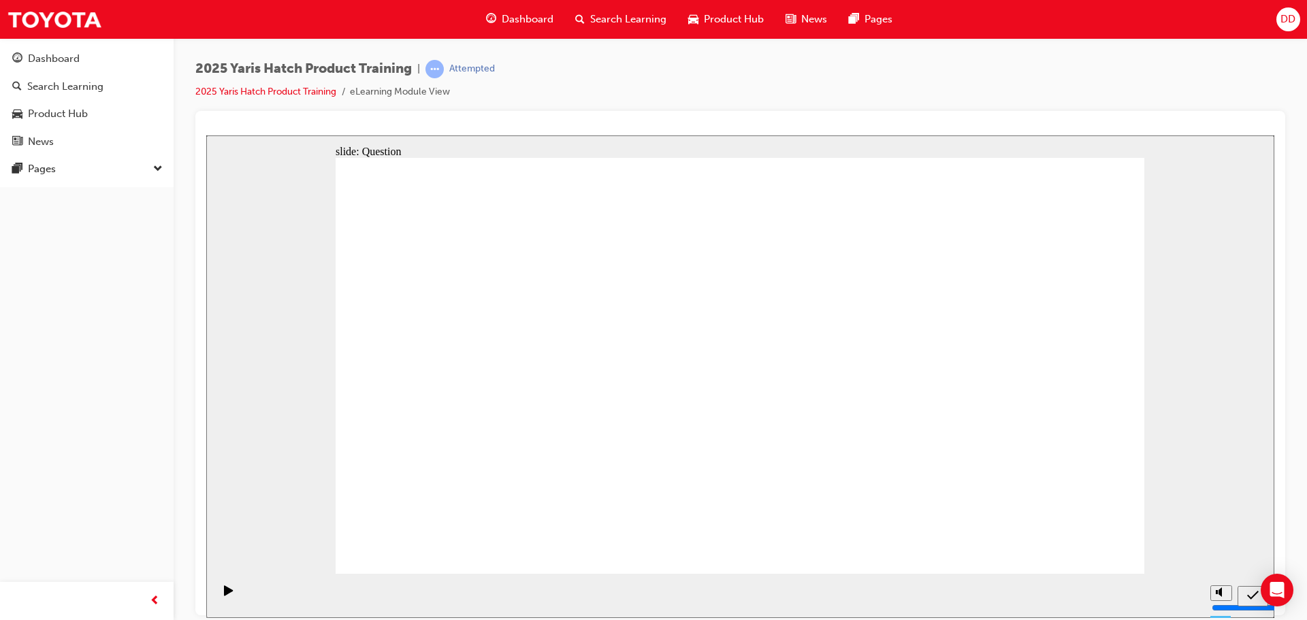
radio input "true"
drag, startPoint x: 604, startPoint y: 336, endPoint x: 475, endPoint y: 460, distance: 179.1
drag, startPoint x: 853, startPoint y: 359, endPoint x: 574, endPoint y: 483, distance: 305.4
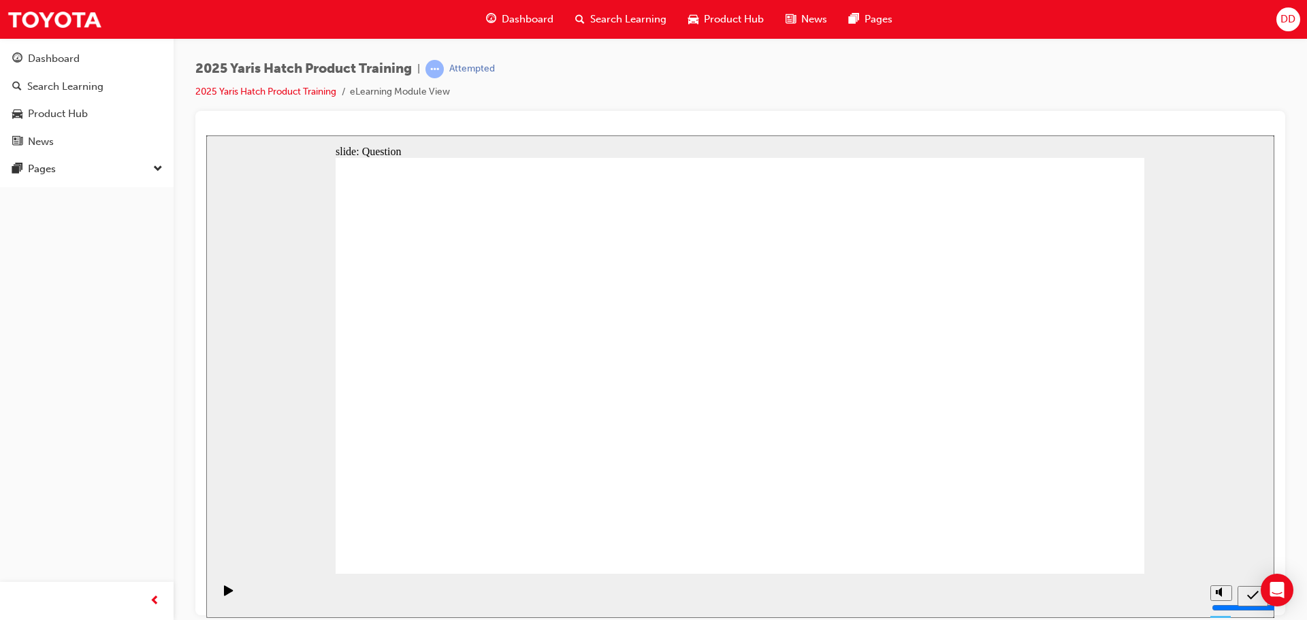
drag, startPoint x: 1015, startPoint y: 345, endPoint x: 728, endPoint y: 465, distance: 311.6
drag, startPoint x: 717, startPoint y: 332, endPoint x: 857, endPoint y: 458, distance: 188.5
drag, startPoint x: 457, startPoint y: 352, endPoint x: 1041, endPoint y: 475, distance: 597.0
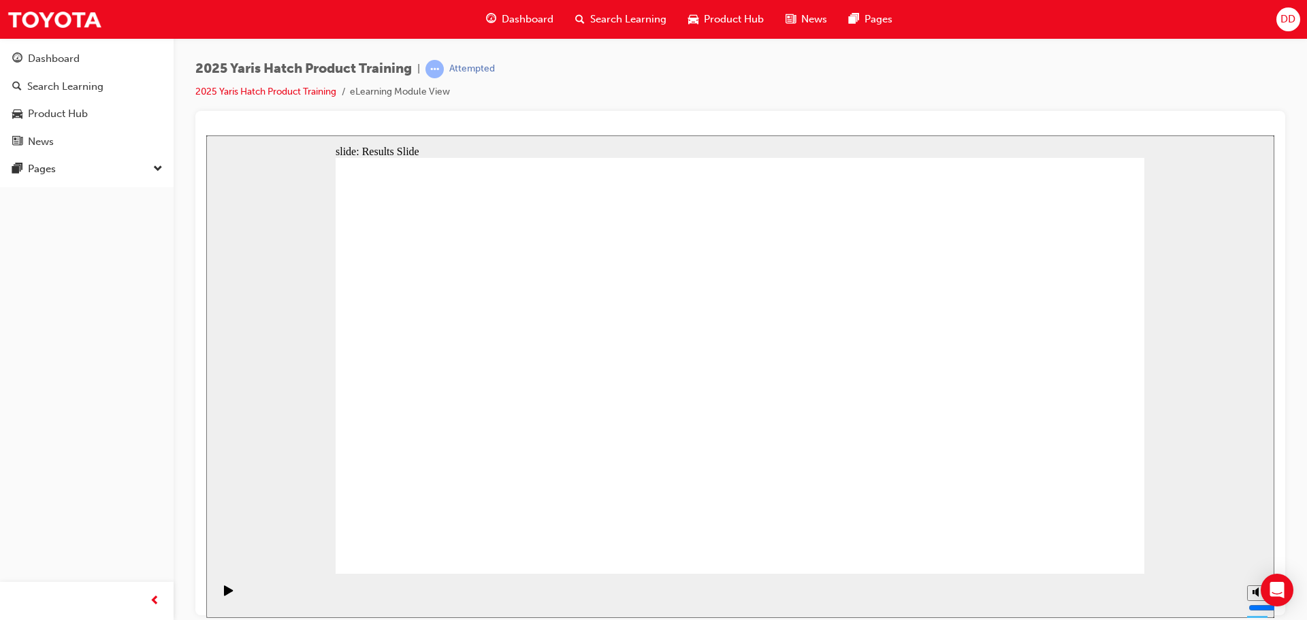
radio input "true"
drag, startPoint x: 1040, startPoint y: 537, endPoint x: 1054, endPoint y: 539, distance: 13.9
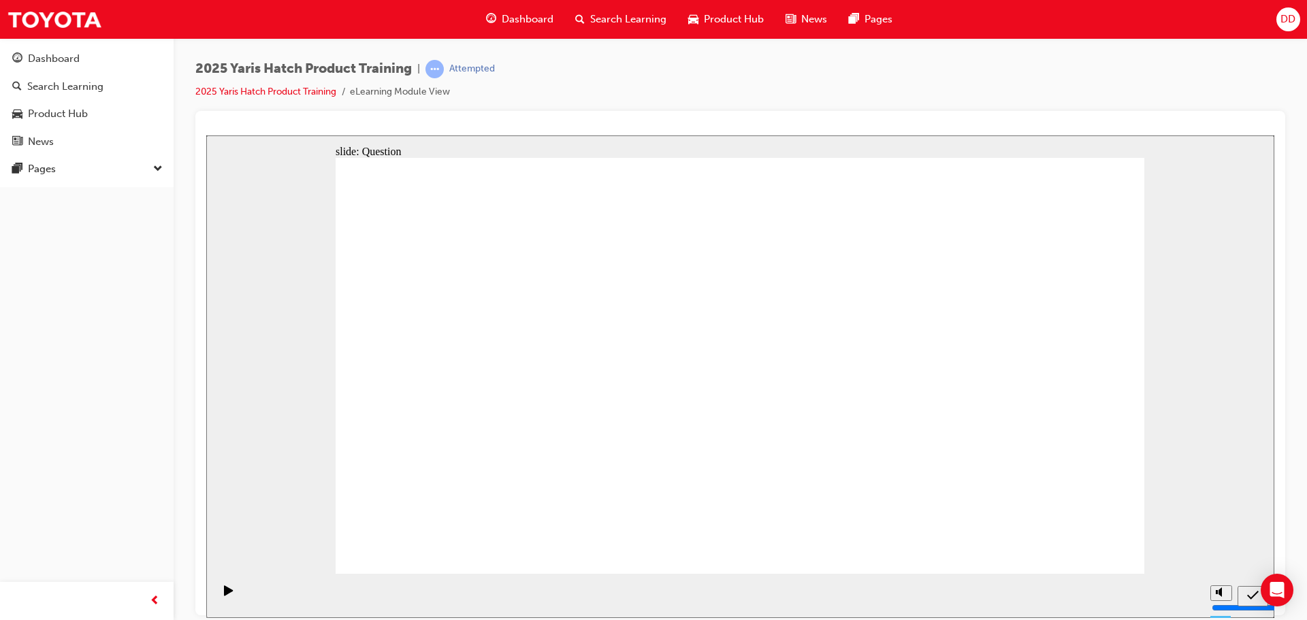
radio input "true"
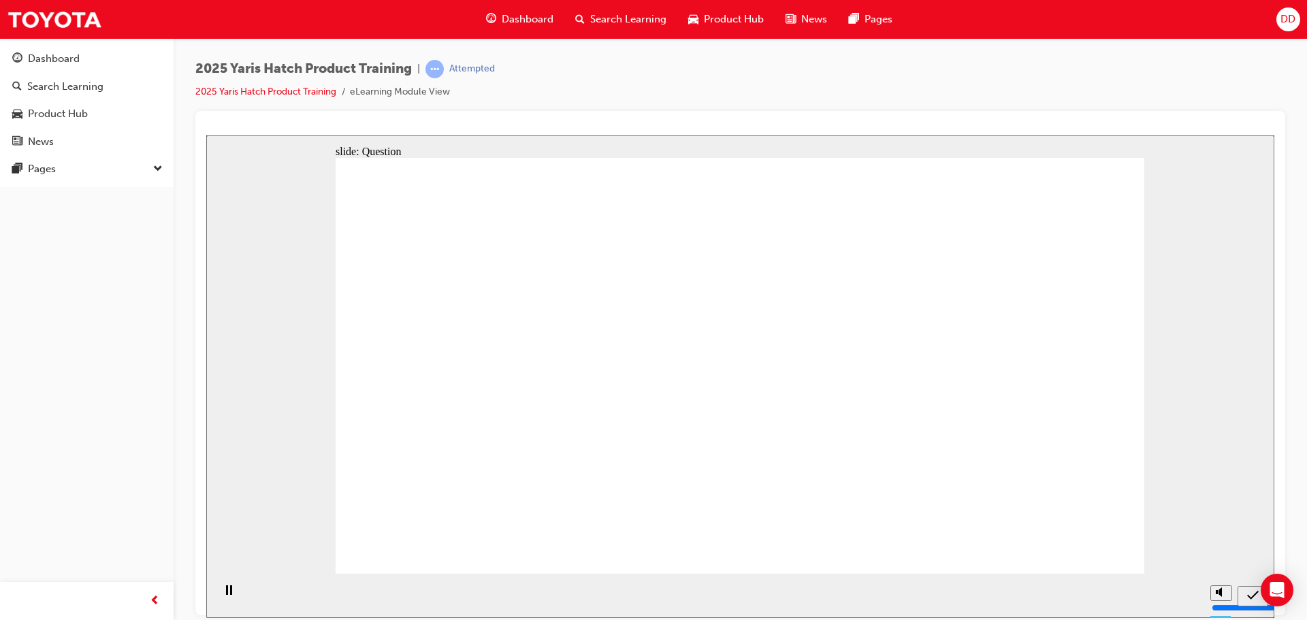
radio input "true"
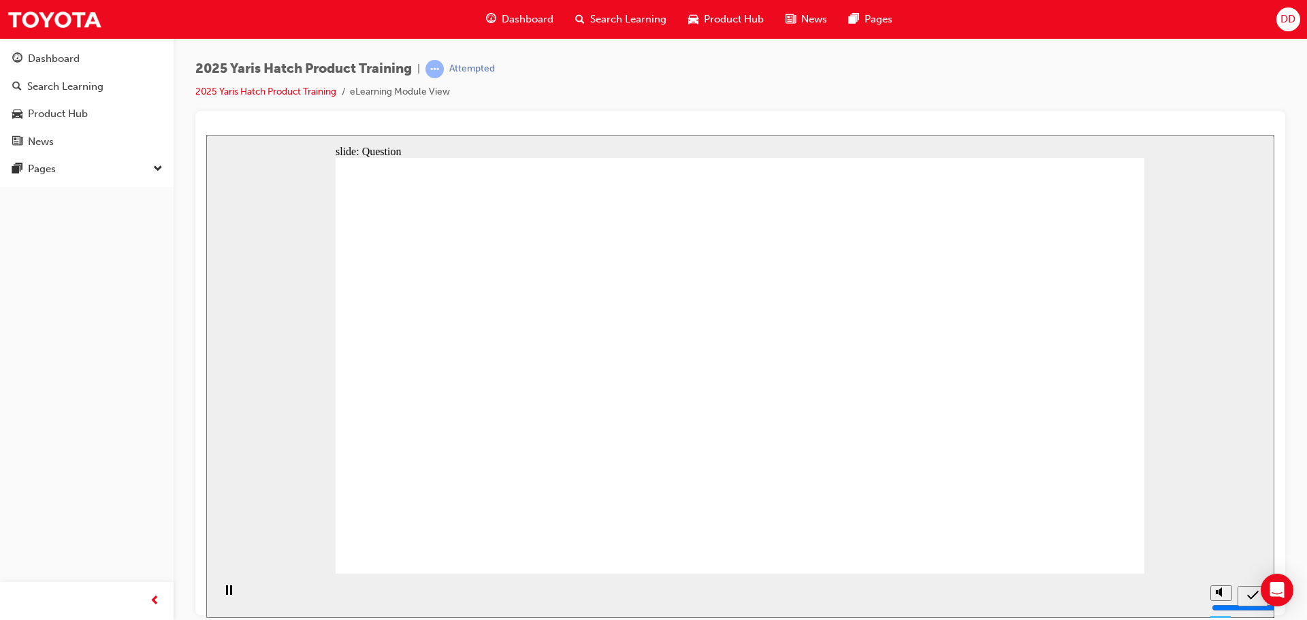
radio input "true"
drag, startPoint x: 452, startPoint y: 323, endPoint x: 455, endPoint y: 427, distance: 103.5
drag, startPoint x: 598, startPoint y: 404, endPoint x: 582, endPoint y: 439, distance: 39.0
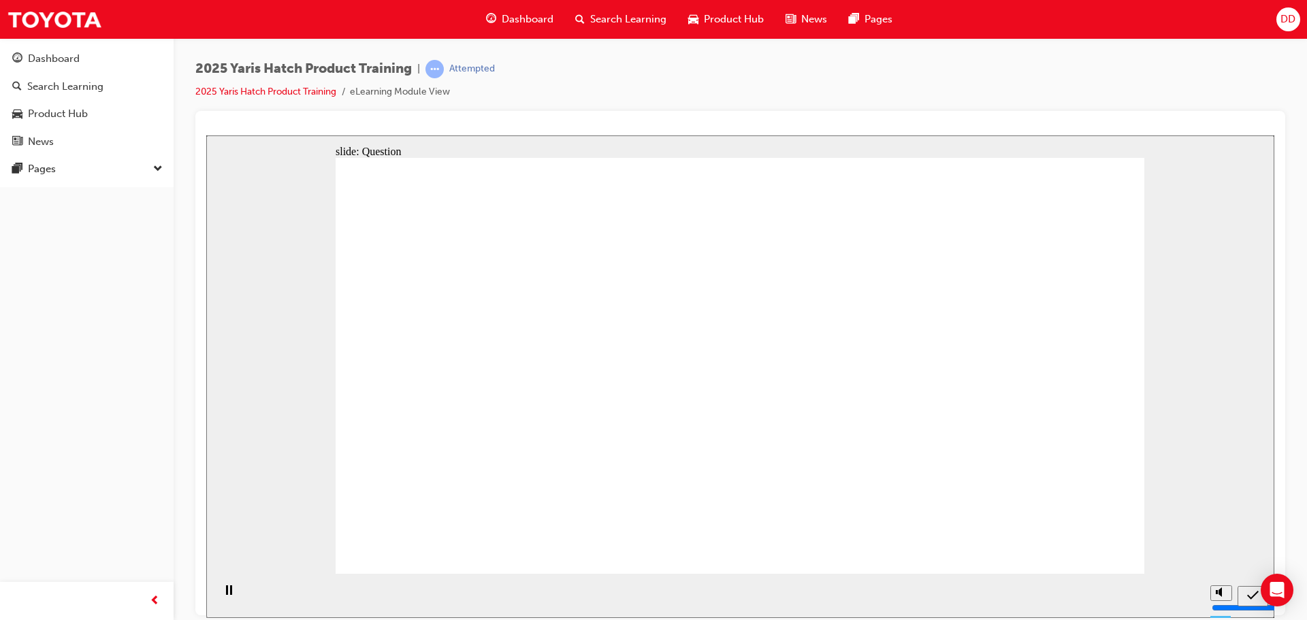
drag, startPoint x: 733, startPoint y: 331, endPoint x: 720, endPoint y: 453, distance: 123.2
drag, startPoint x: 853, startPoint y: 334, endPoint x: 862, endPoint y: 470, distance: 135.8
drag, startPoint x: 1025, startPoint y: 362, endPoint x: 1017, endPoint y: 457, distance: 95.7
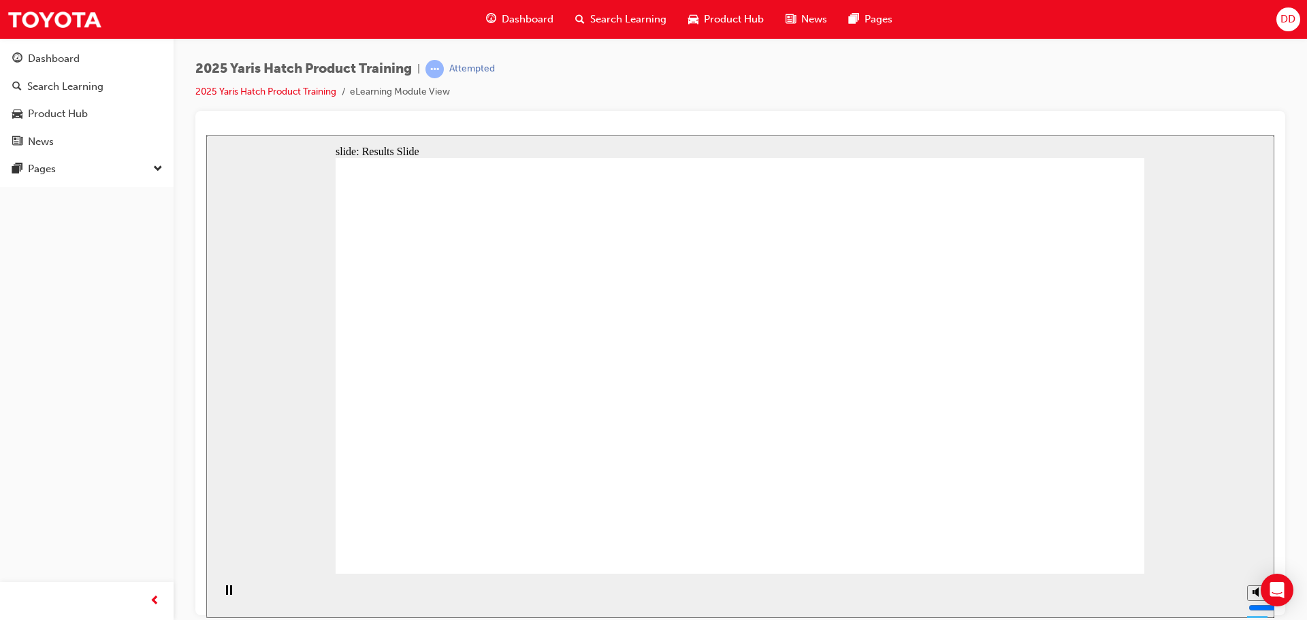
radio input "true"
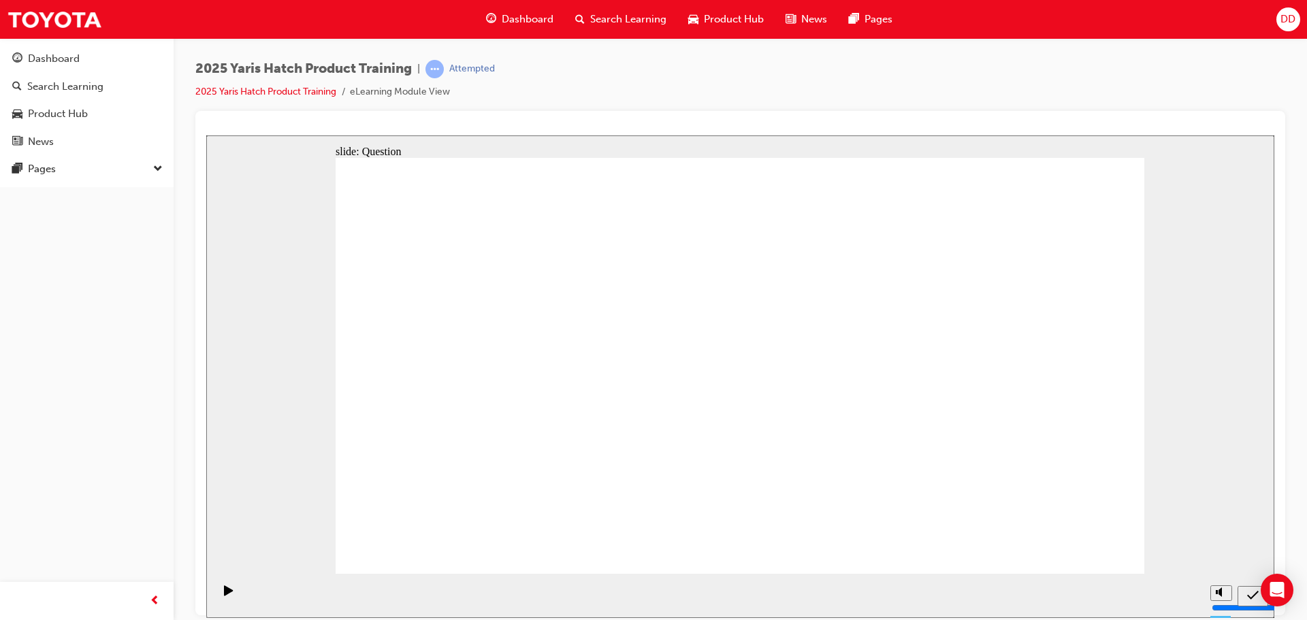
radio input "true"
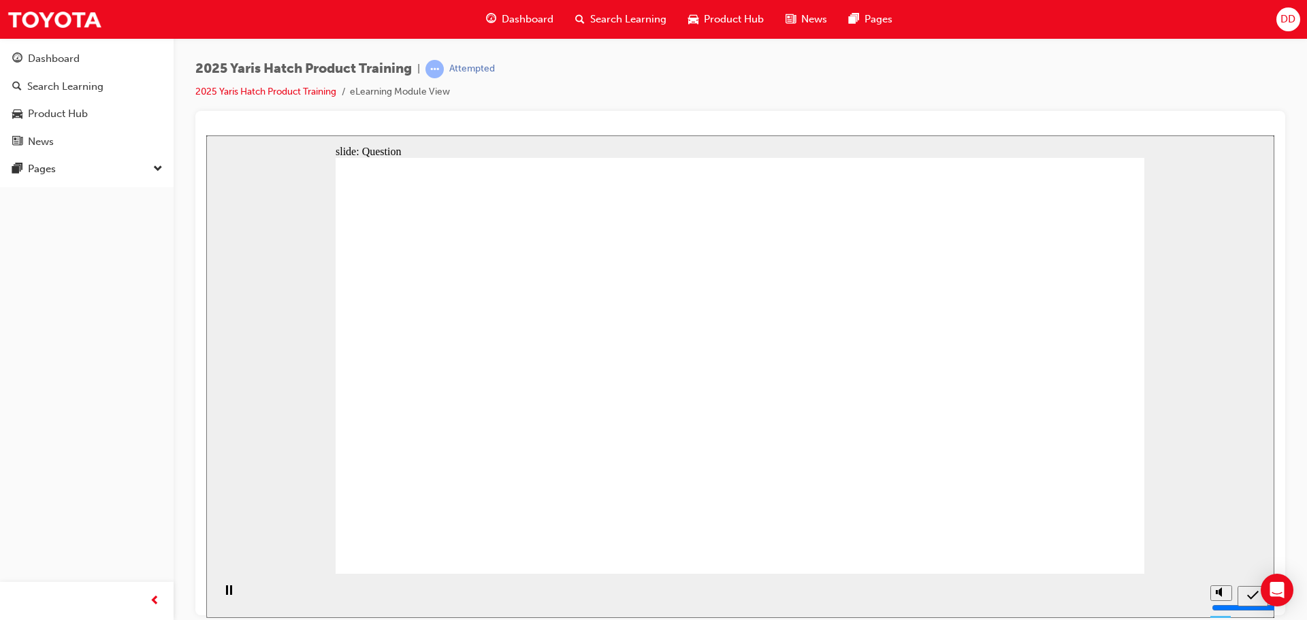
radio input "true"
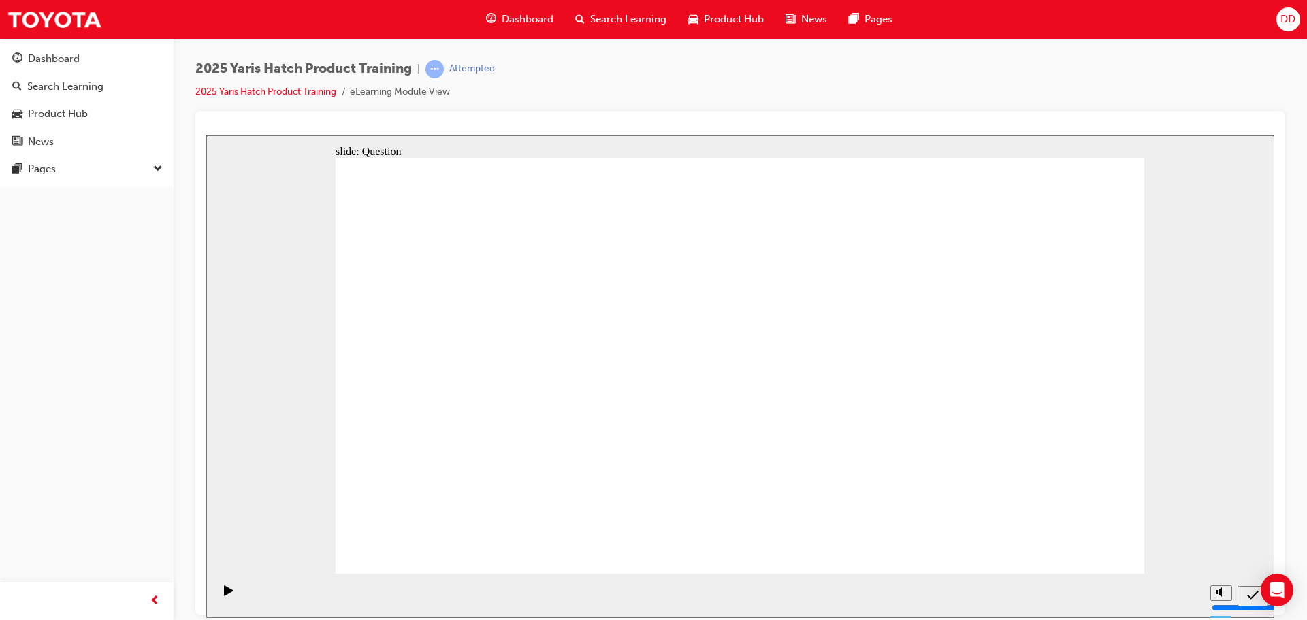
radio input "true"
drag, startPoint x: 449, startPoint y: 364, endPoint x: 455, endPoint y: 490, distance: 125.5
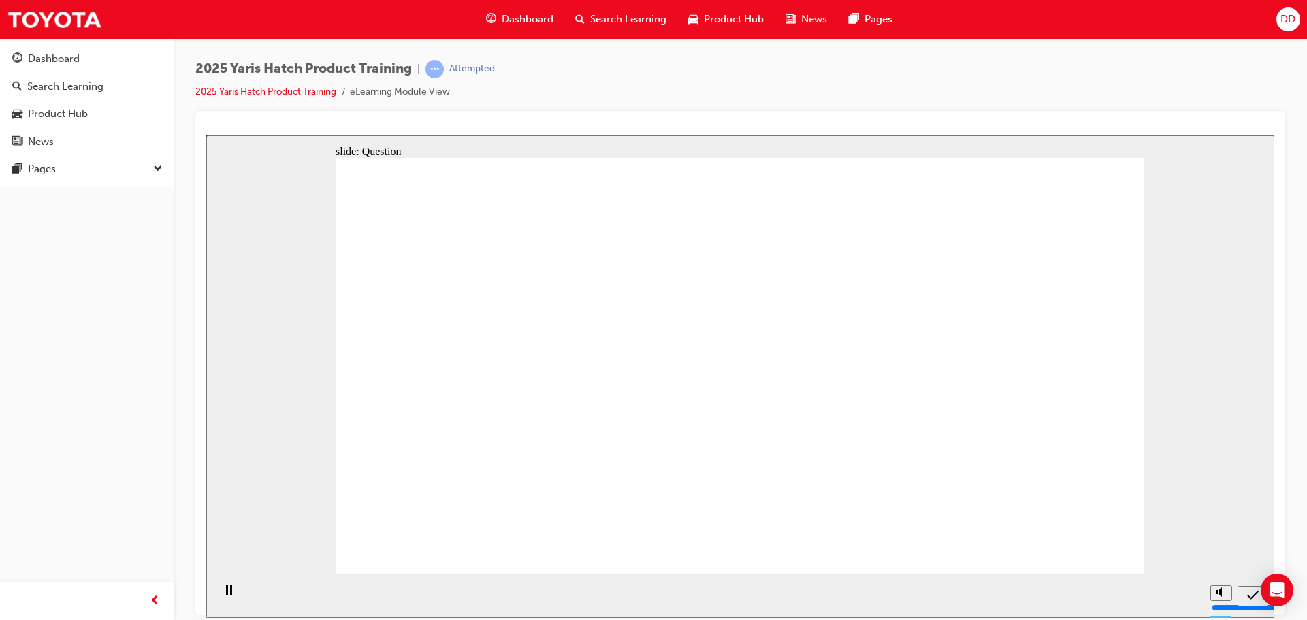
drag, startPoint x: 605, startPoint y: 340, endPoint x: 603, endPoint y: 457, distance: 116.5
drag, startPoint x: 737, startPoint y: 343, endPoint x: 742, endPoint y: 447, distance: 104.3
drag, startPoint x: 872, startPoint y: 351, endPoint x: 875, endPoint y: 450, distance: 99.4
drag, startPoint x: 1002, startPoint y: 345, endPoint x: 1008, endPoint y: 473, distance: 128.1
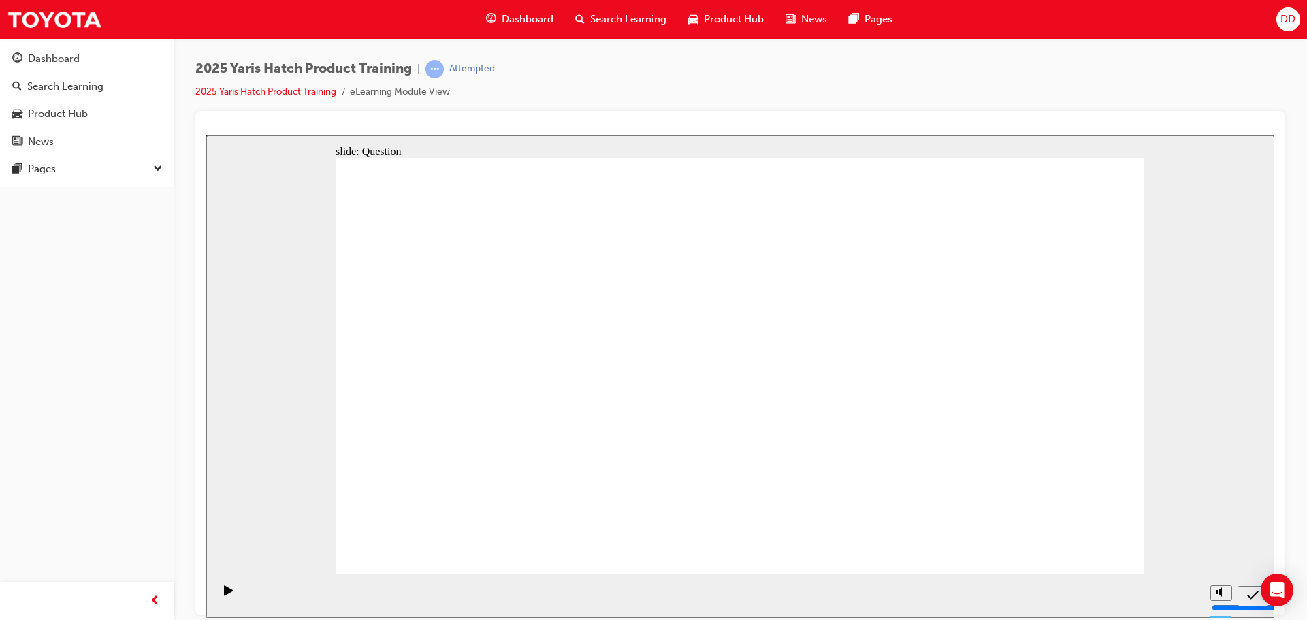
radio input "true"
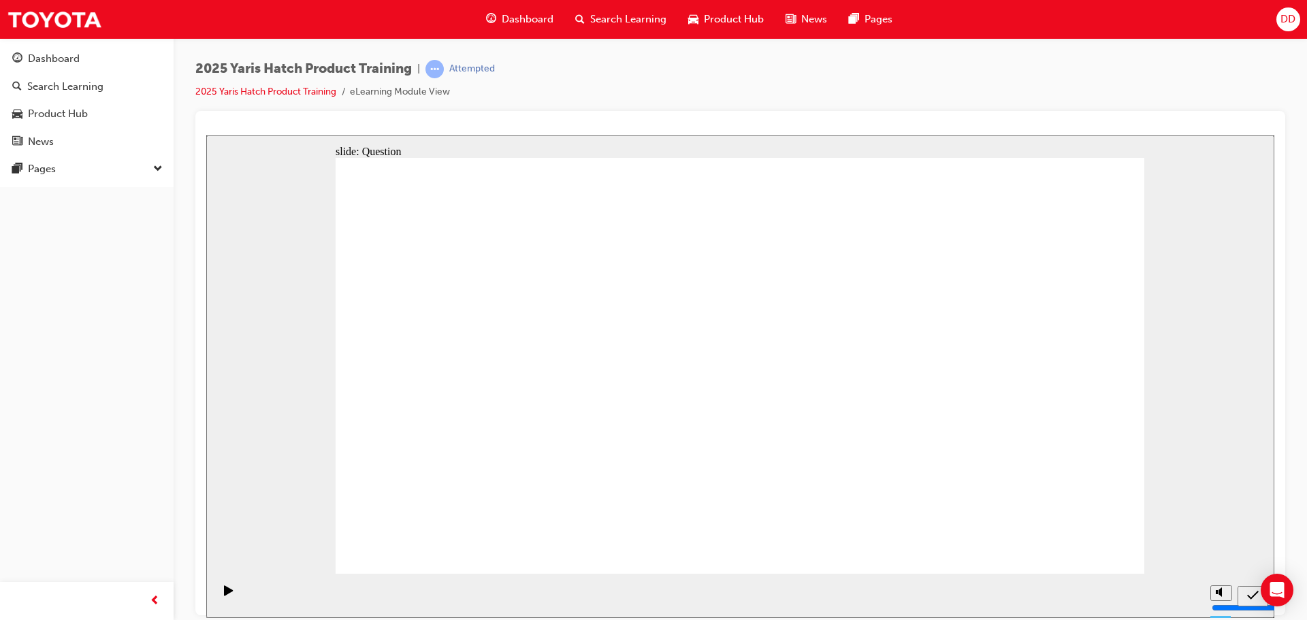
radio input "true"
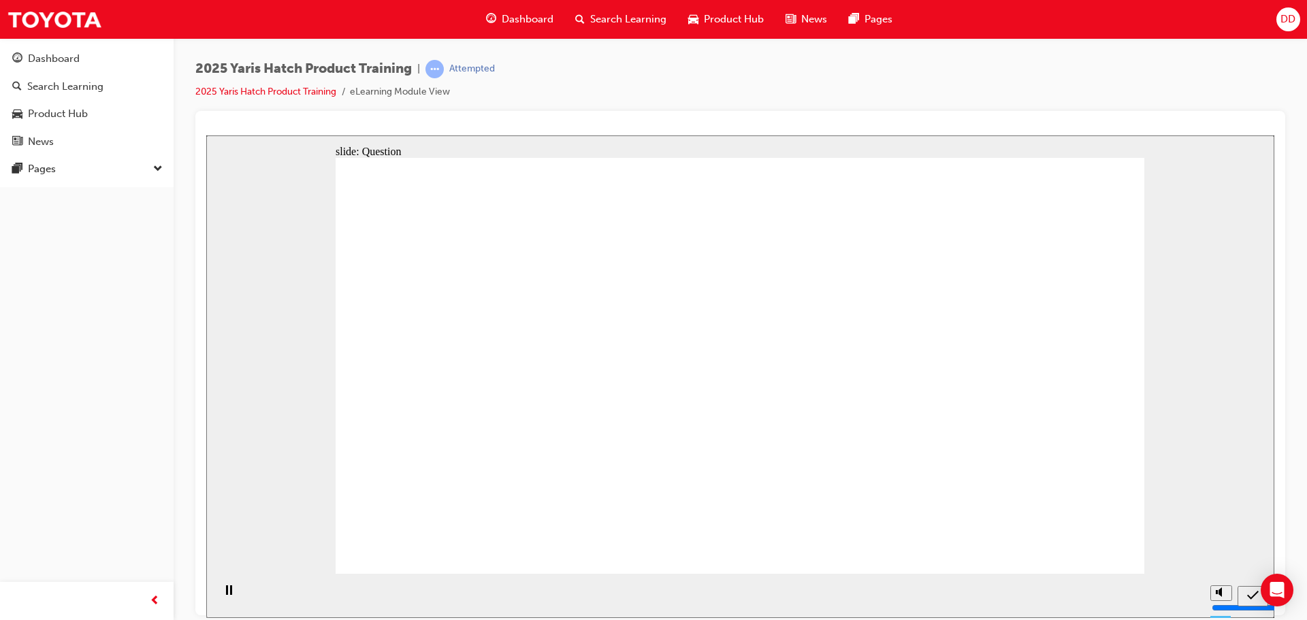
radio input "true"
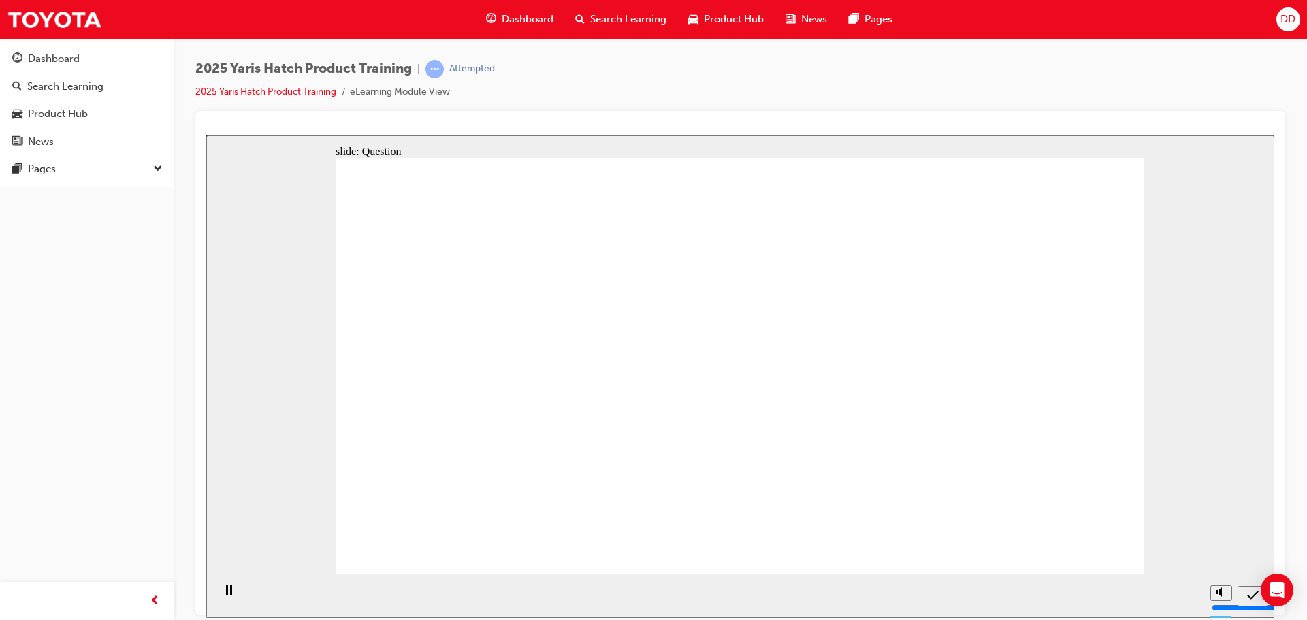
radio input "true"
drag, startPoint x: 579, startPoint y: 354, endPoint x: 439, endPoint y: 481, distance: 189.0
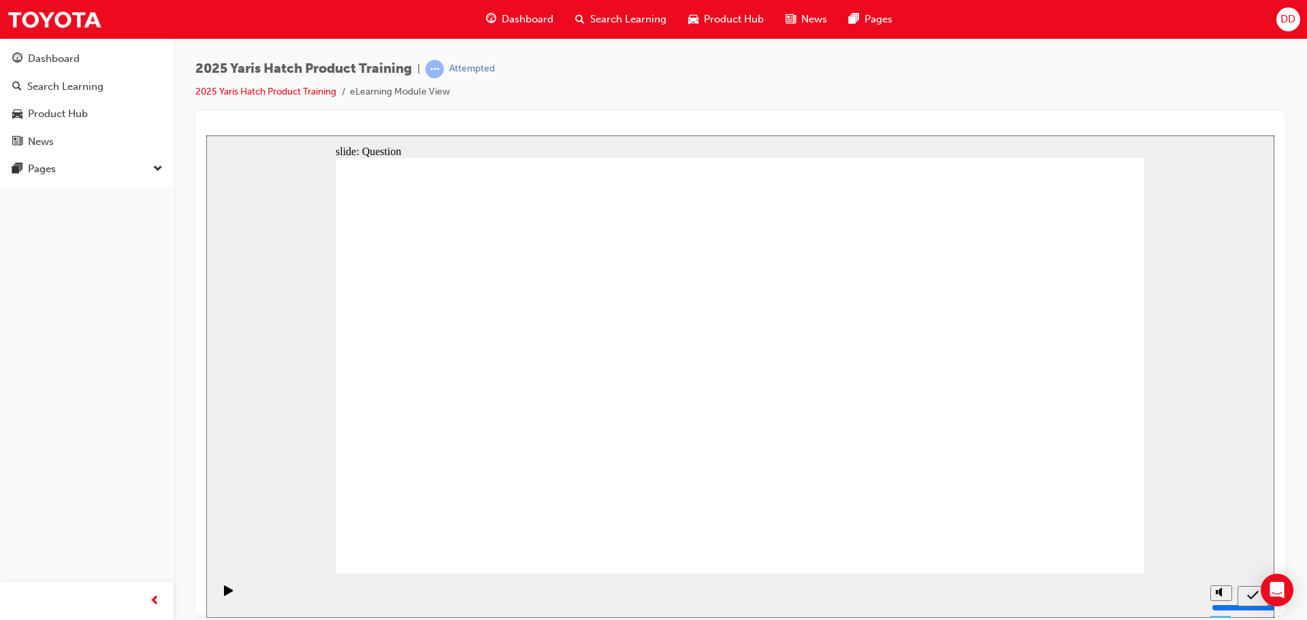
drag, startPoint x: 854, startPoint y: 353, endPoint x: 577, endPoint y: 477, distance: 303.5
drag, startPoint x: 998, startPoint y: 357, endPoint x: 711, endPoint y: 481, distance: 312.0
drag, startPoint x: 725, startPoint y: 353, endPoint x: 872, endPoint y: 478, distance: 193.2
drag, startPoint x: 462, startPoint y: 359, endPoint x: 1047, endPoint y: 478, distance: 596.7
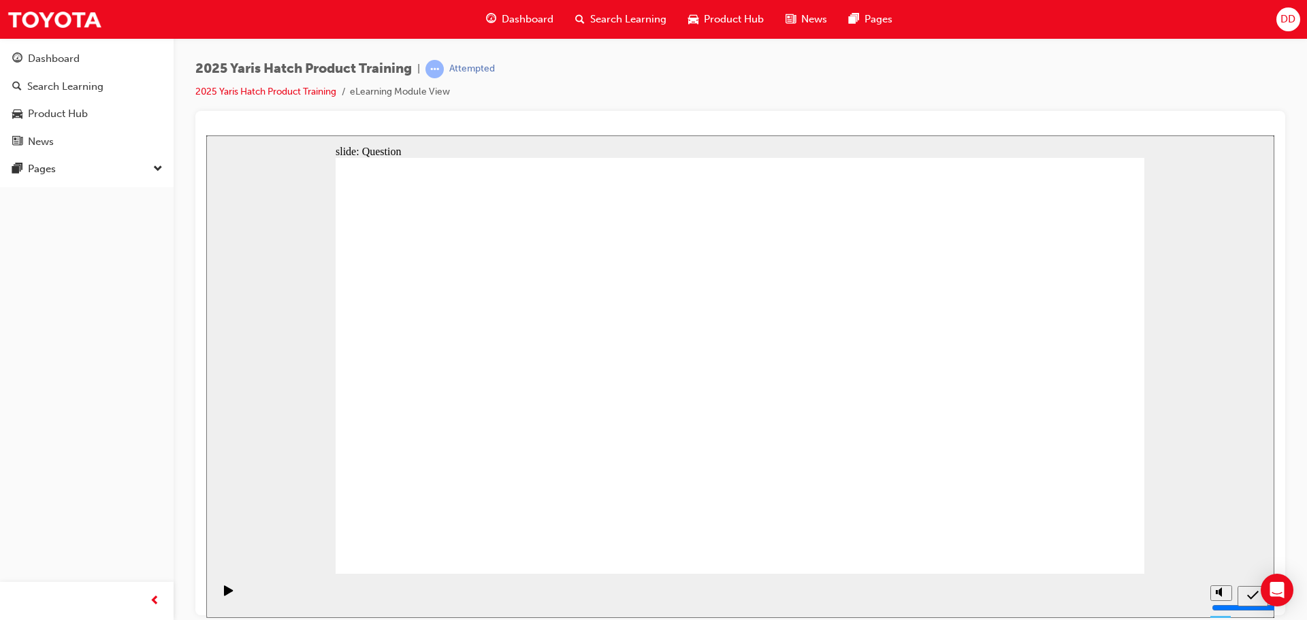
click at [76, 89] on div "Search Learning" at bounding box center [65, 87] width 76 height 16
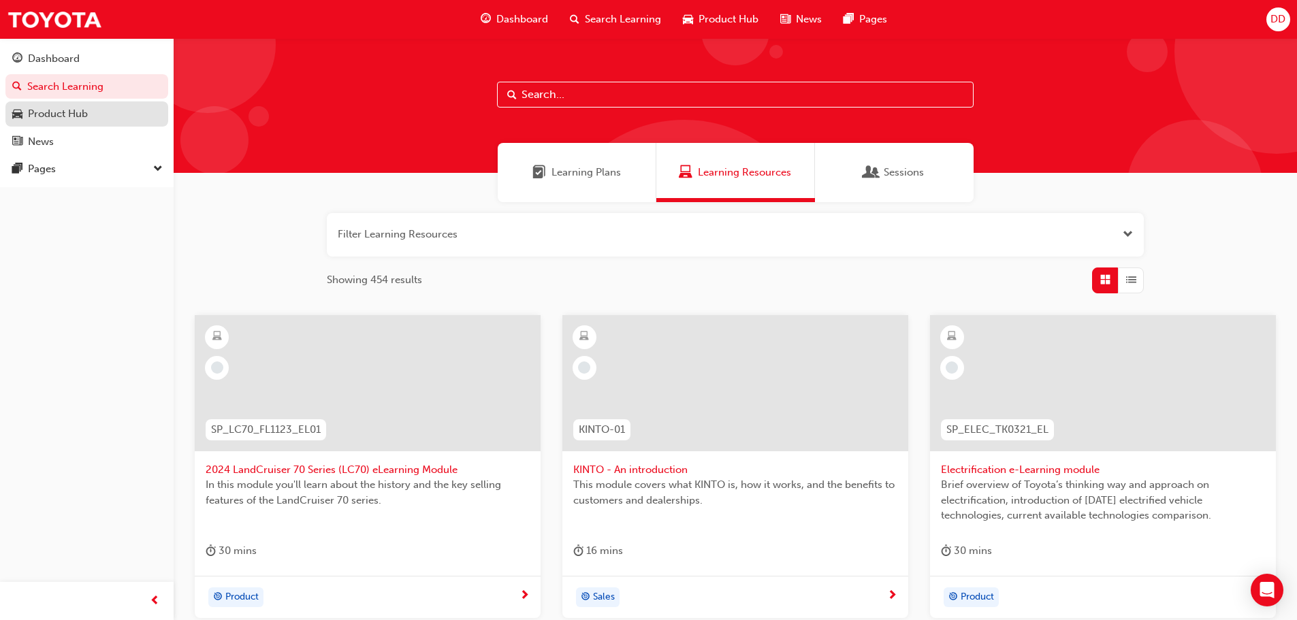
click at [72, 107] on div "Product Hub" at bounding box center [58, 114] width 60 height 16
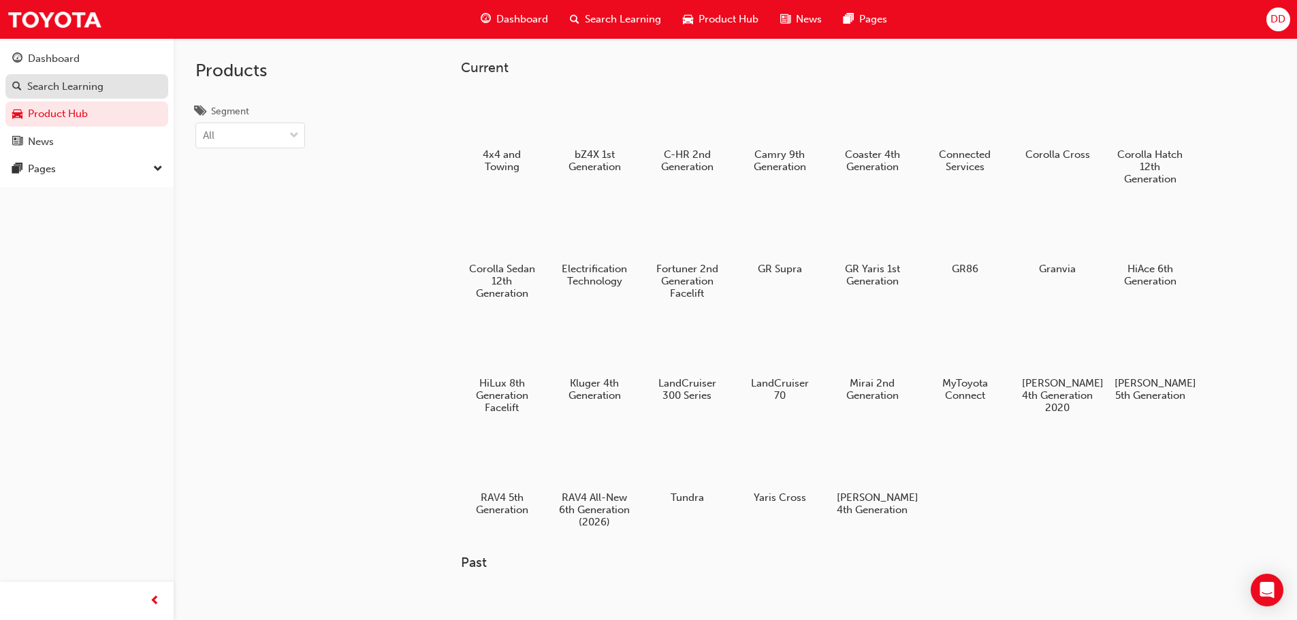
click at [76, 80] on div "Search Learning" at bounding box center [65, 87] width 76 height 16
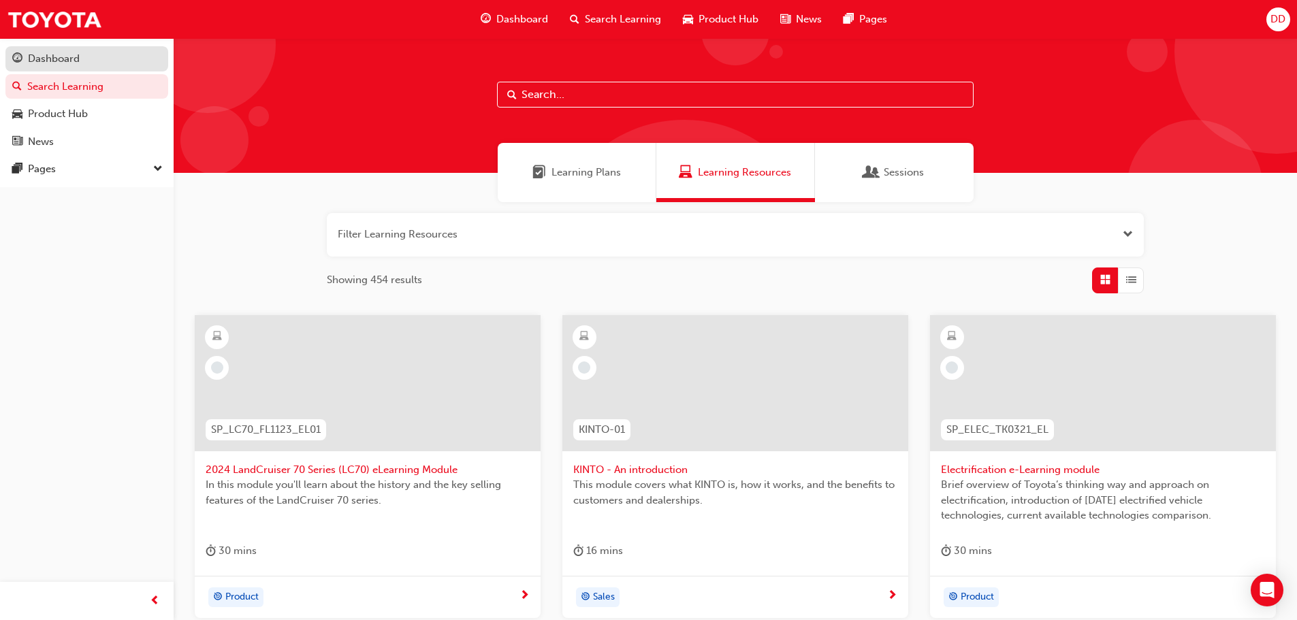
click at [84, 60] on div "Dashboard" at bounding box center [86, 58] width 149 height 17
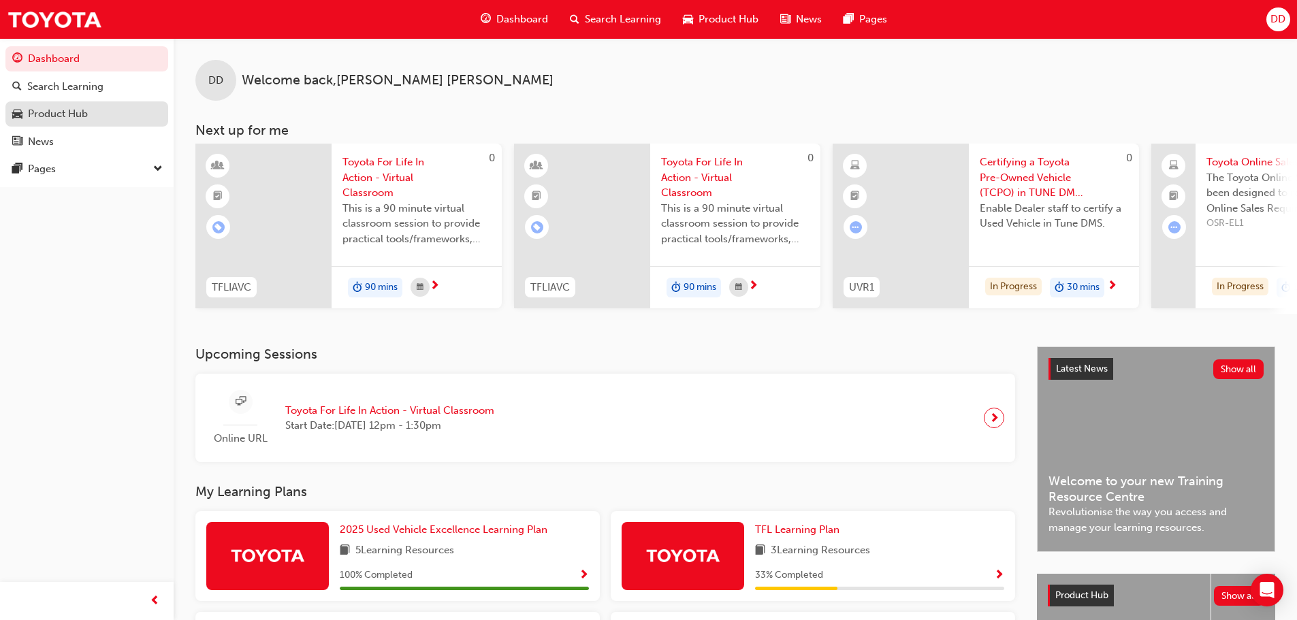
click at [52, 114] on div "Product Hub" at bounding box center [58, 114] width 60 height 16
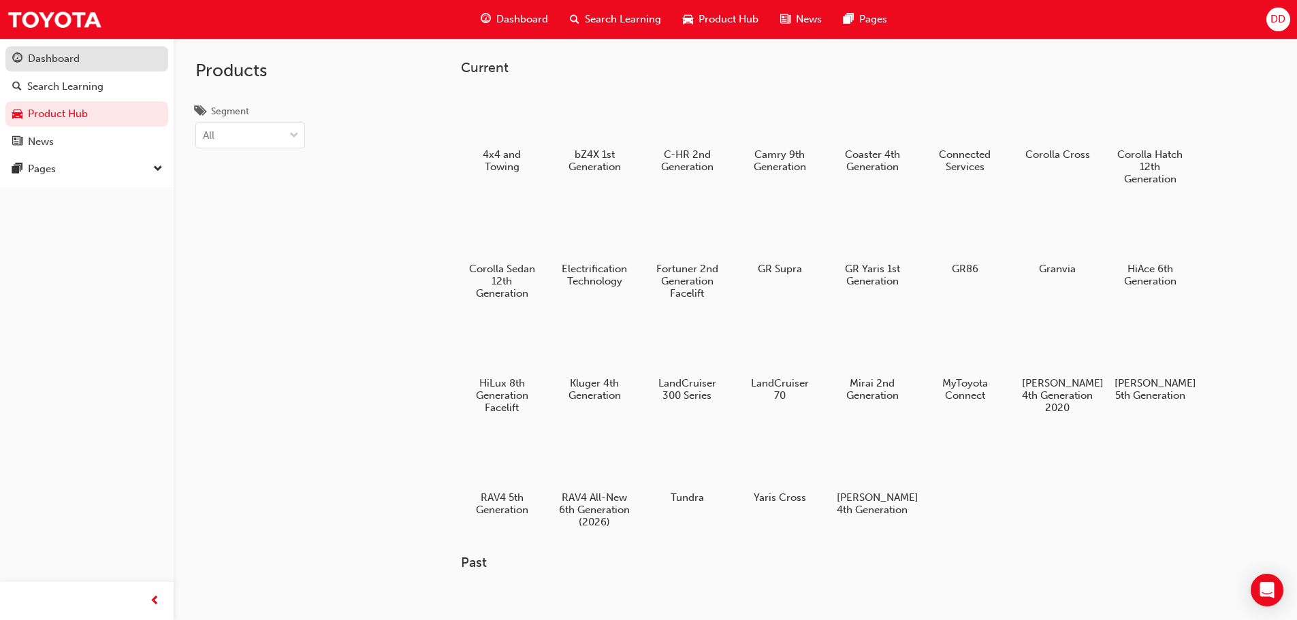
click at [58, 57] on div "Dashboard" at bounding box center [54, 59] width 52 height 16
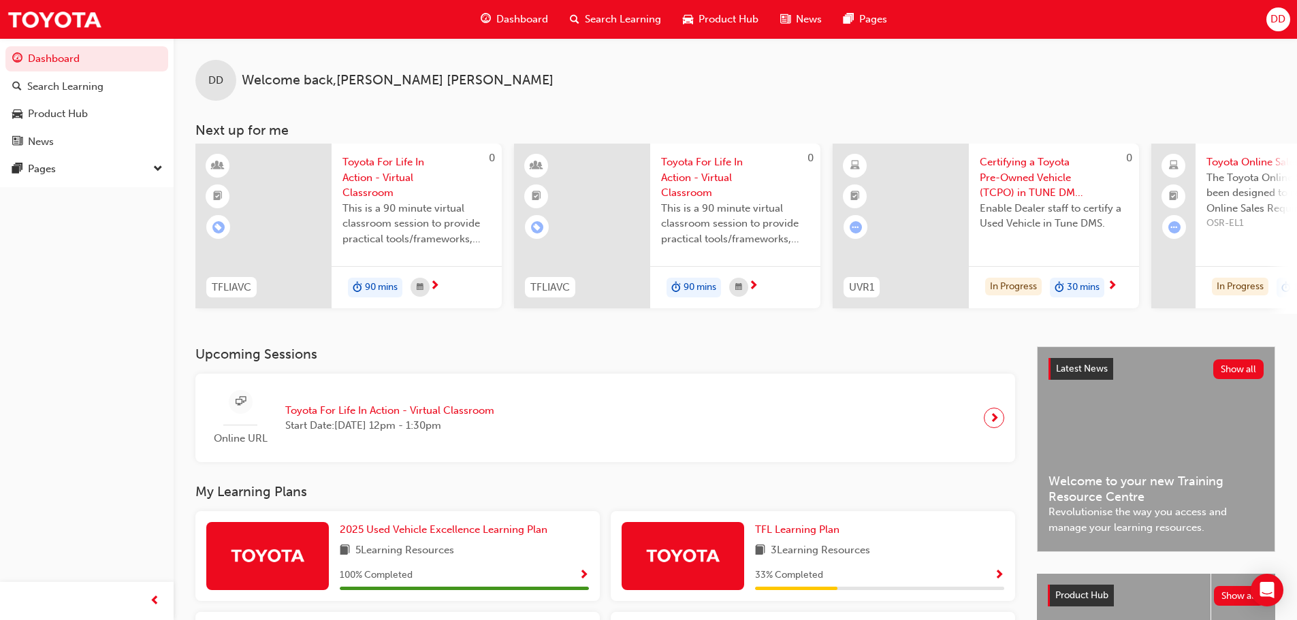
click at [517, 19] on span "Dashboard" at bounding box center [522, 20] width 52 height 16
click at [603, 21] on span "Search Learning" at bounding box center [623, 20] width 76 height 16
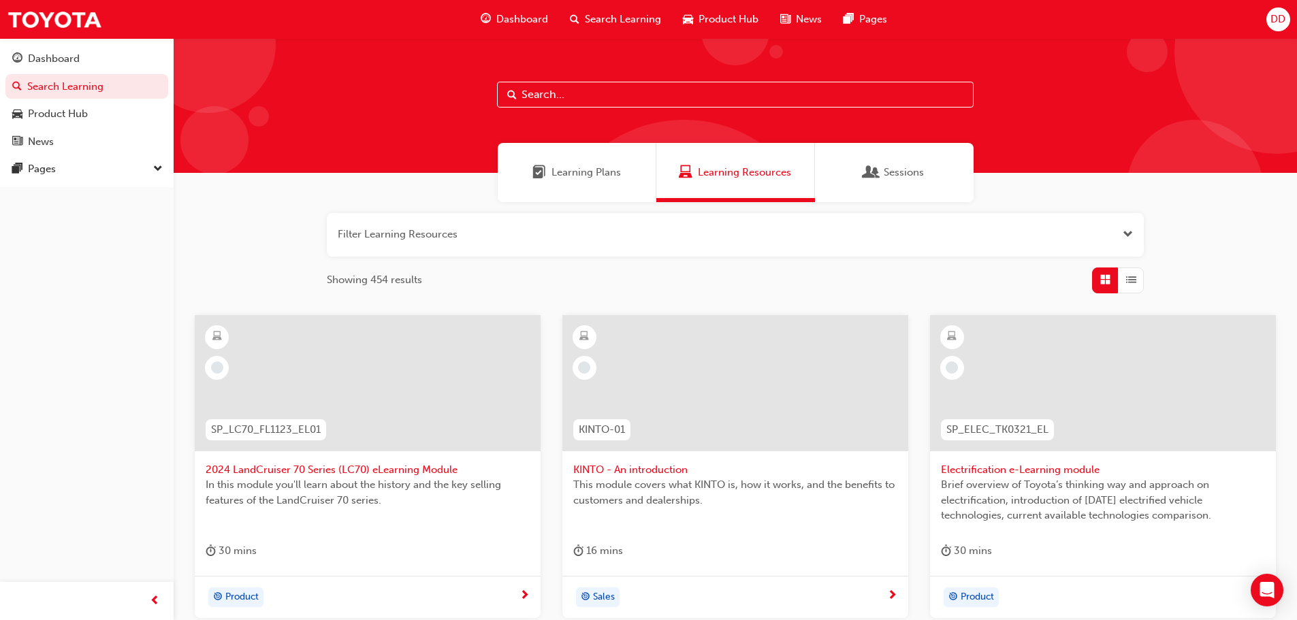
click at [577, 170] on span "Learning Plans" at bounding box center [585, 173] width 69 height 16
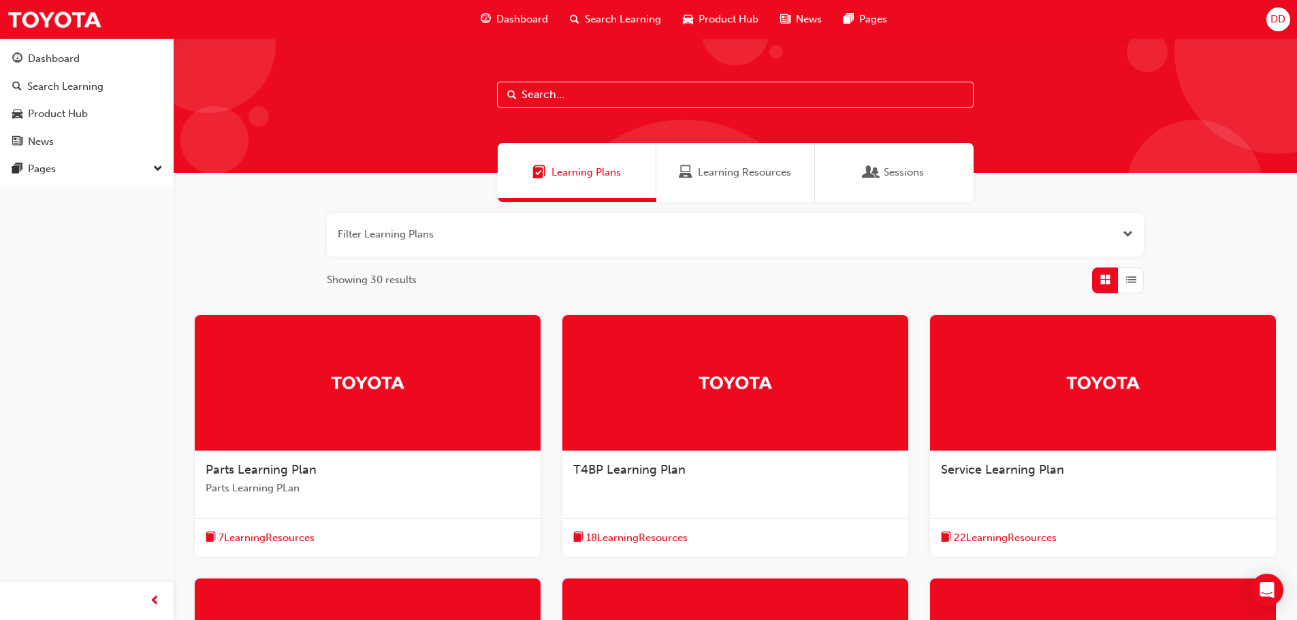
click at [737, 17] on span "Product Hub" at bounding box center [729, 20] width 60 height 16
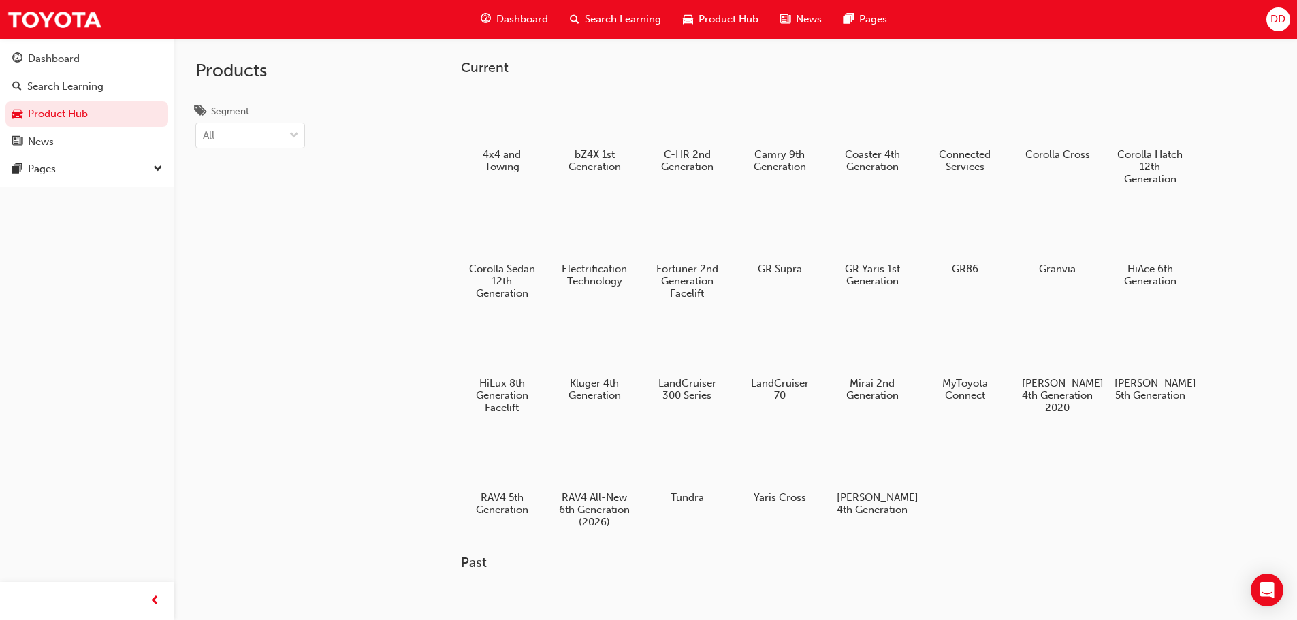
click at [615, 16] on span "Search Learning" at bounding box center [623, 20] width 76 height 16
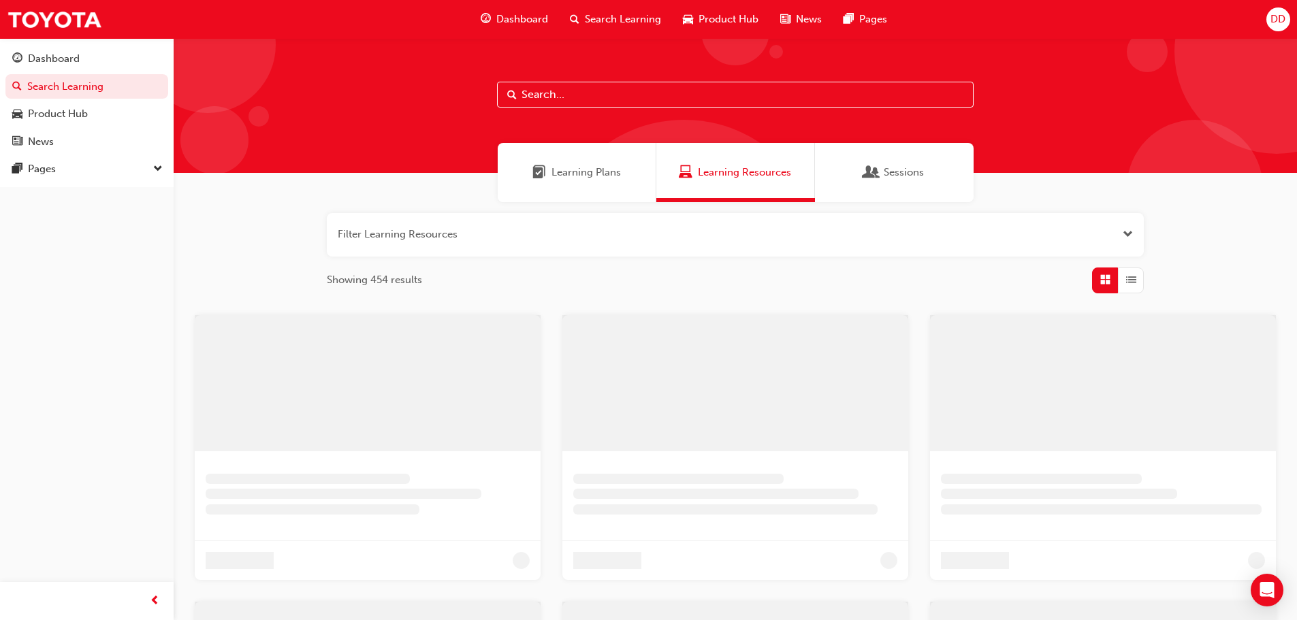
click at [519, 18] on span "Dashboard" at bounding box center [522, 20] width 52 height 16
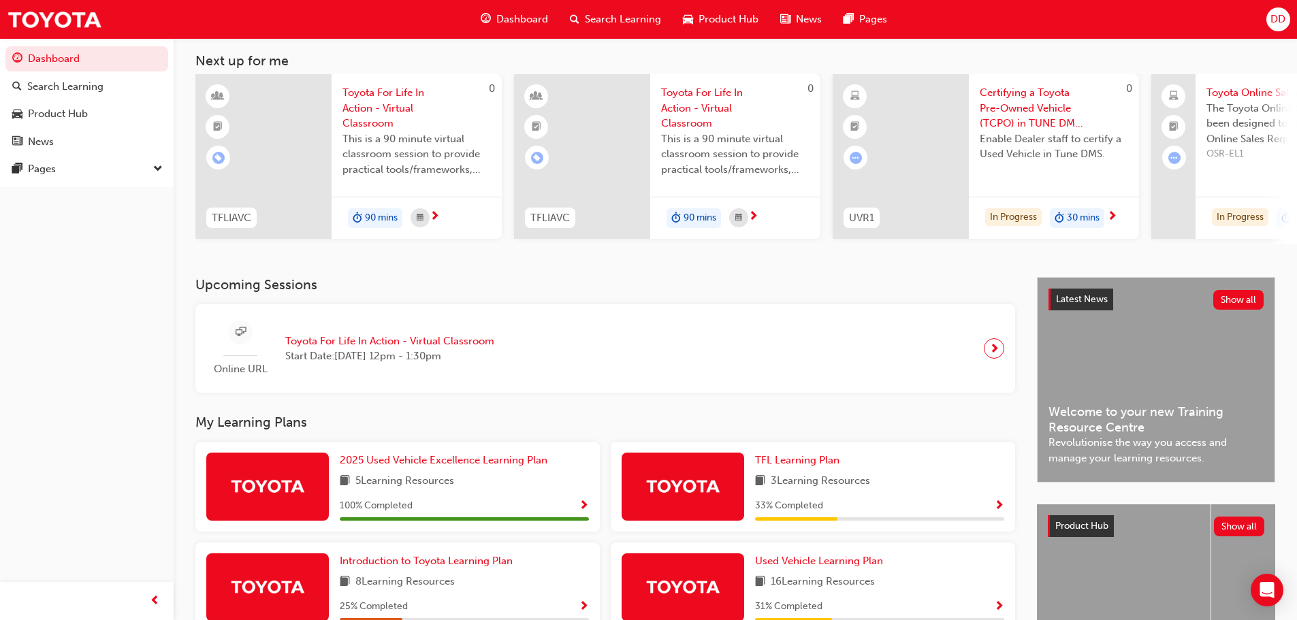
scroll to position [193, 0]
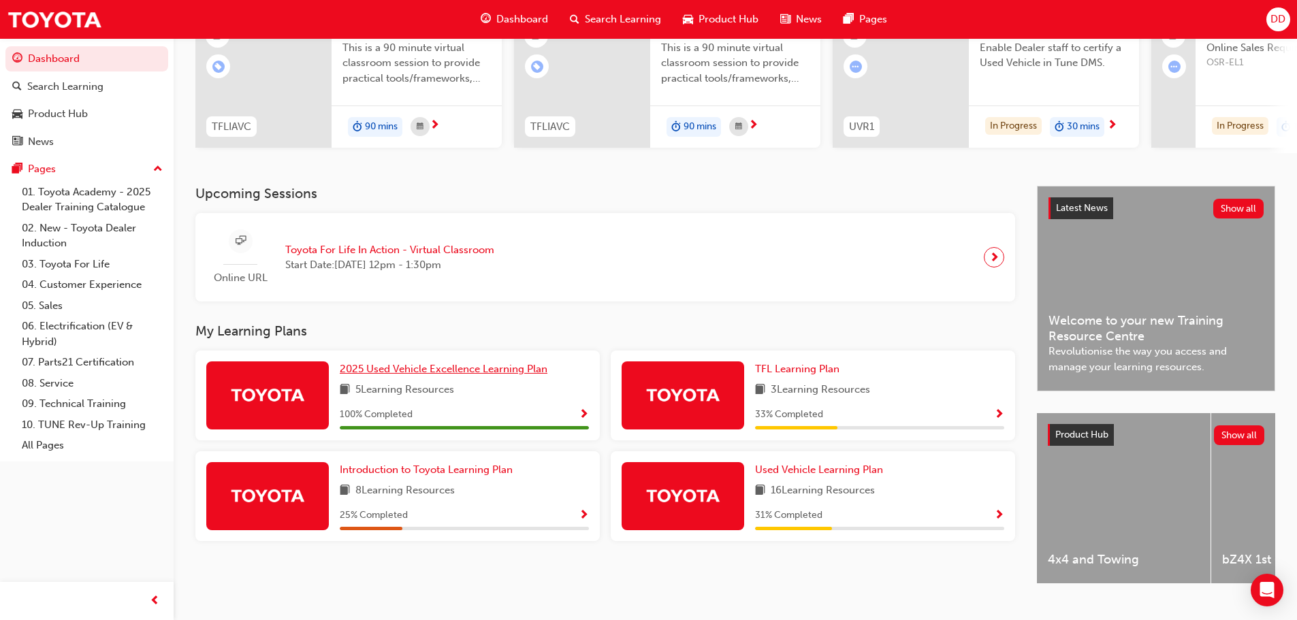
scroll to position [193, 0]
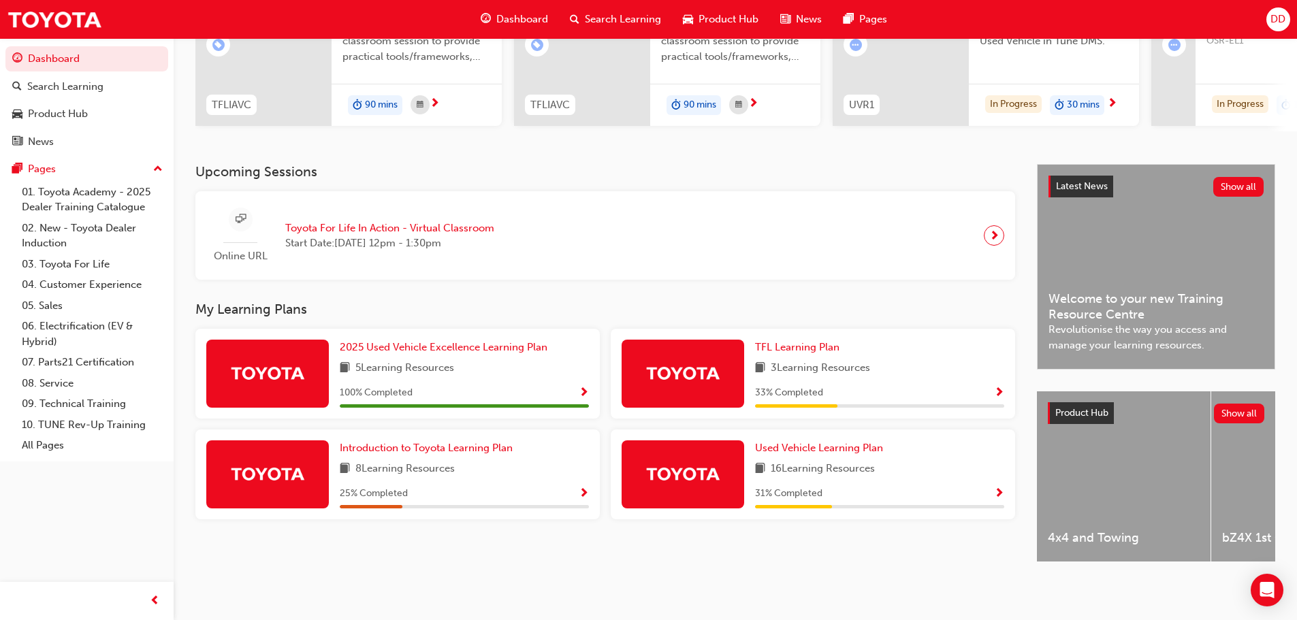
click at [1002, 489] on span "Show Progress" at bounding box center [999, 494] width 10 height 12
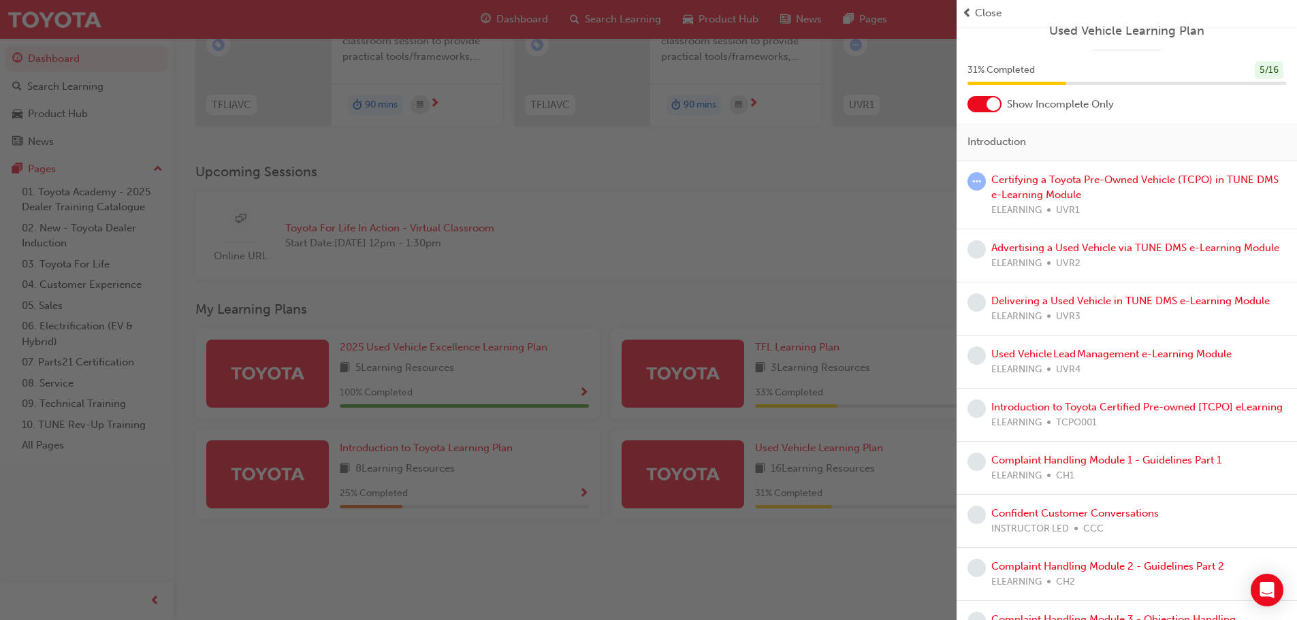
scroll to position [0, 0]
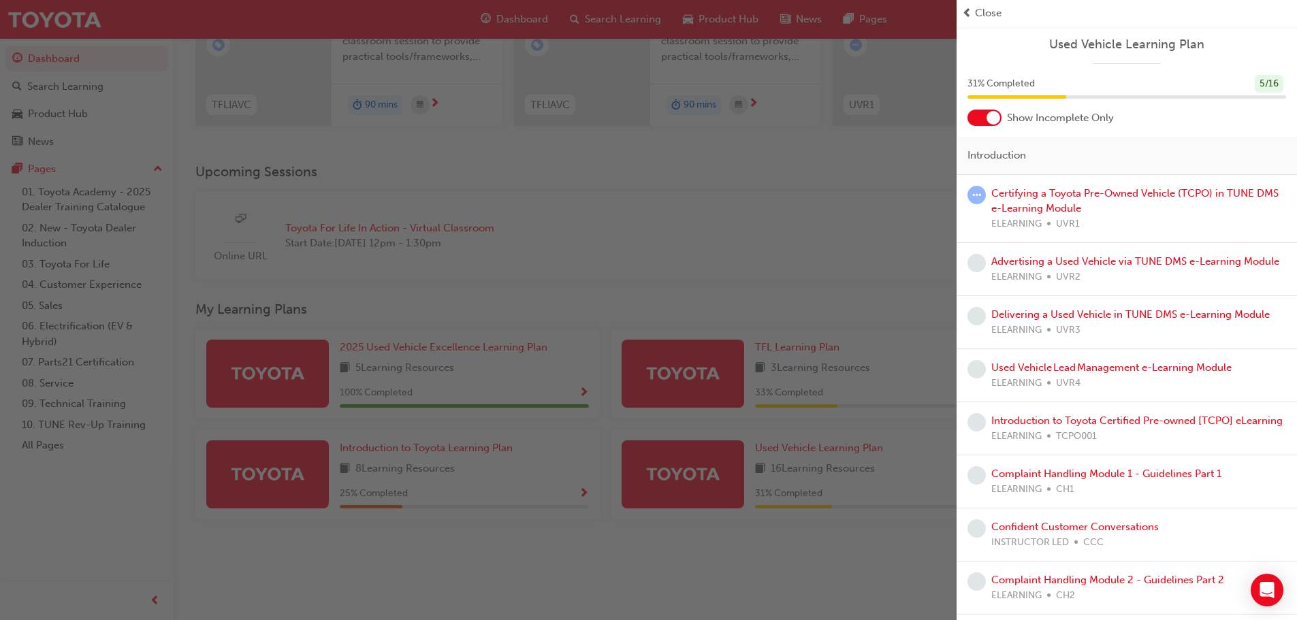
click at [484, 164] on div "button" at bounding box center [478, 310] width 957 height 620
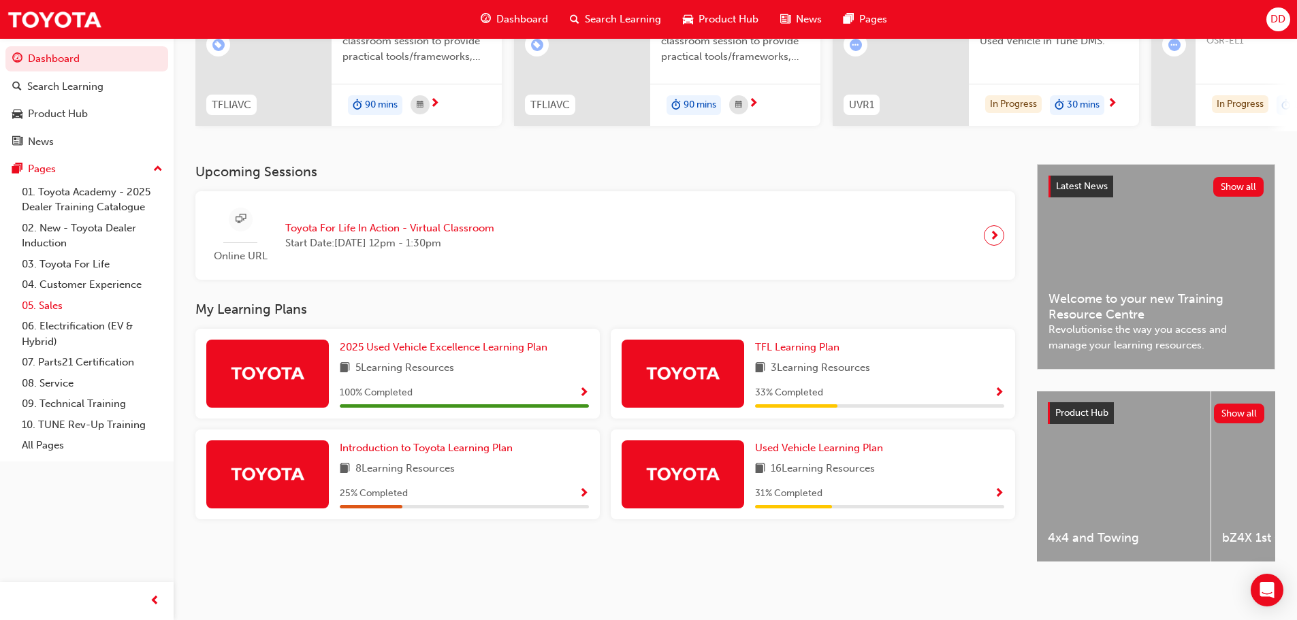
click at [58, 306] on link "05. Sales" at bounding box center [92, 305] width 152 height 21
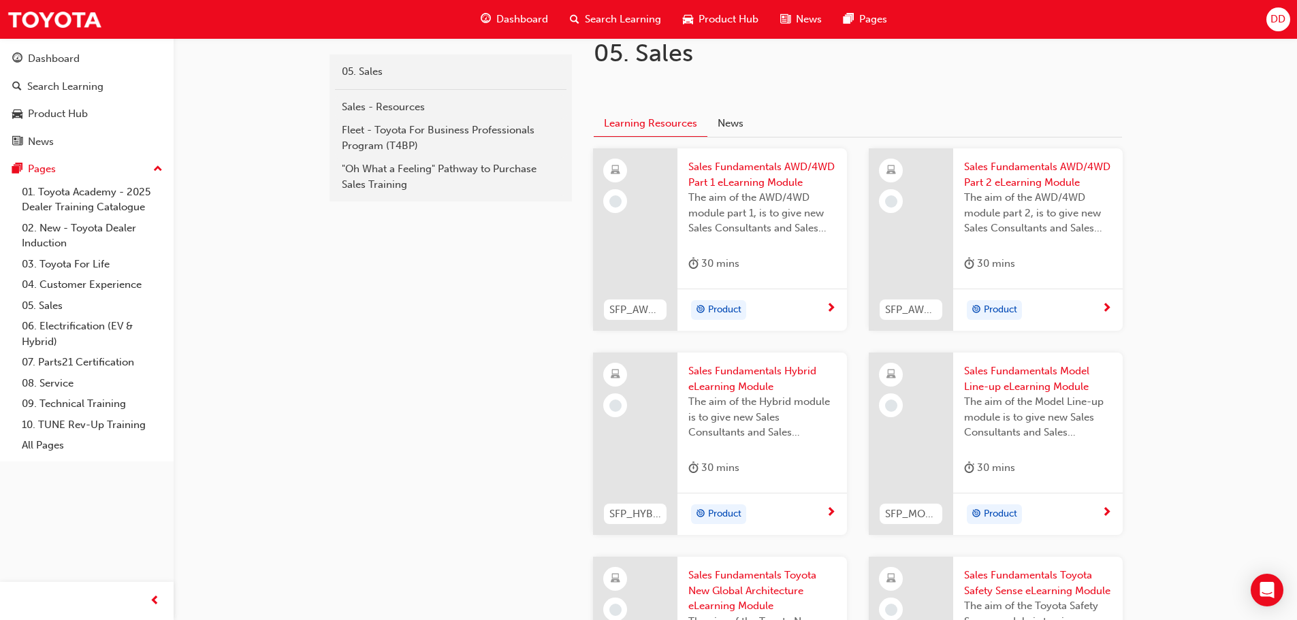
scroll to position [340, 0]
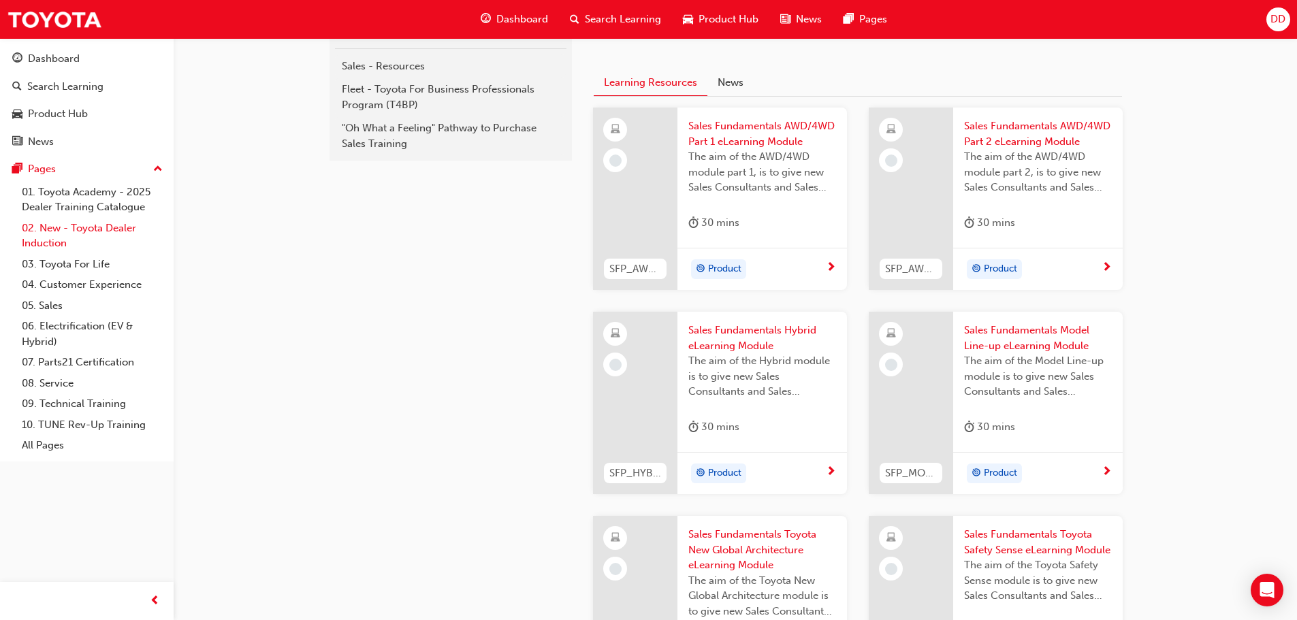
click at [97, 228] on link "02. New - Toyota Dealer Induction" at bounding box center [92, 236] width 152 height 36
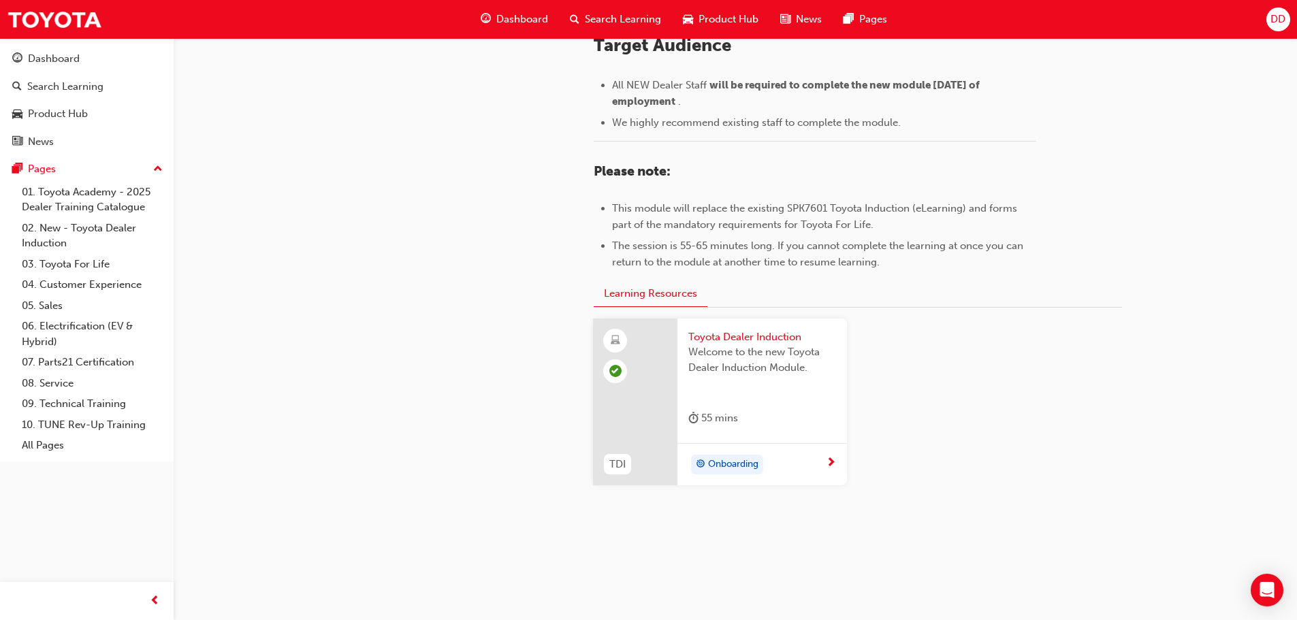
scroll to position [599, 0]
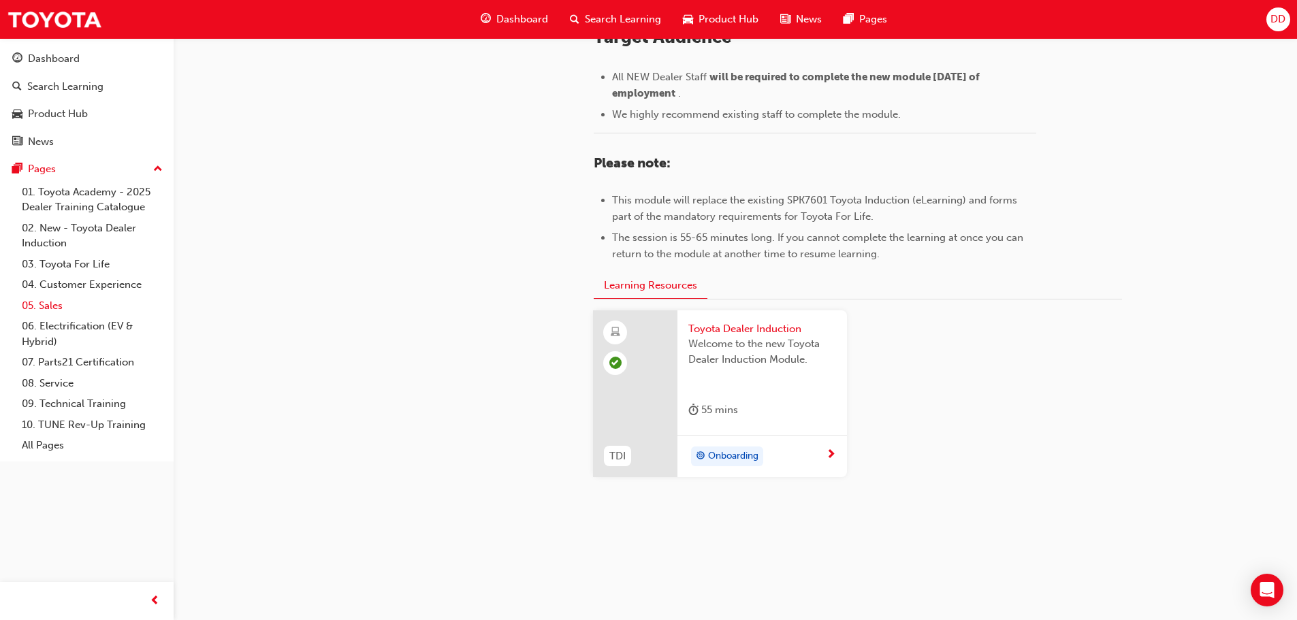
click at [63, 306] on link "05. Sales" at bounding box center [92, 305] width 152 height 21
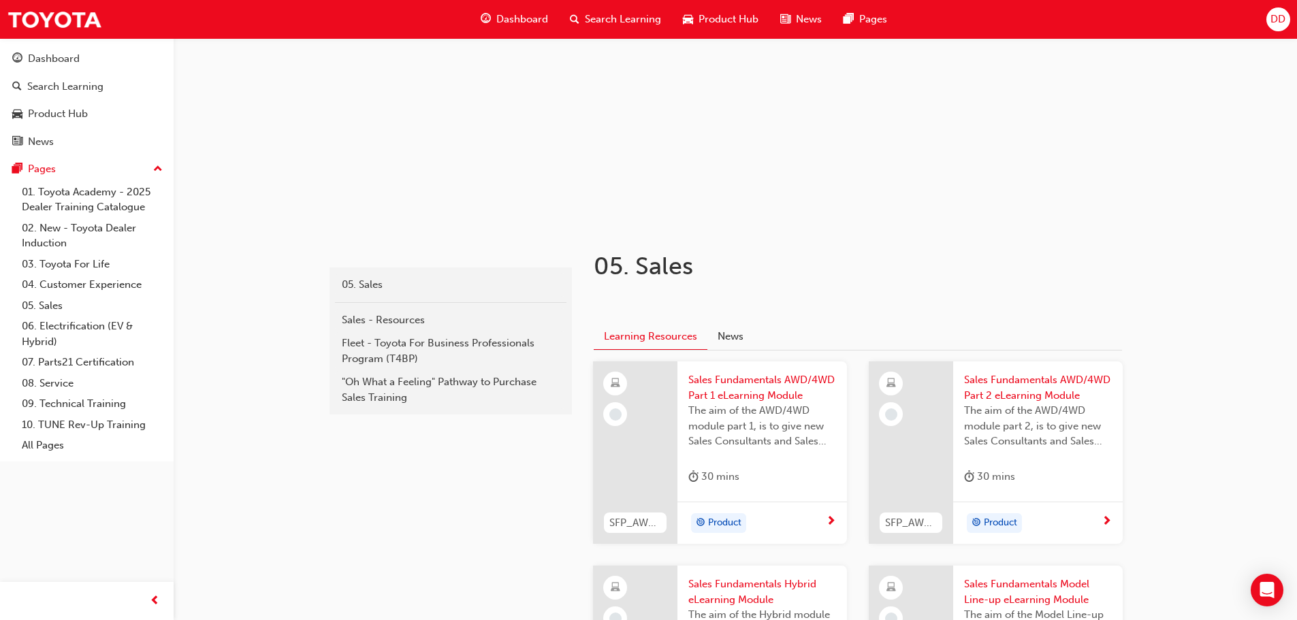
scroll to position [33, 0]
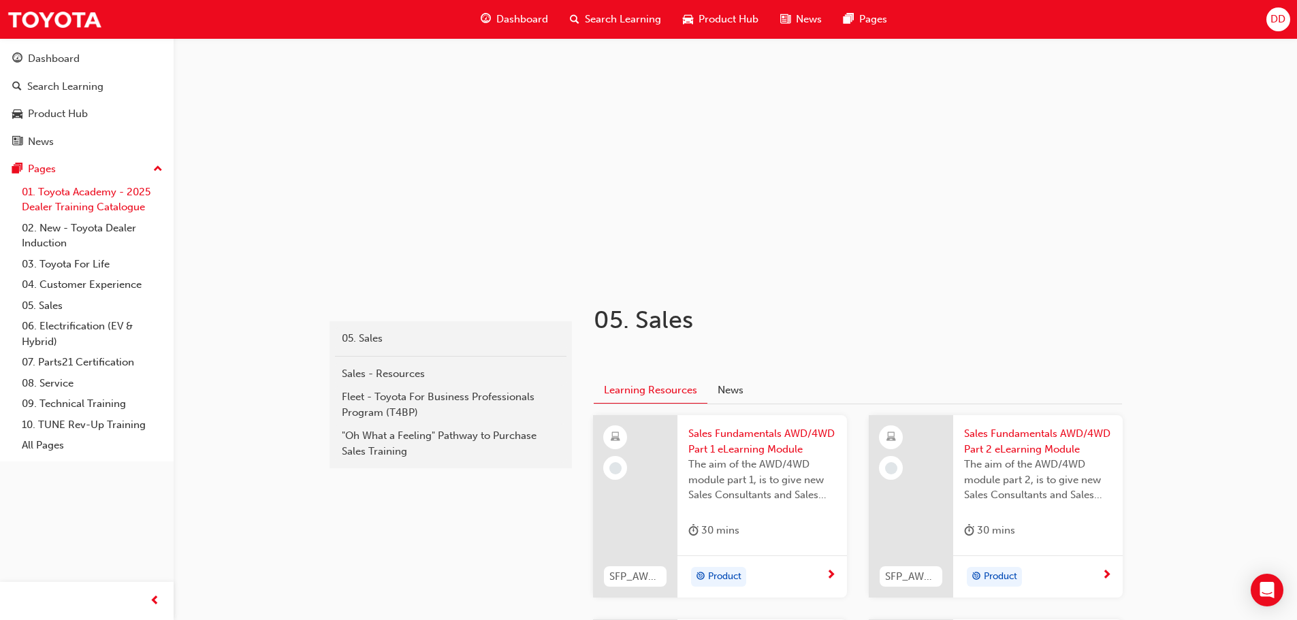
click at [122, 196] on link "01. Toyota Academy - 2025 Dealer Training Catalogue" at bounding box center [92, 200] width 152 height 36
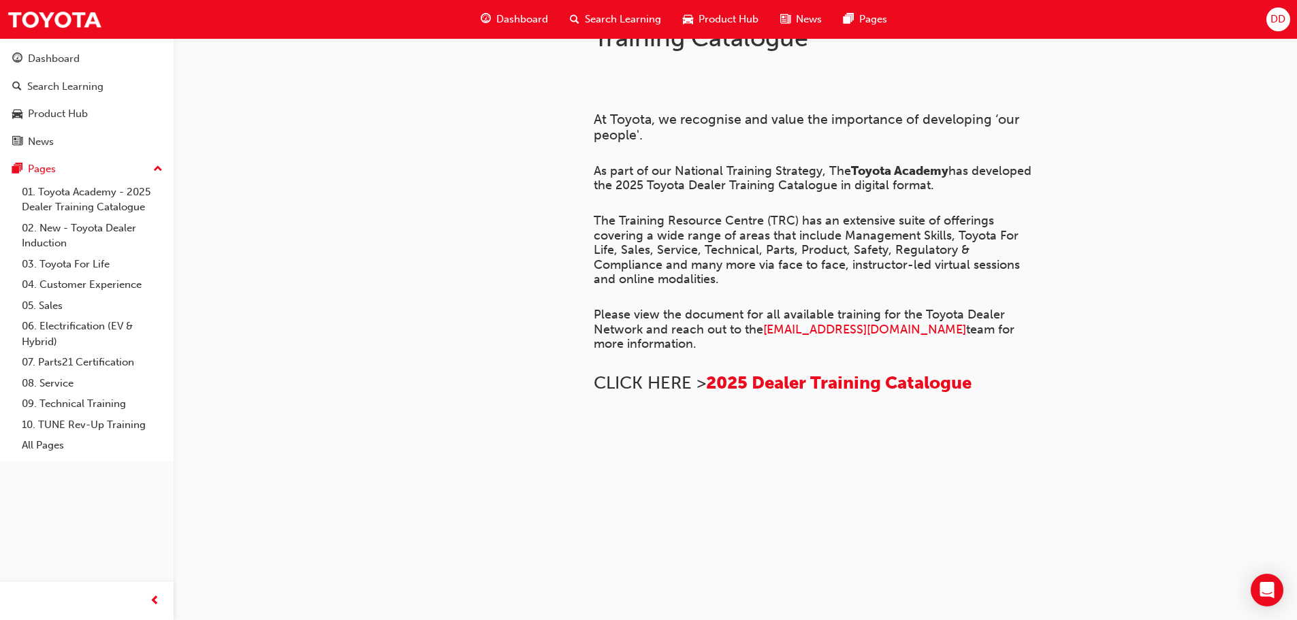
scroll to position [523, 0]
click at [796, 372] on span "2025 Dealer Training Catalogue" at bounding box center [839, 382] width 266 height 21
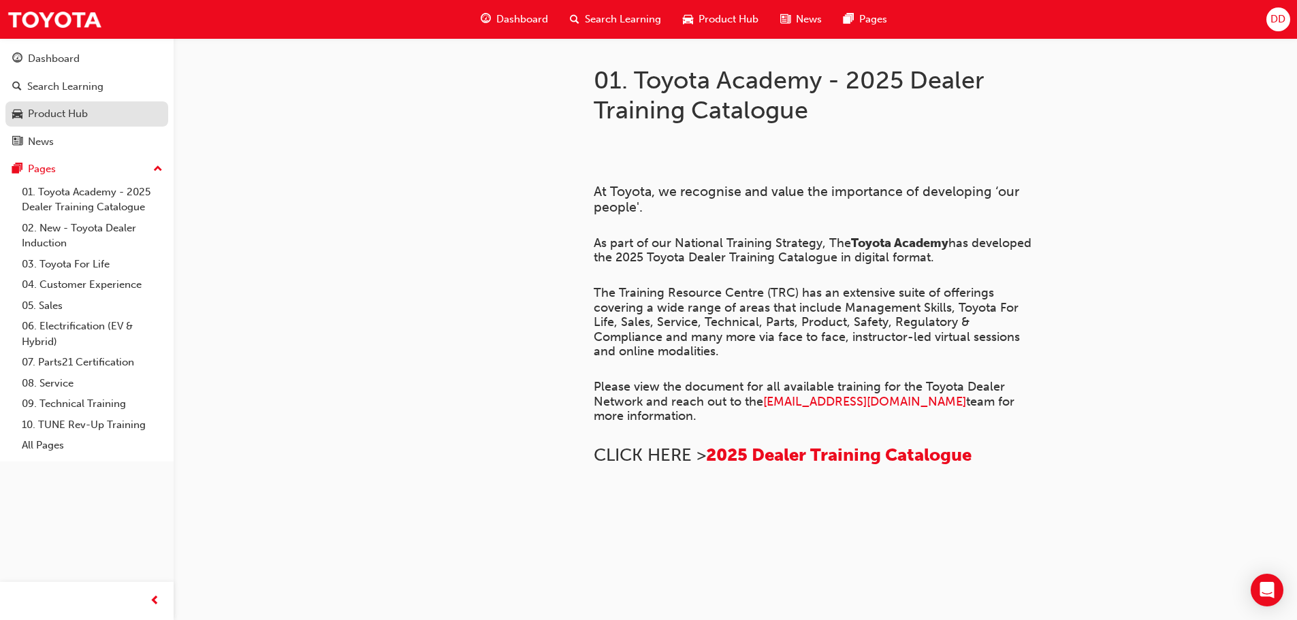
click at [67, 116] on div "Product Hub" at bounding box center [58, 114] width 60 height 16
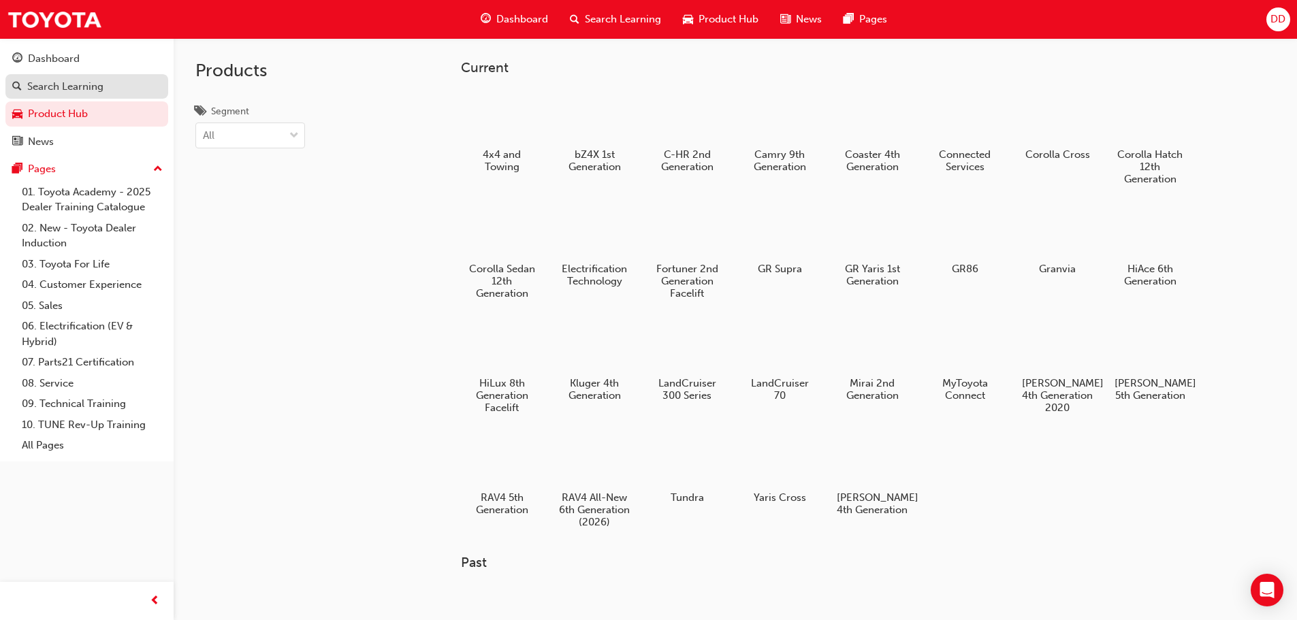
click at [79, 85] on div "Search Learning" at bounding box center [65, 87] width 76 height 16
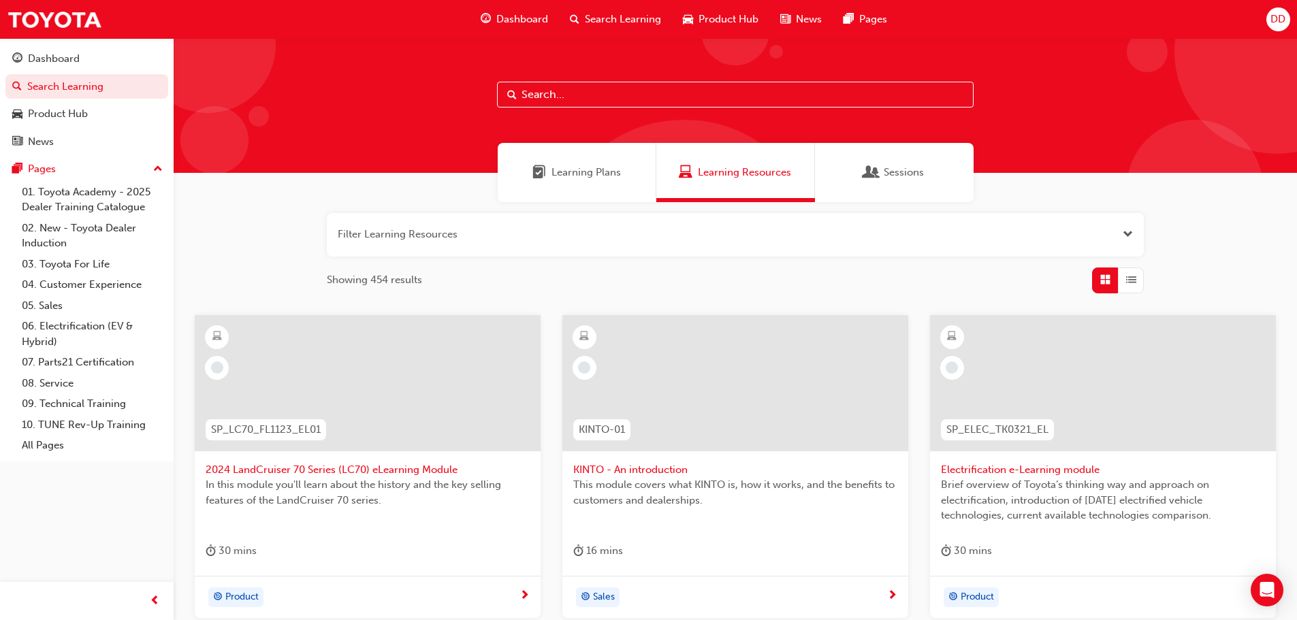
click at [598, 172] on span "Learning Plans" at bounding box center [585, 173] width 69 height 16
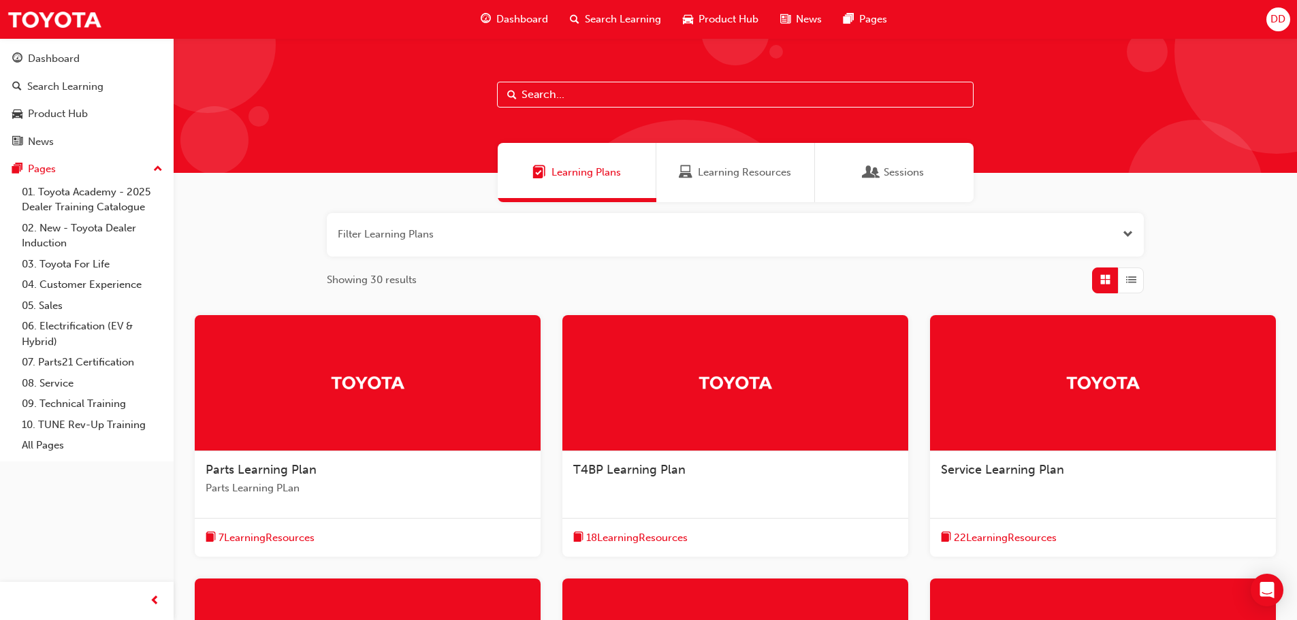
click at [892, 174] on span "Sessions" at bounding box center [904, 173] width 40 height 16
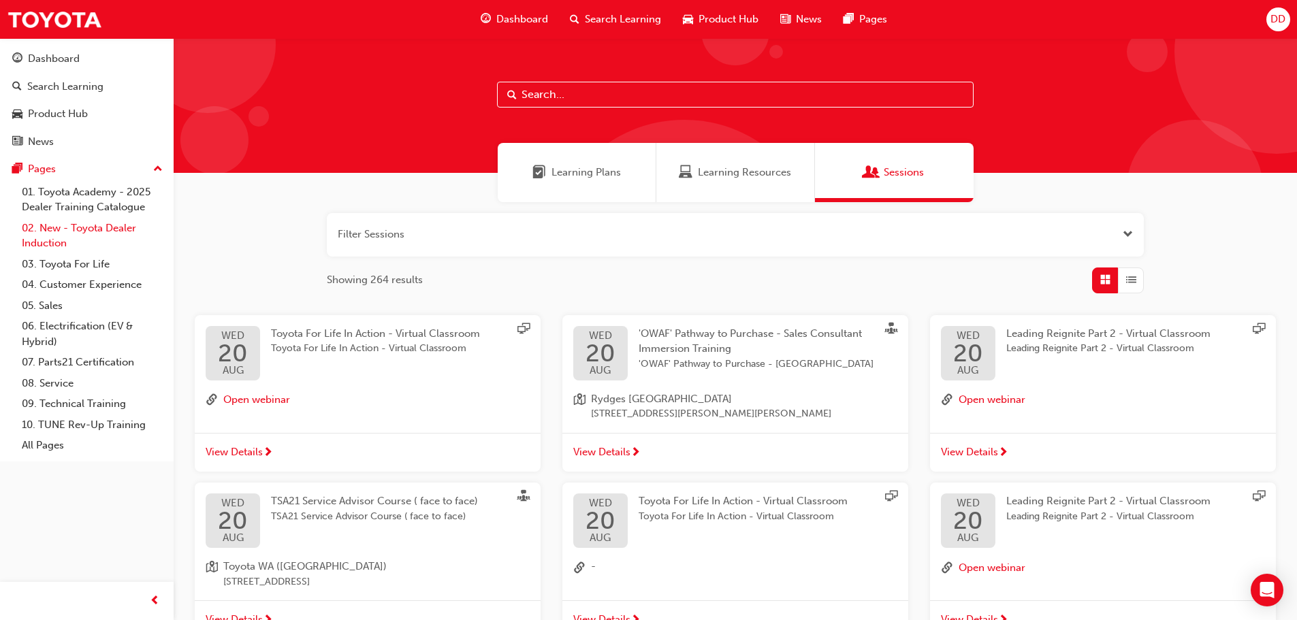
click at [102, 223] on link "02. New - Toyota Dealer Induction" at bounding box center [92, 236] width 152 height 36
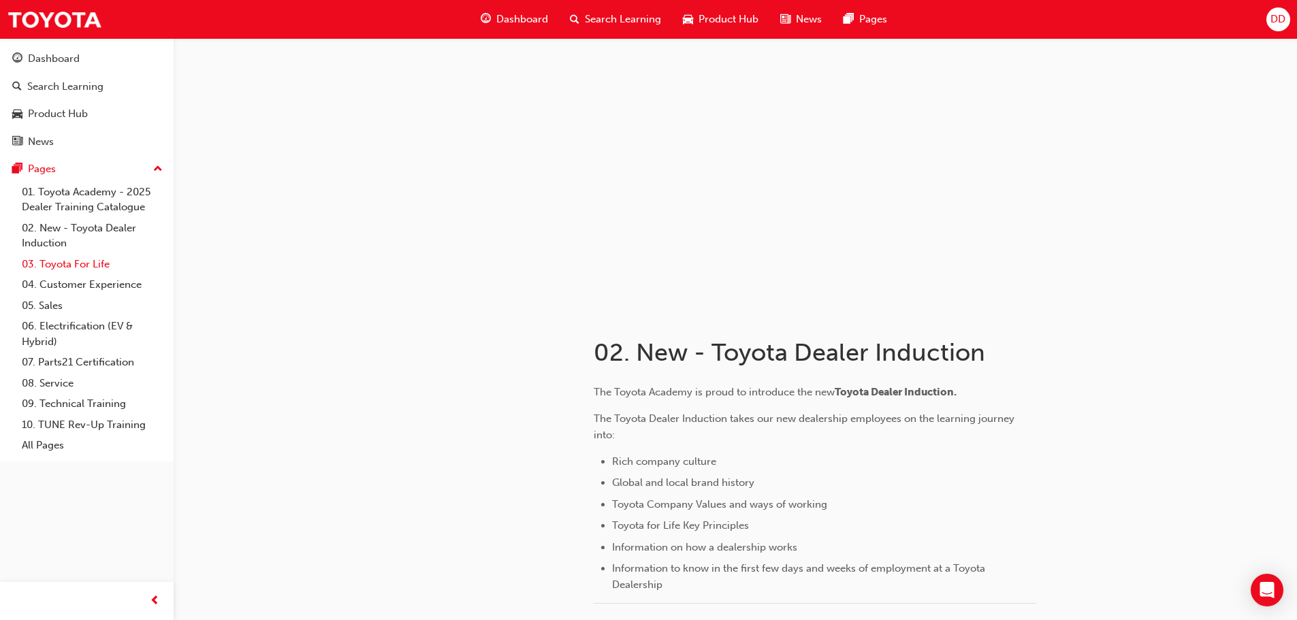
click at [89, 263] on link "03. Toyota For Life" at bounding box center [92, 264] width 152 height 21
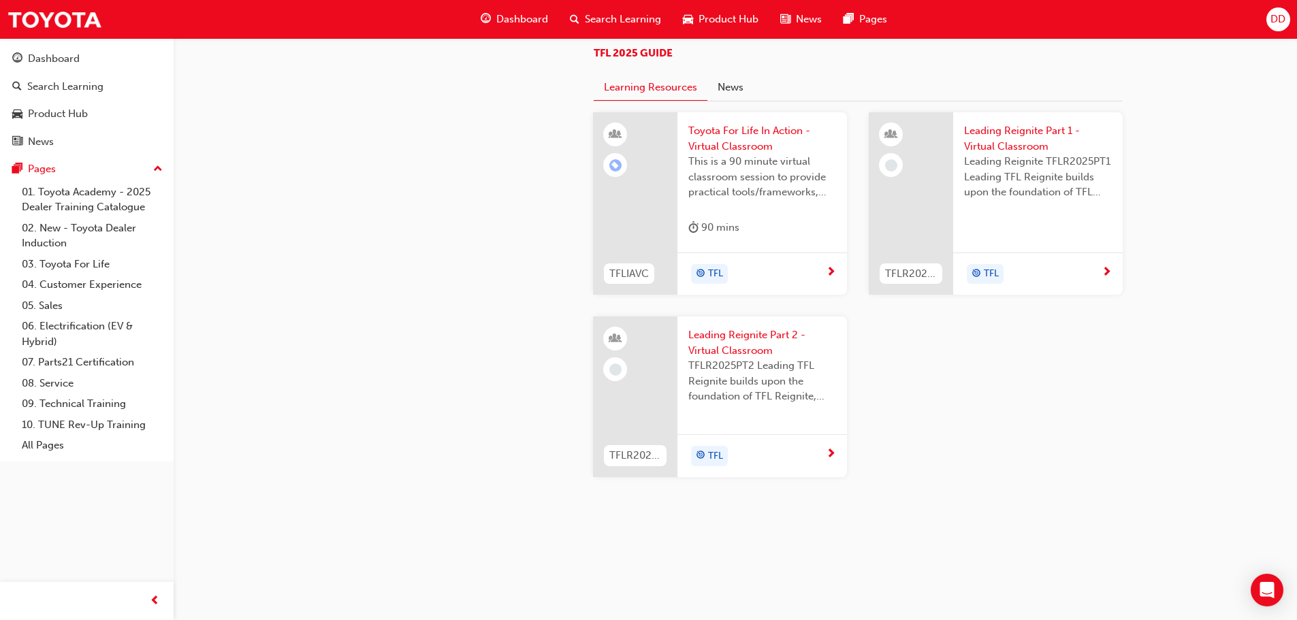
scroll to position [1294, 0]
click at [829, 279] on span "next-icon" at bounding box center [831, 273] width 10 height 12
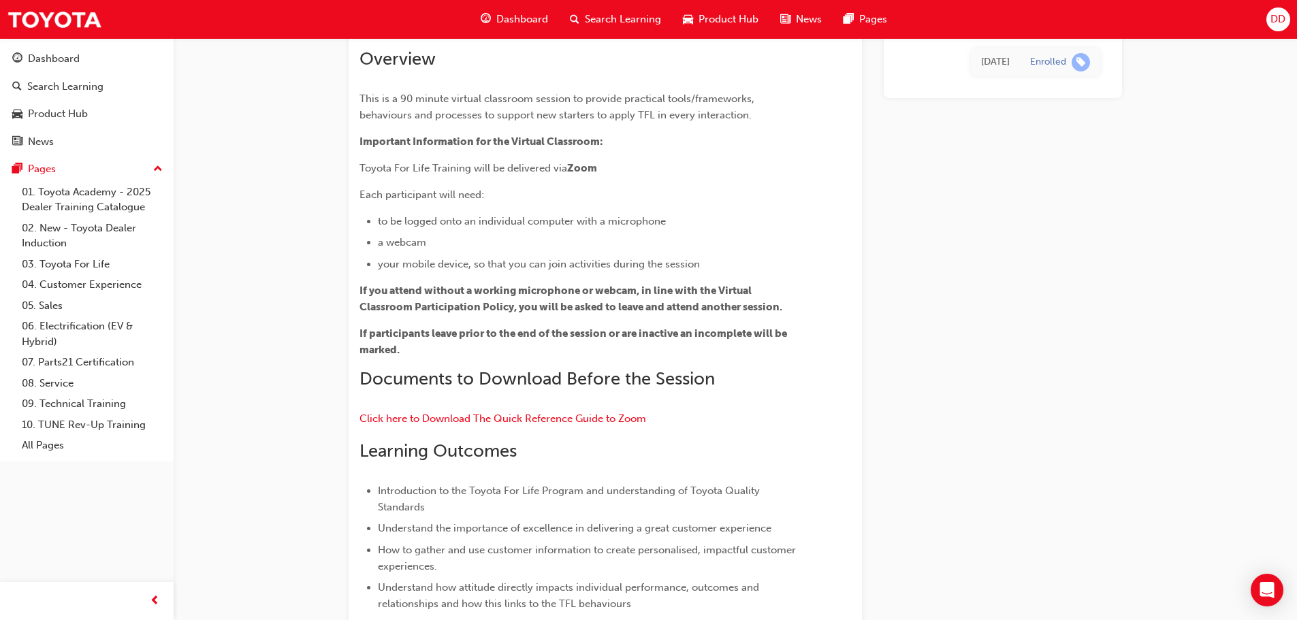
scroll to position [23, 0]
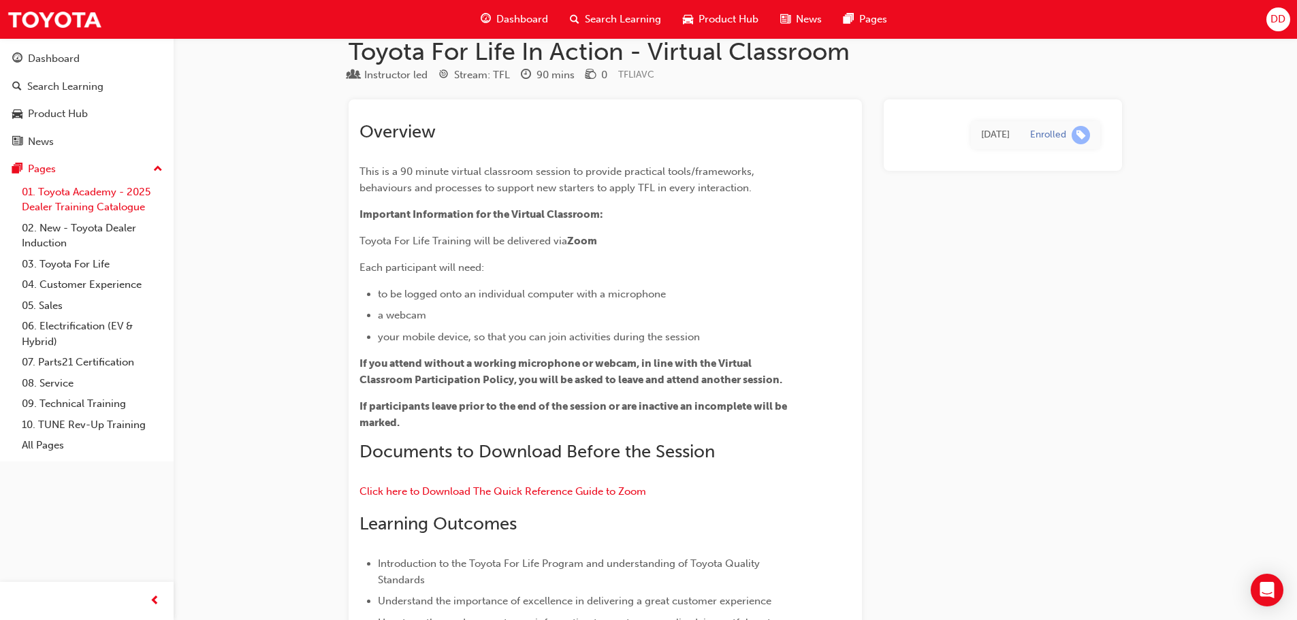
click at [61, 189] on link "01. Toyota Academy - 2025 Dealer Training Catalogue" at bounding box center [92, 200] width 152 height 36
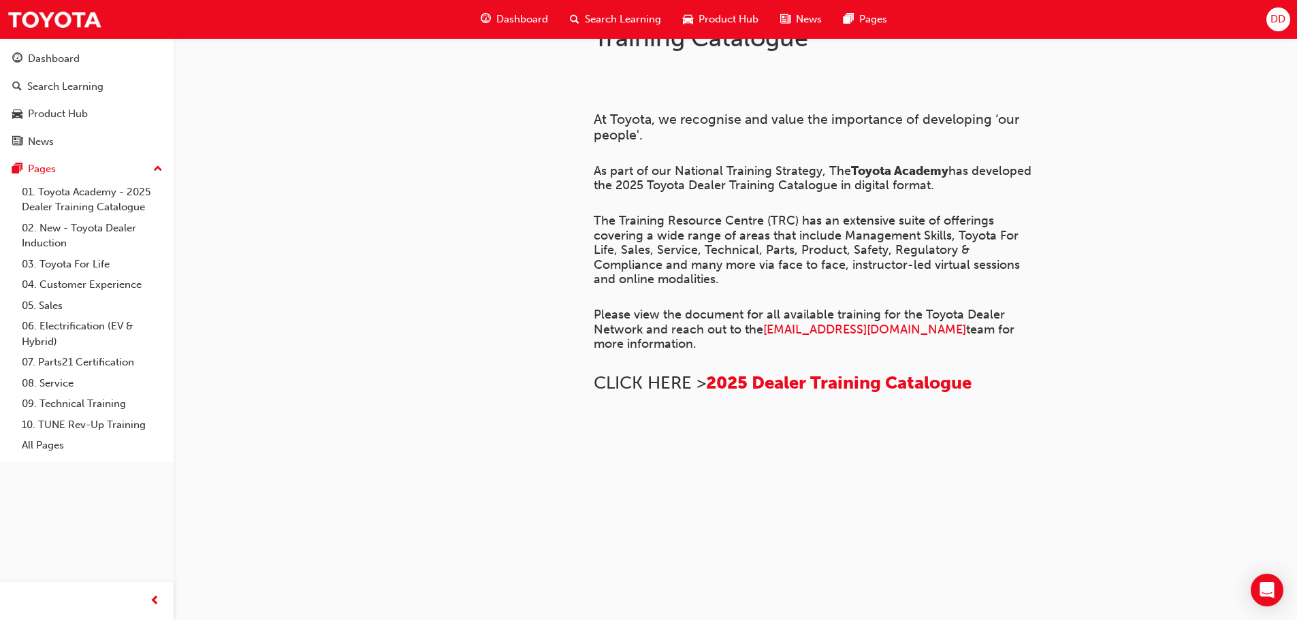
scroll to position [931, 0]
click at [67, 204] on link "01. Toyota Academy - 2025 Dealer Training Catalogue" at bounding box center [92, 200] width 152 height 36
click at [93, 227] on link "02. New - Toyota Dealer Induction" at bounding box center [92, 236] width 152 height 36
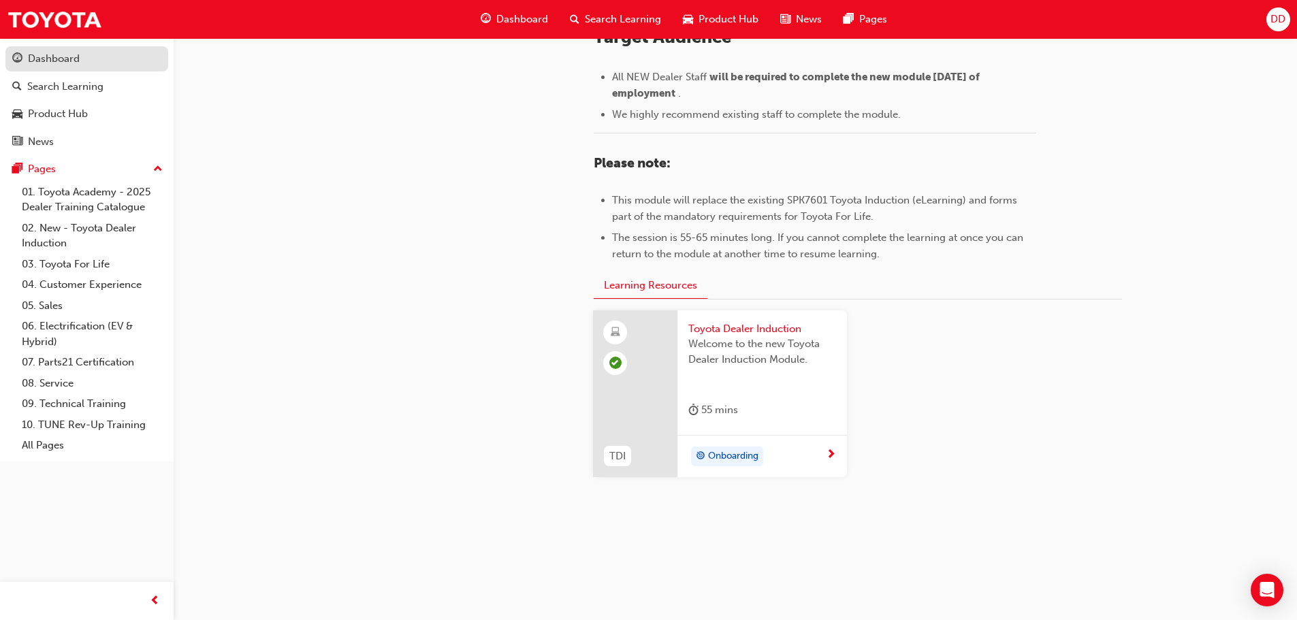
click at [64, 56] on div "Dashboard" at bounding box center [54, 59] width 52 height 16
